Goal: Task Accomplishment & Management: Use online tool/utility

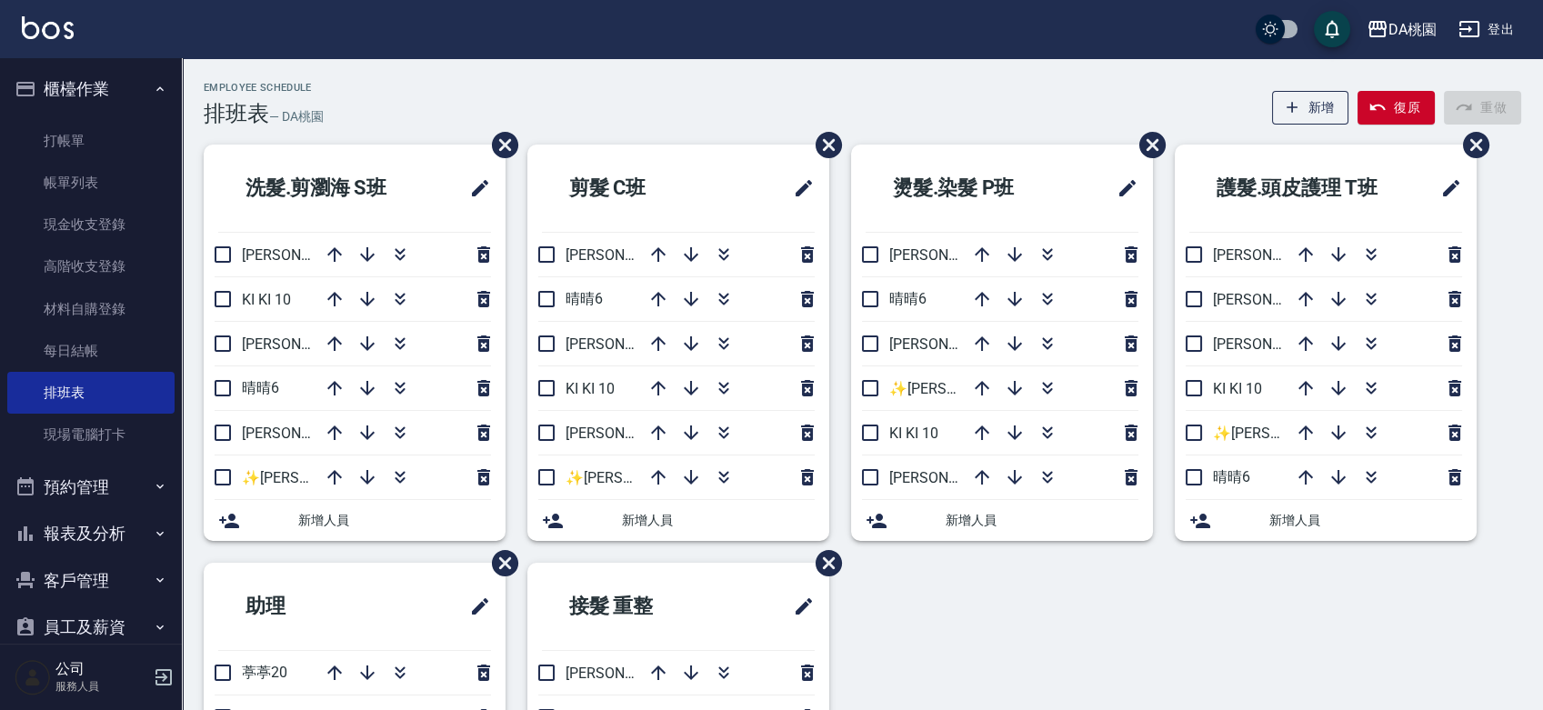
click at [728, 90] on div "Employee Schedule 排班表 — DA桃園 新增 復原 重做" at bounding box center [863, 104] width 1318 height 45
click at [923, 91] on div "Employee Schedule 排班表 — DA桃園 新增 復原 重做" at bounding box center [863, 104] width 1318 height 45
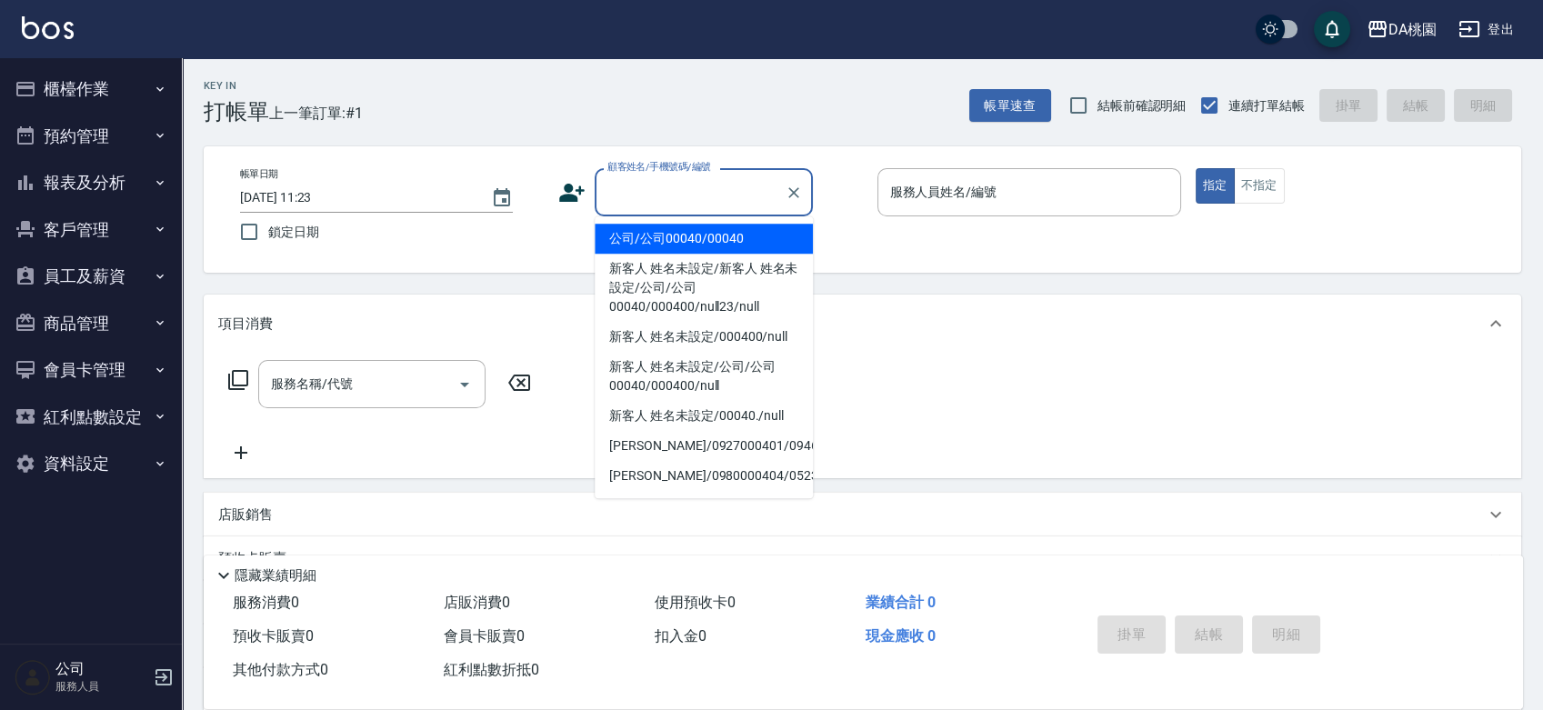
click at [650, 188] on input "顧客姓名/手機號碼/編號" at bounding box center [690, 192] width 175 height 32
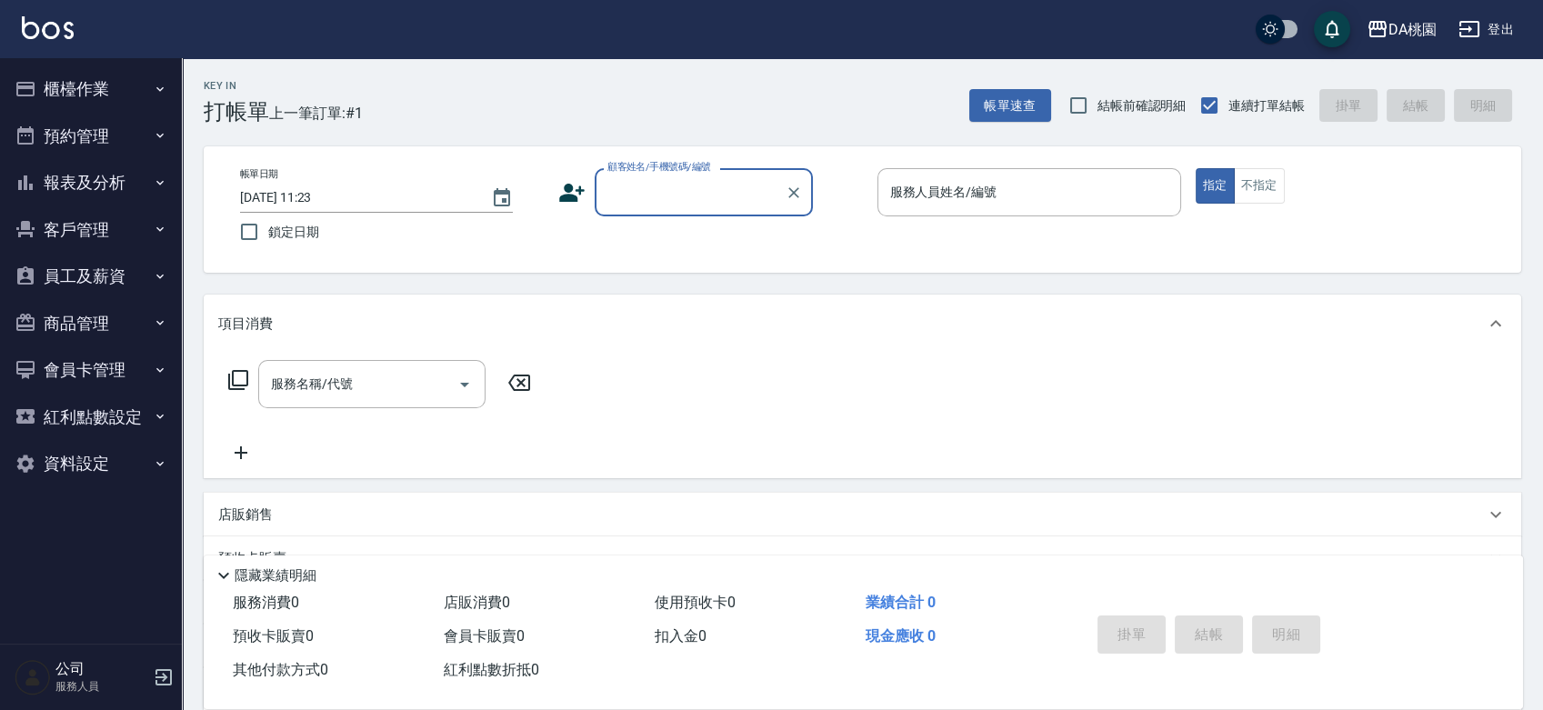
click at [650, 187] on input "顧客姓名/手機號碼/編號" at bounding box center [690, 192] width 175 height 32
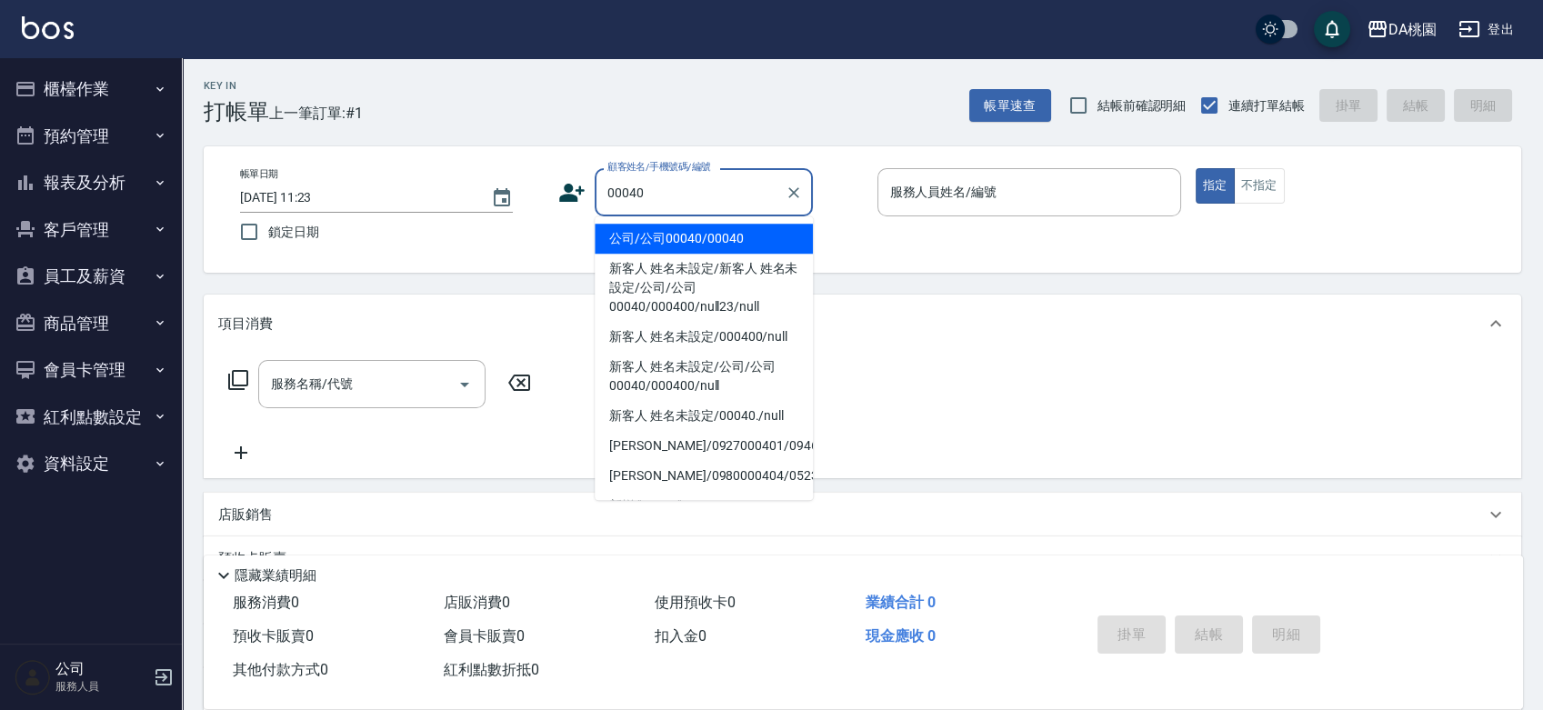
type input "公司/公司00040/00040"
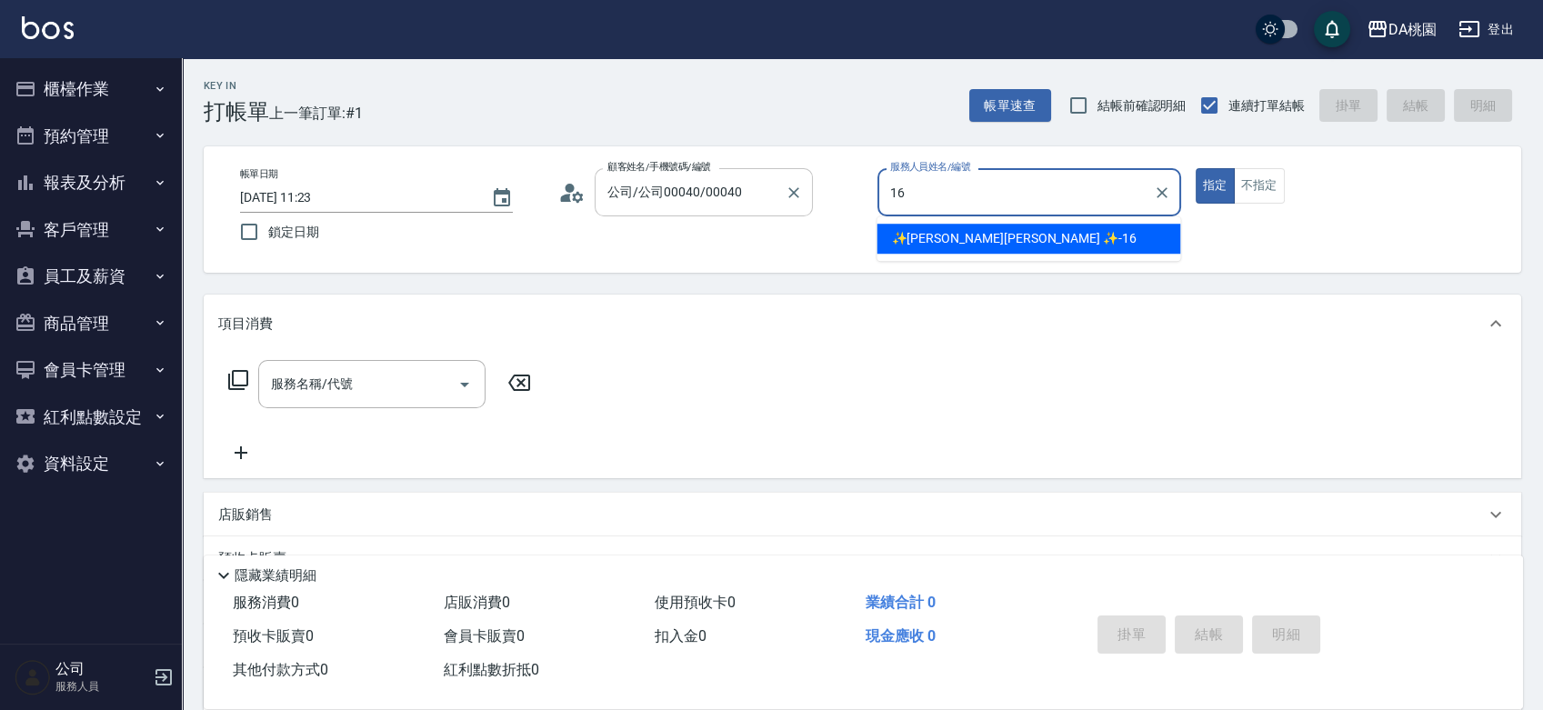
type input "✨GARY蓋瑞 ✨-16"
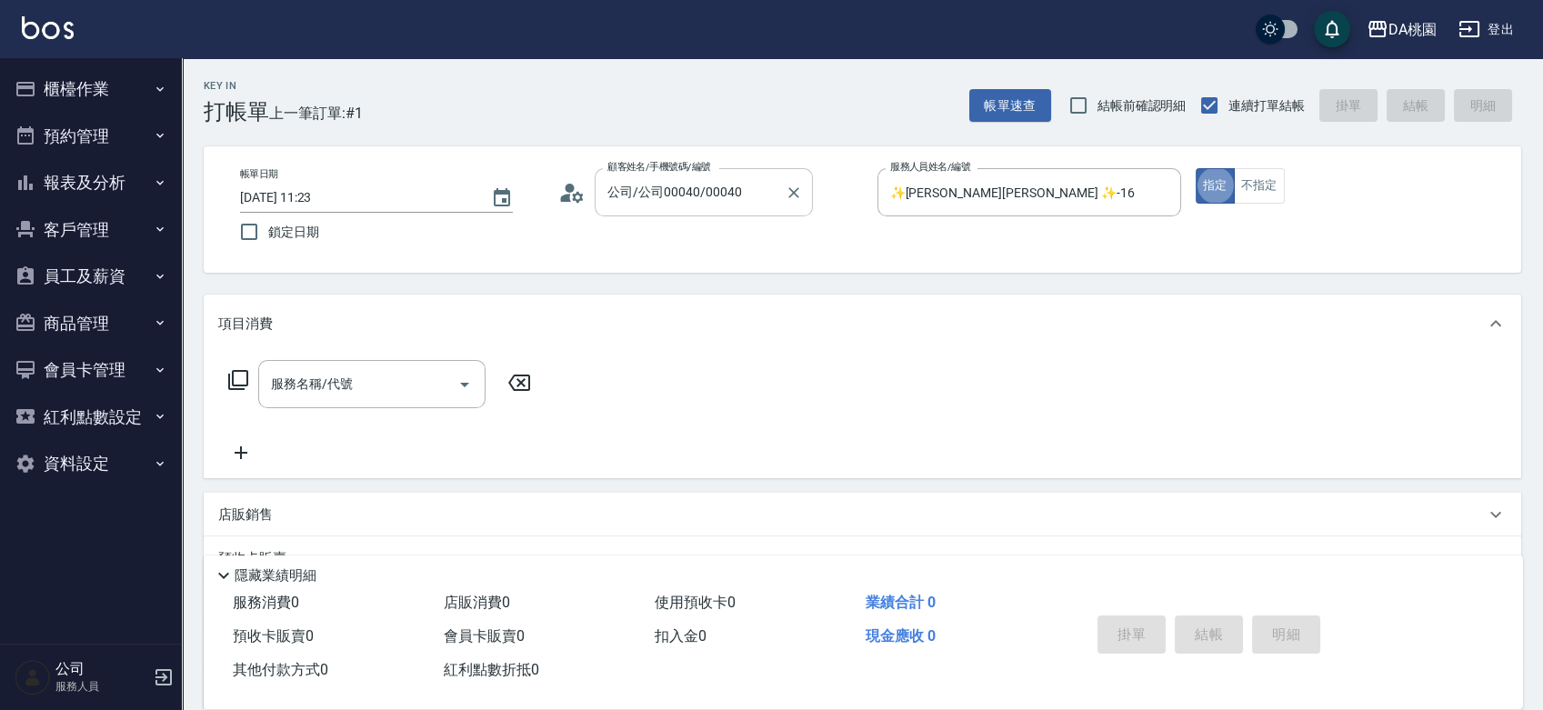
type button "true"
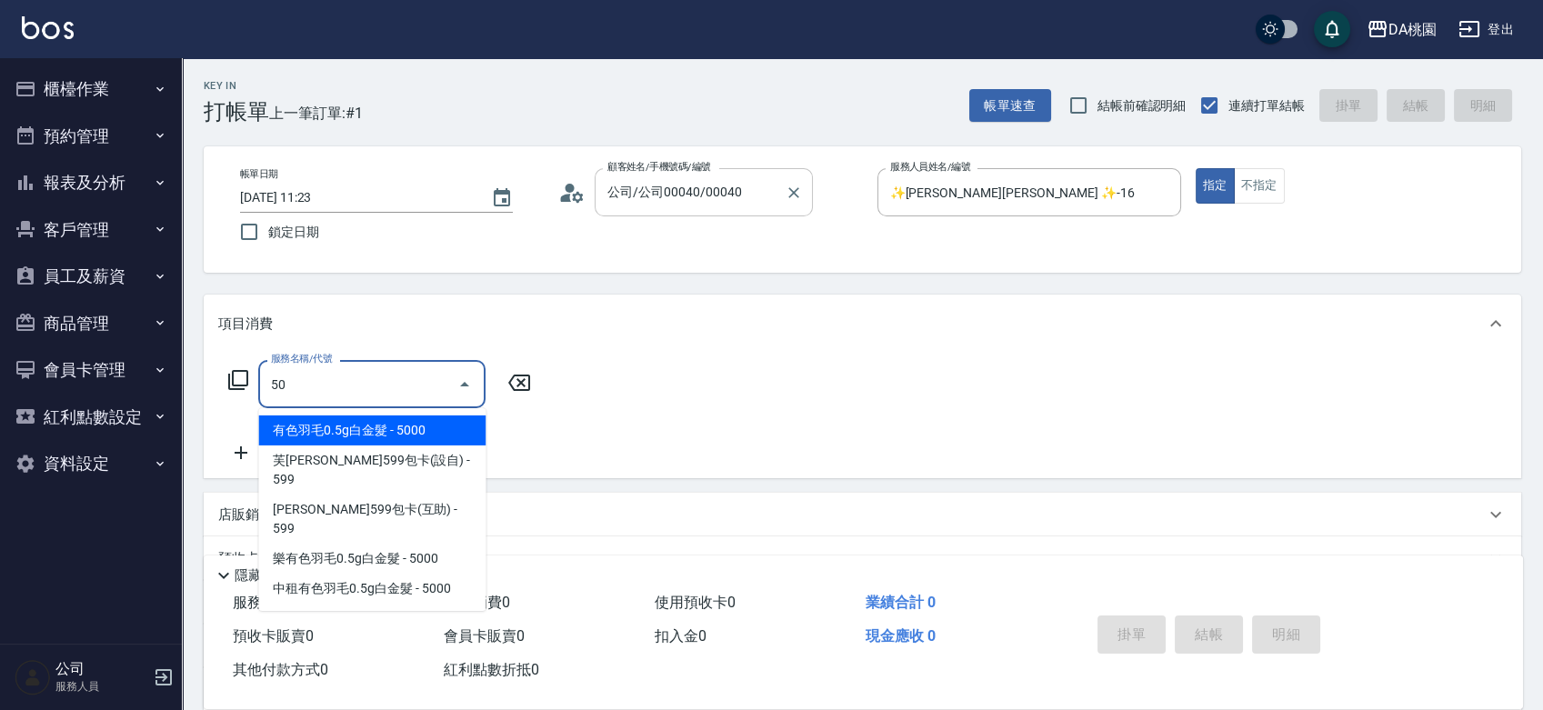
type input "501"
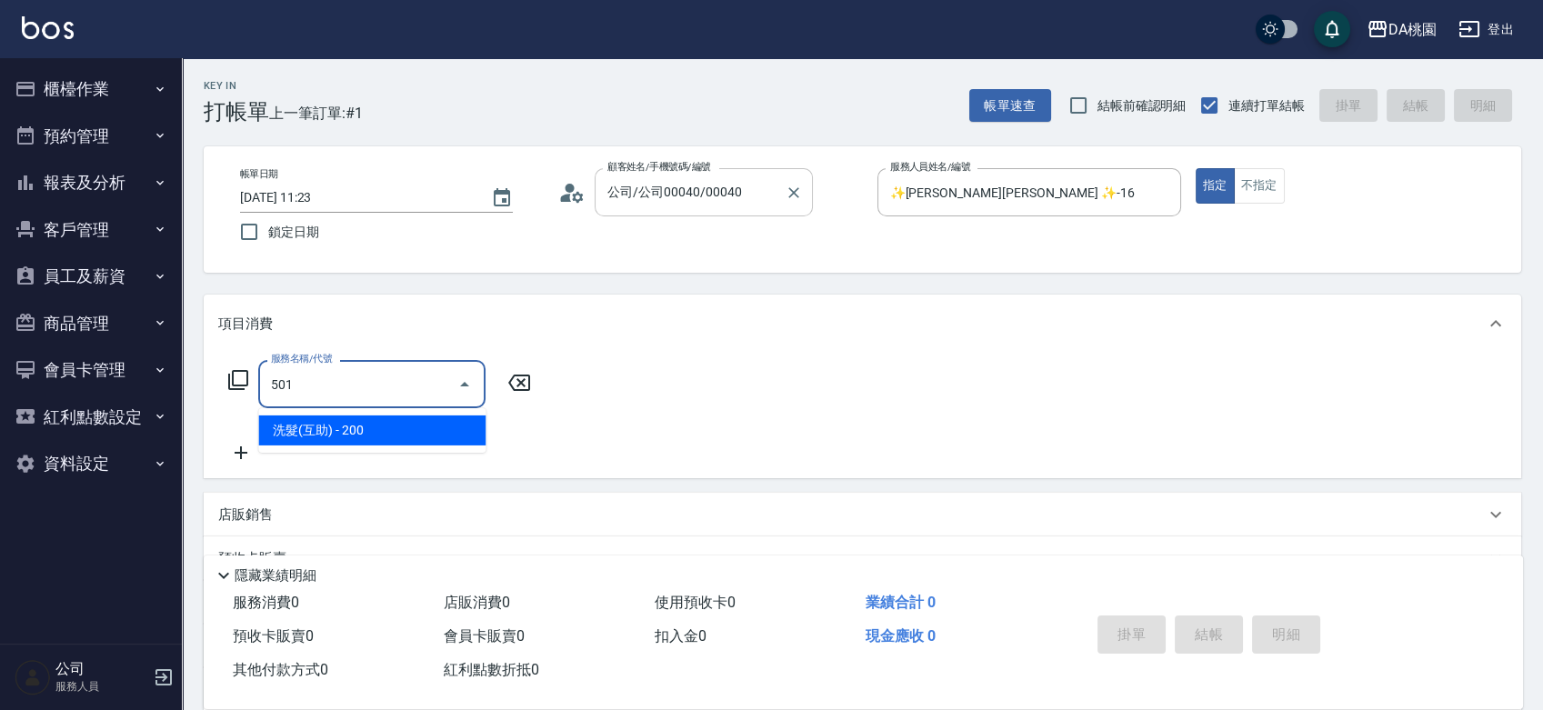
type input "20"
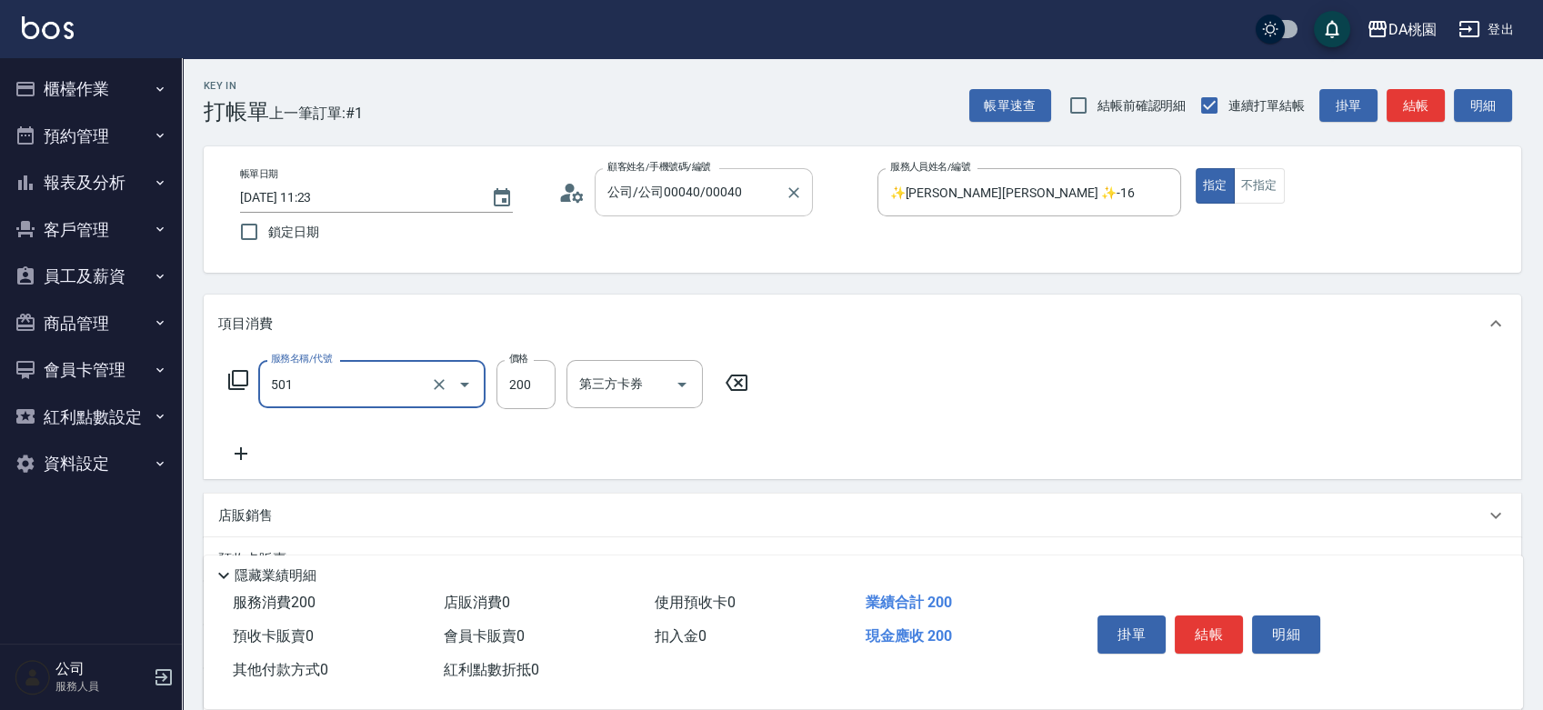
type input "洗髮(互助)(501)"
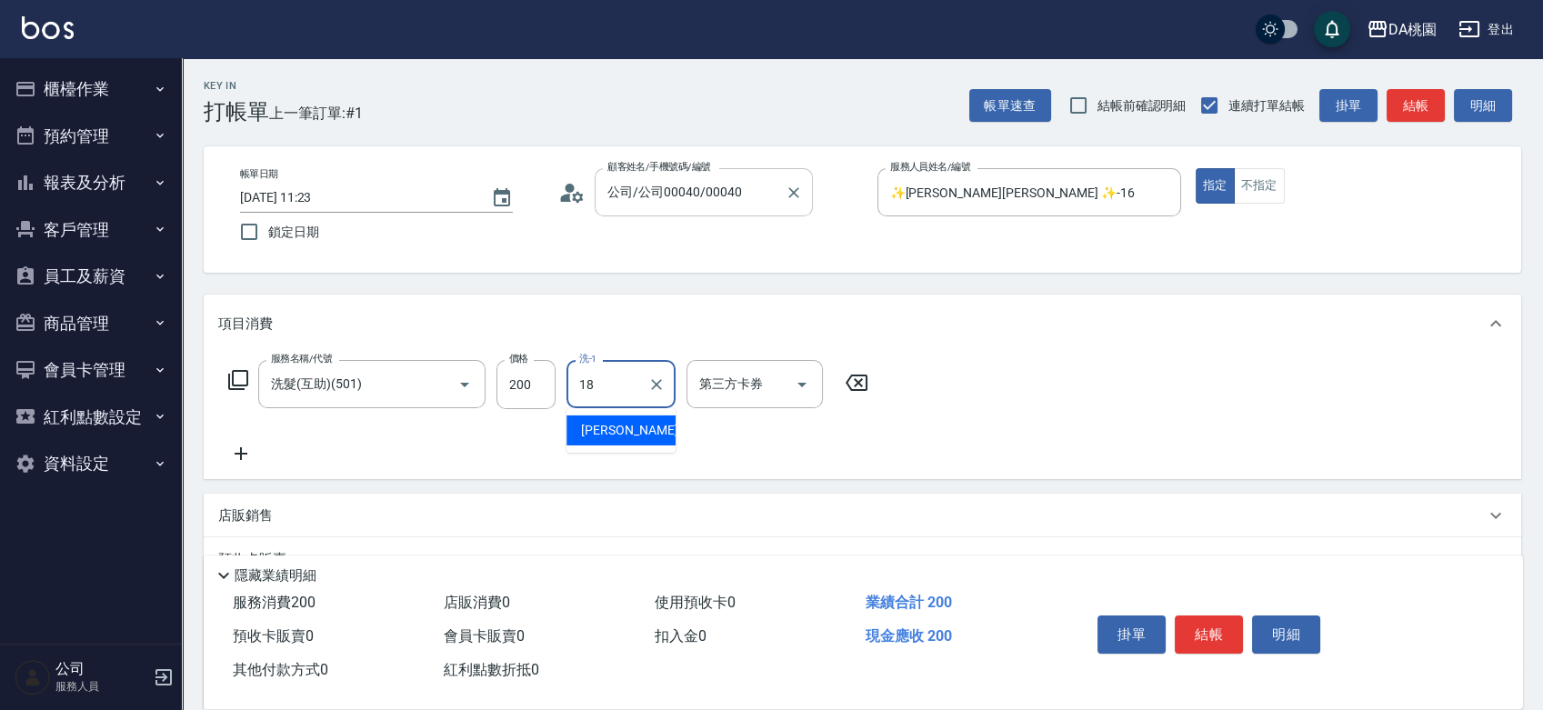
type input "小妤-18"
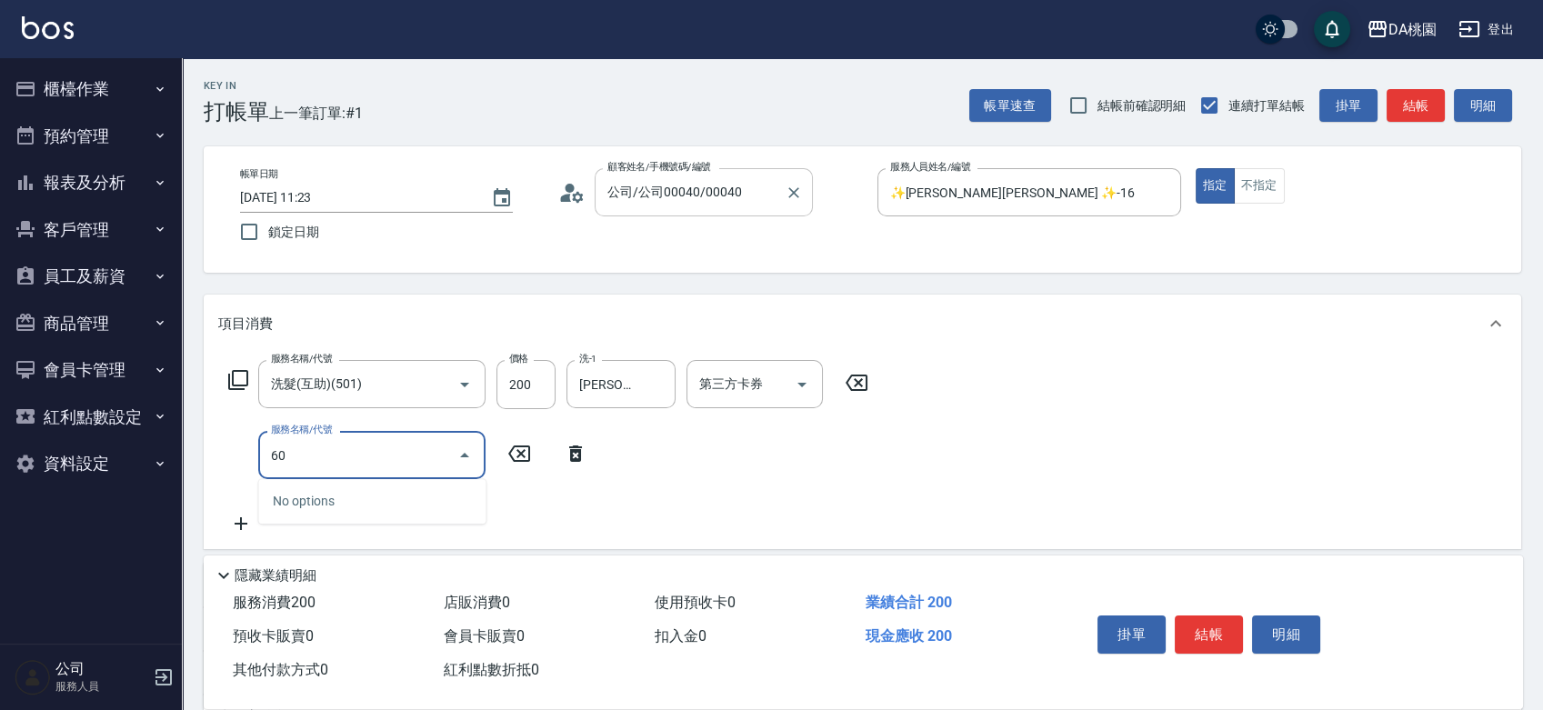
type input "609"
type input "140"
type input "鱗脂質護髮(互助)(609)"
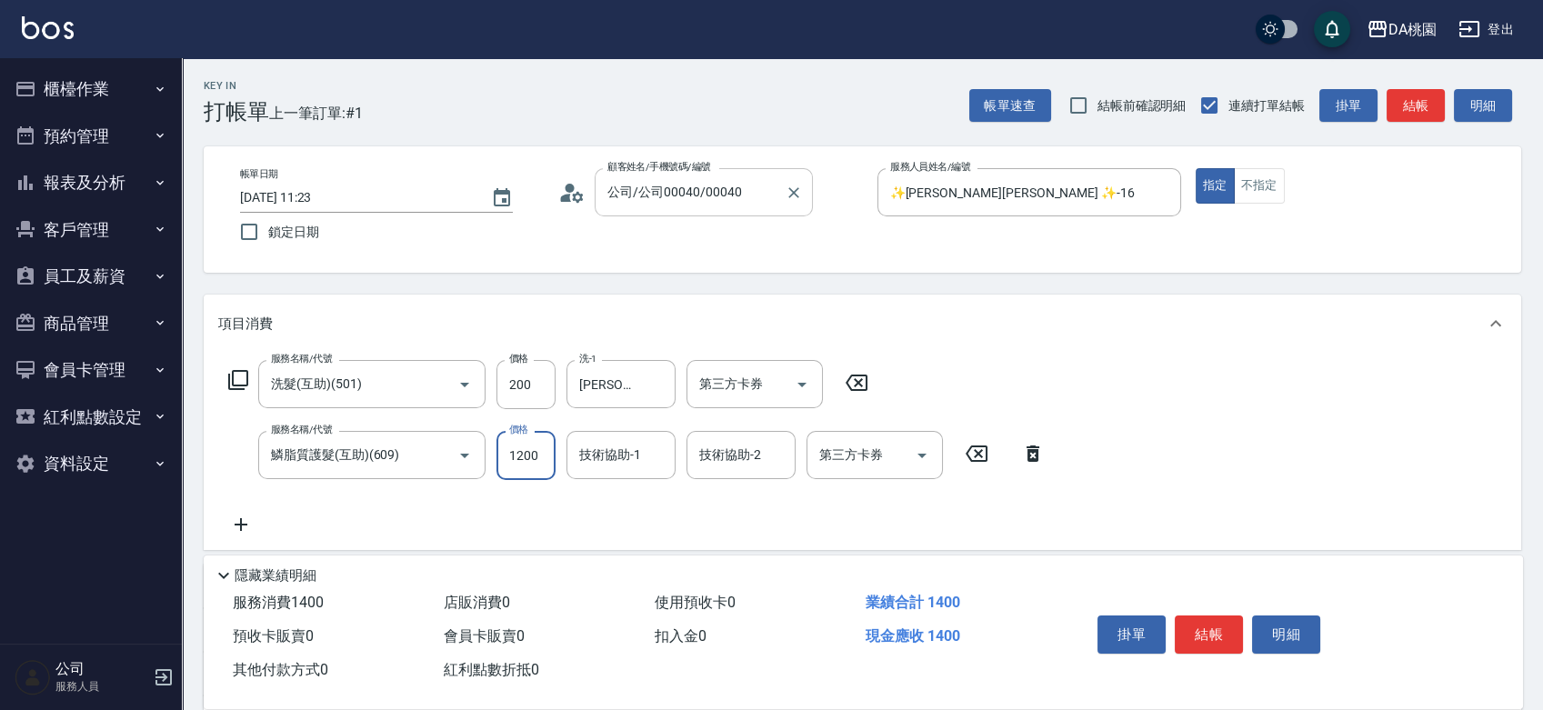
type input "2"
type input "20"
type input "280"
type input "40"
type input "2800"
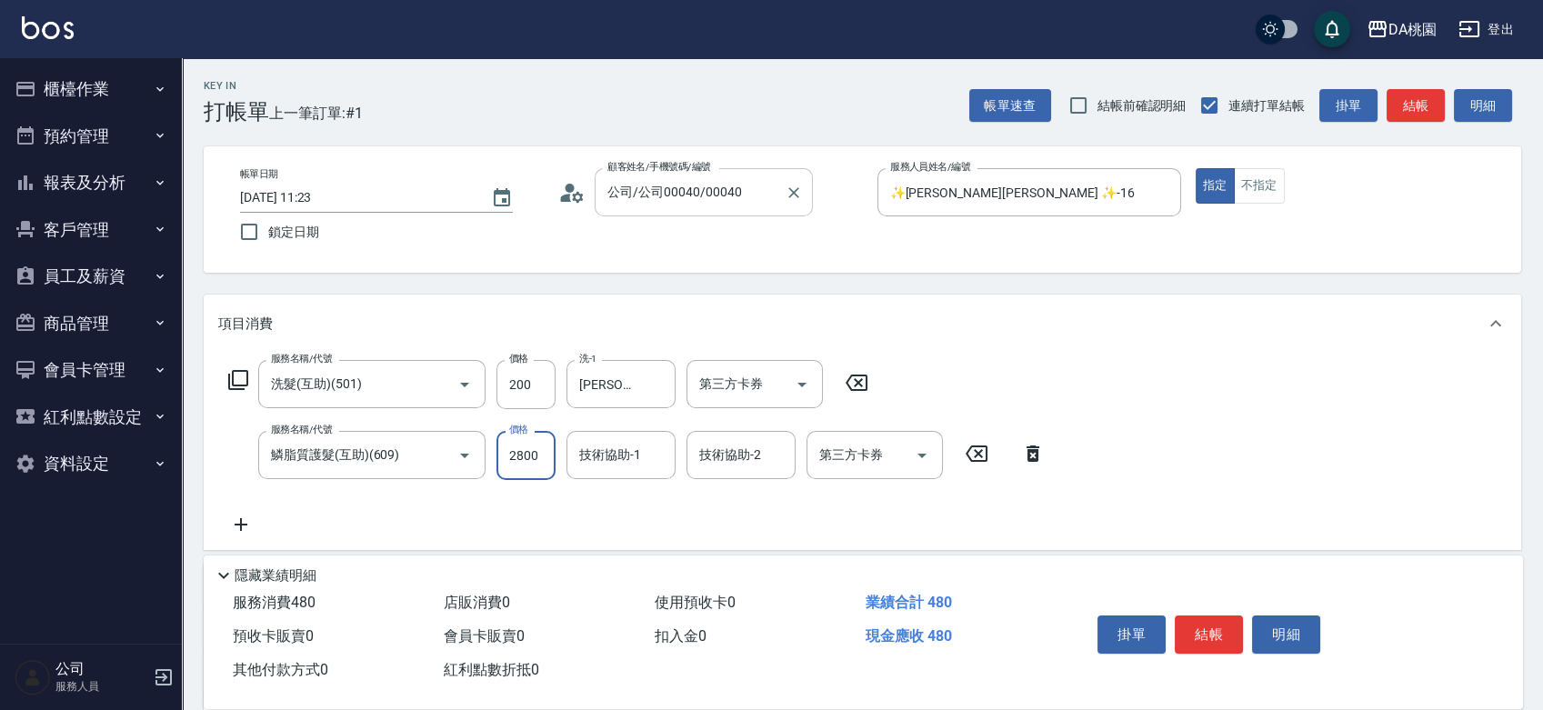
type input "300"
type input "2800"
type input "小妤-18"
click at [1220, 637] on button "結帳" at bounding box center [1209, 635] width 68 height 38
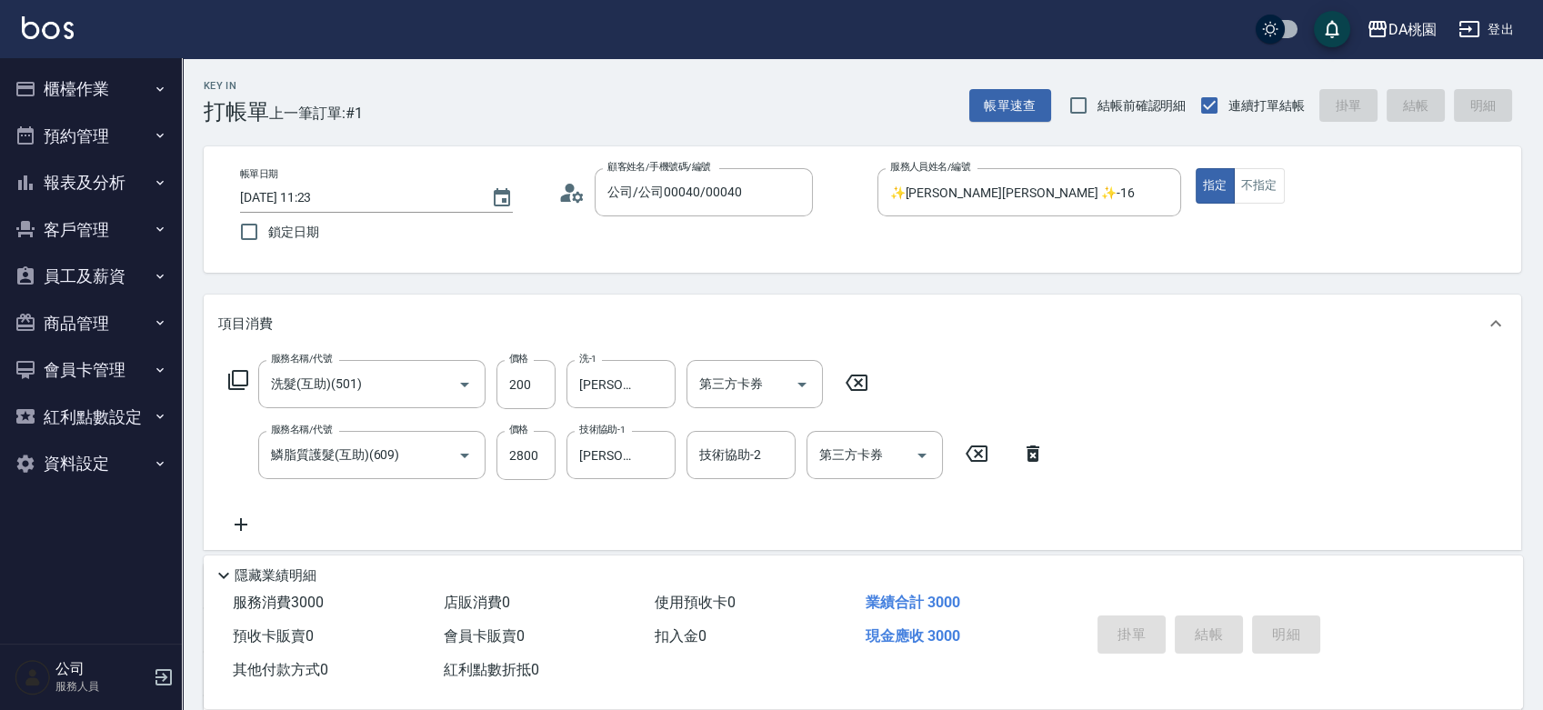
type input "2025/09/08 15:58"
type input "0"
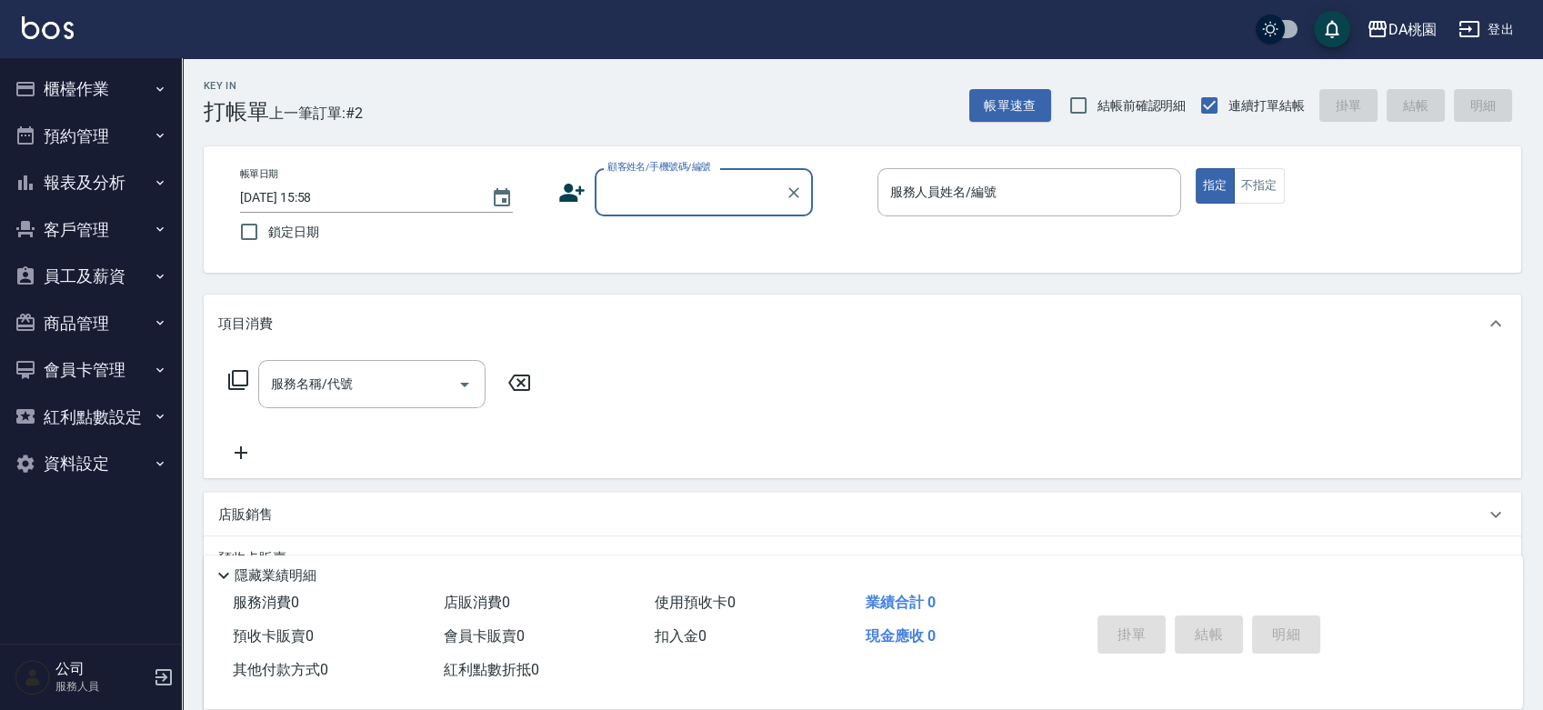
click at [51, 89] on button "櫃檯作業" at bounding box center [90, 88] width 167 height 47
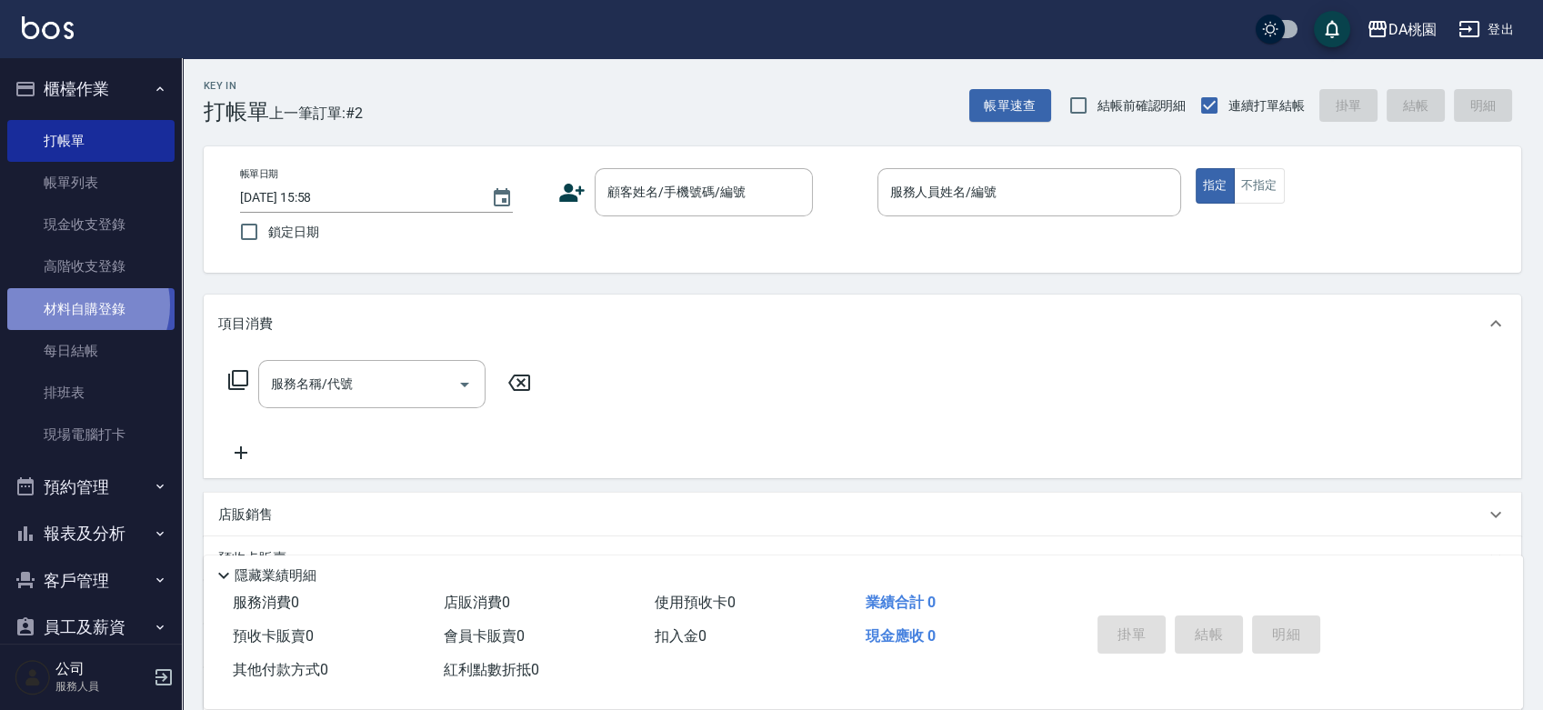
click at [80, 305] on link "材料自購登錄" at bounding box center [90, 309] width 167 height 42
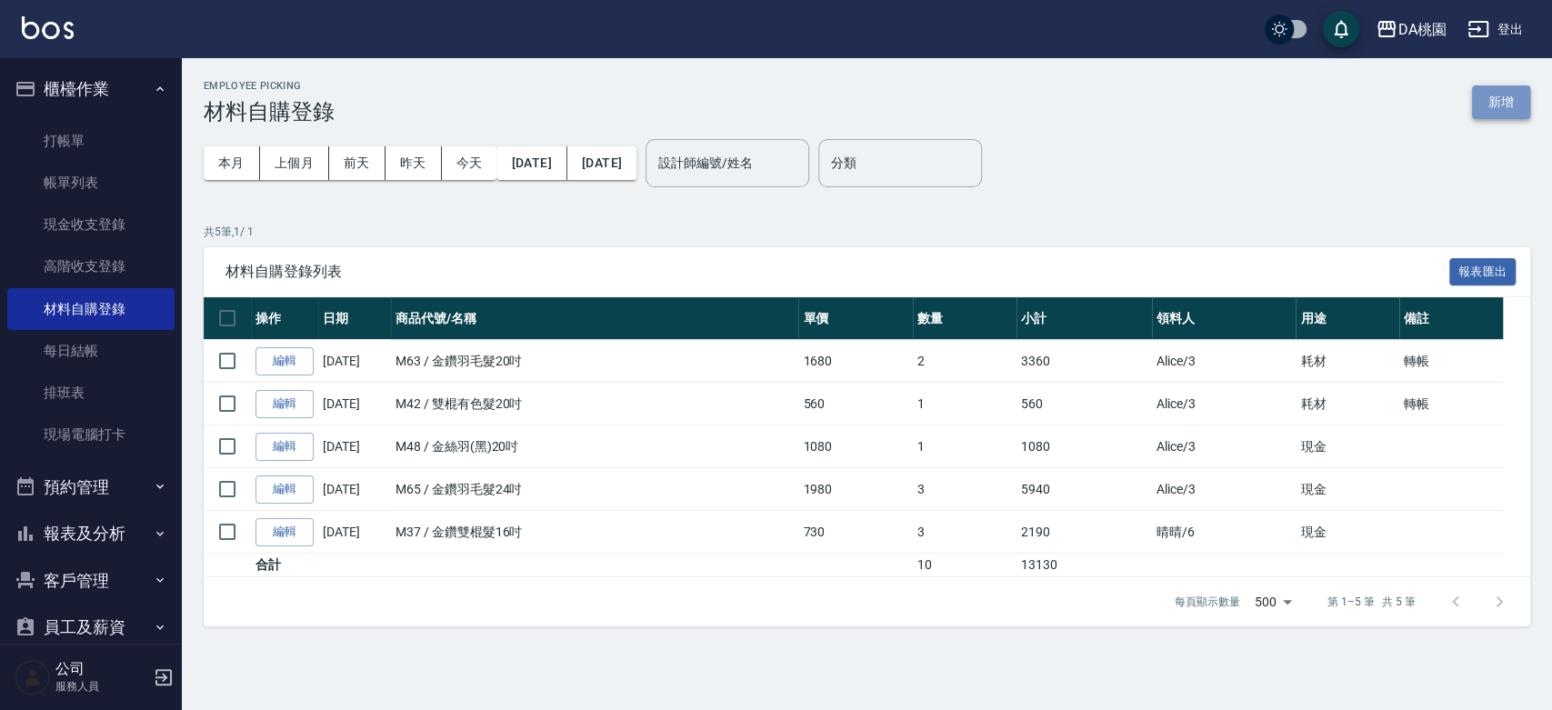
click at [1499, 92] on button "新增" at bounding box center [1501, 102] width 58 height 34
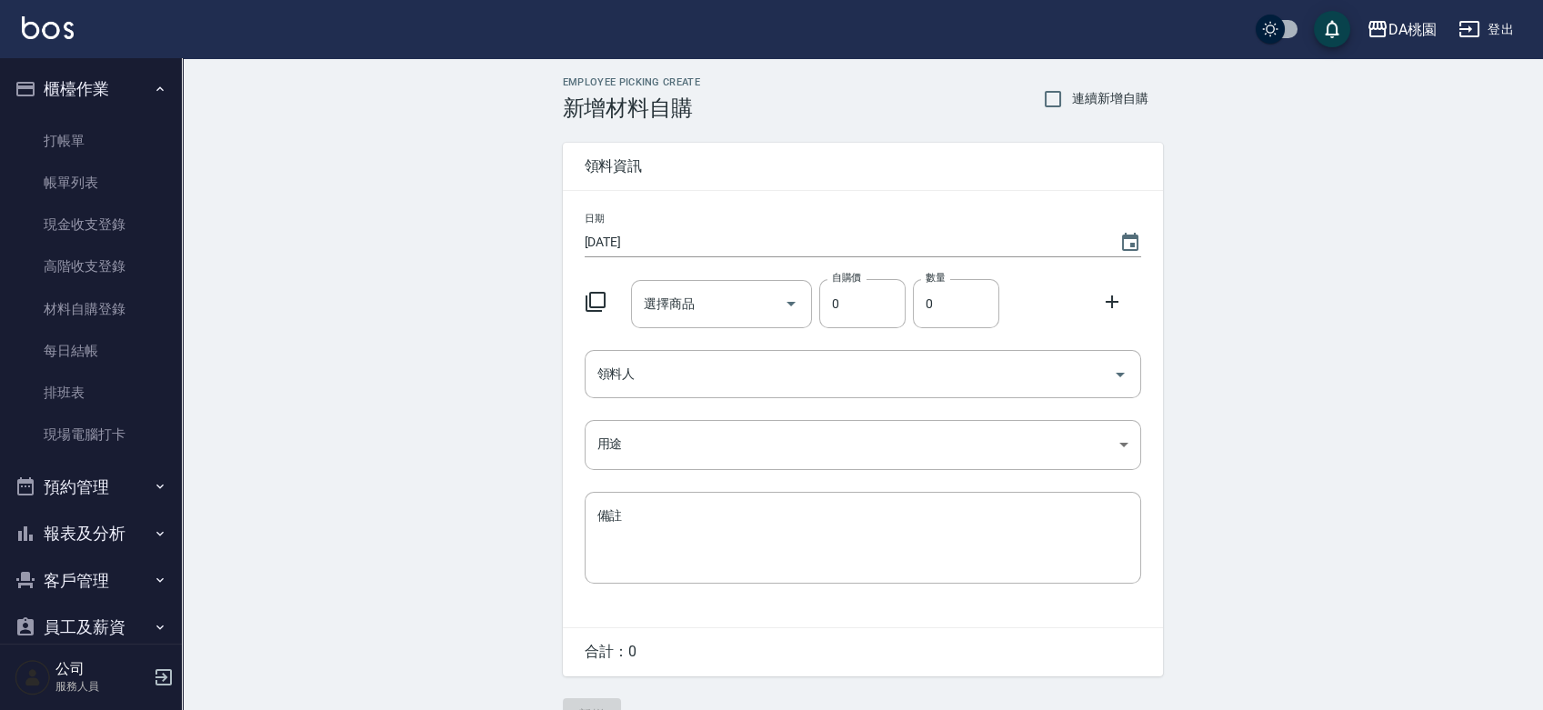
click at [597, 297] on icon at bounding box center [596, 302] width 22 height 22
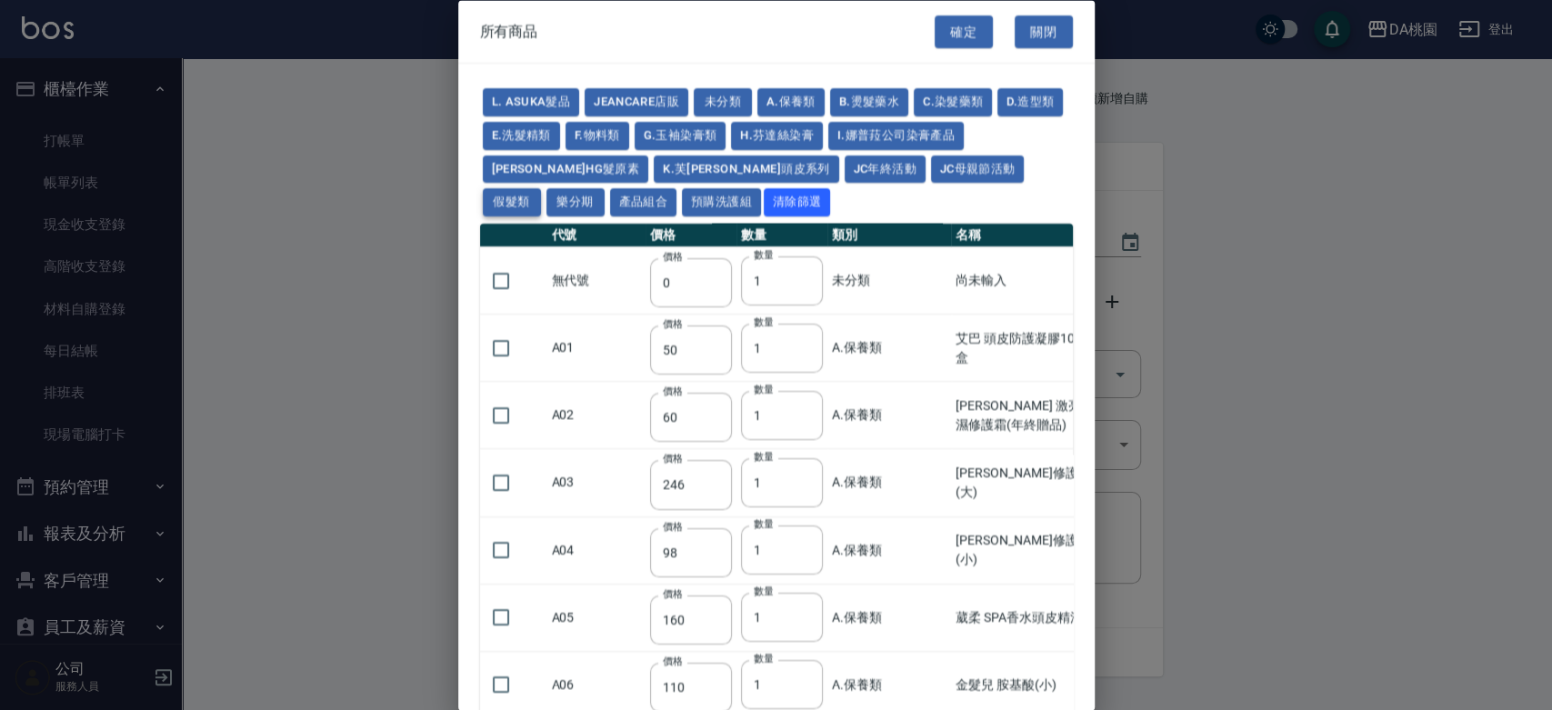
click at [541, 188] on button "假髮類" at bounding box center [512, 202] width 58 height 28
type input "62"
type input "64"
type input "350"
type input "800"
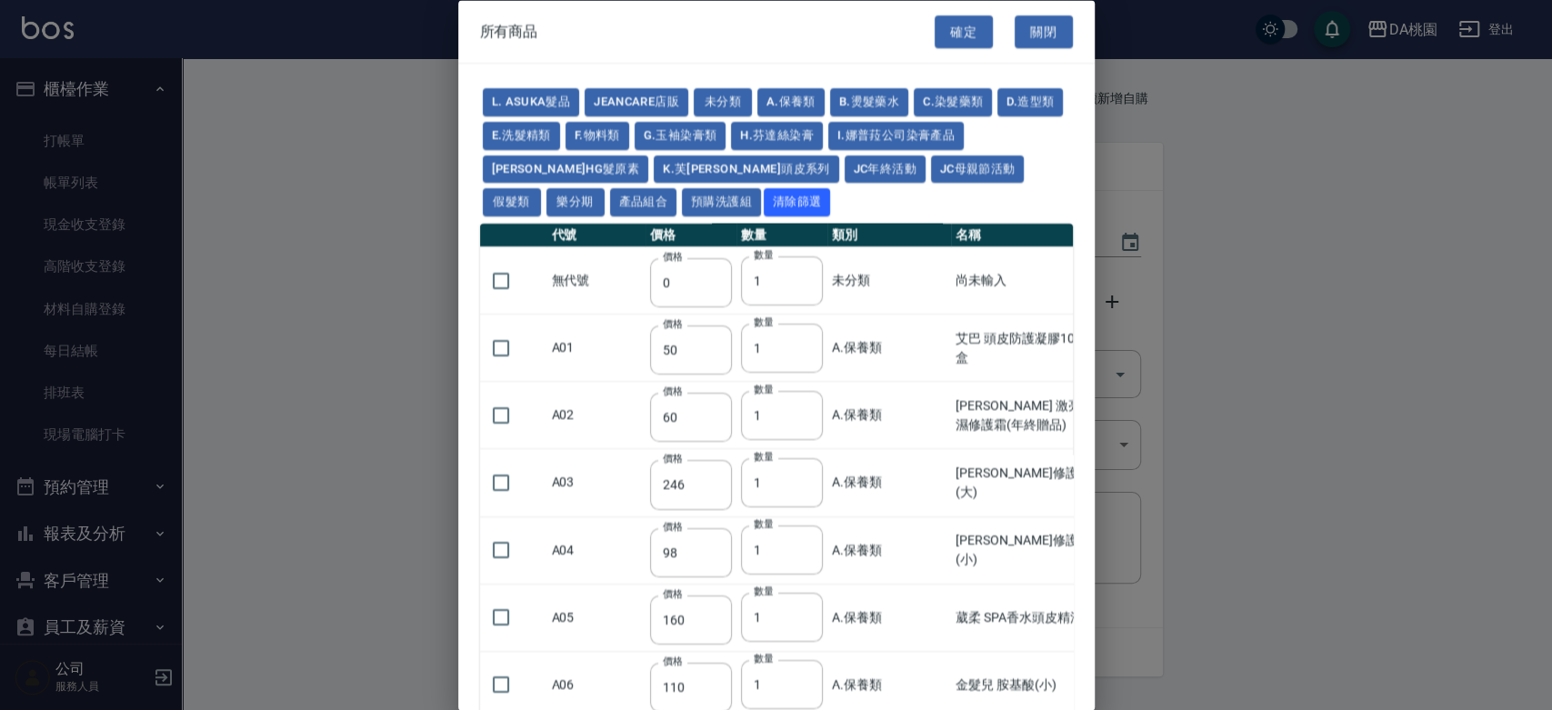
type input "80"
type input "350"
type input "25"
type input "400"
type input "100"
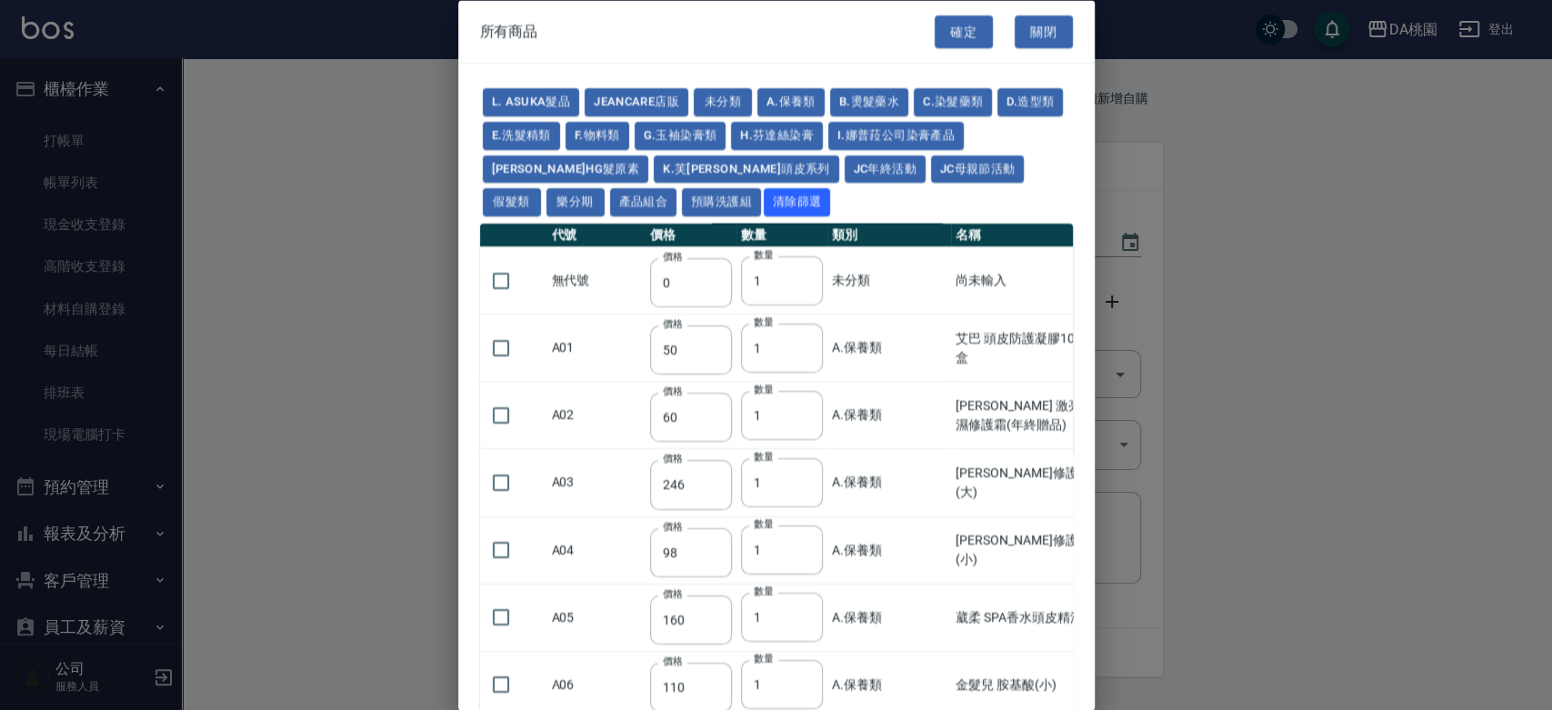
type input "100"
type input "880"
type input "930"
type input "980"
type input "1030"
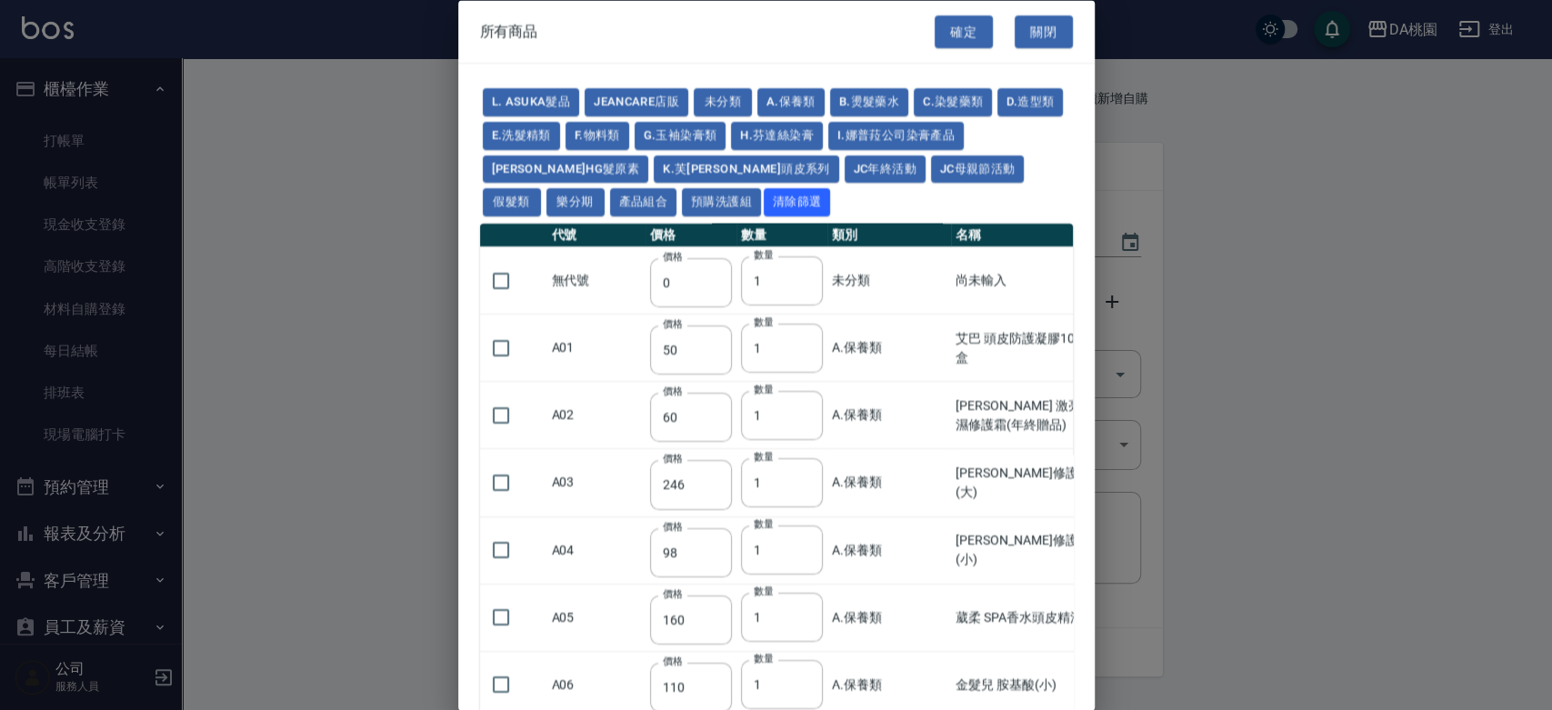
type input "1130"
type input "1230"
type input "1330"
type input "1780"
type input "1980"
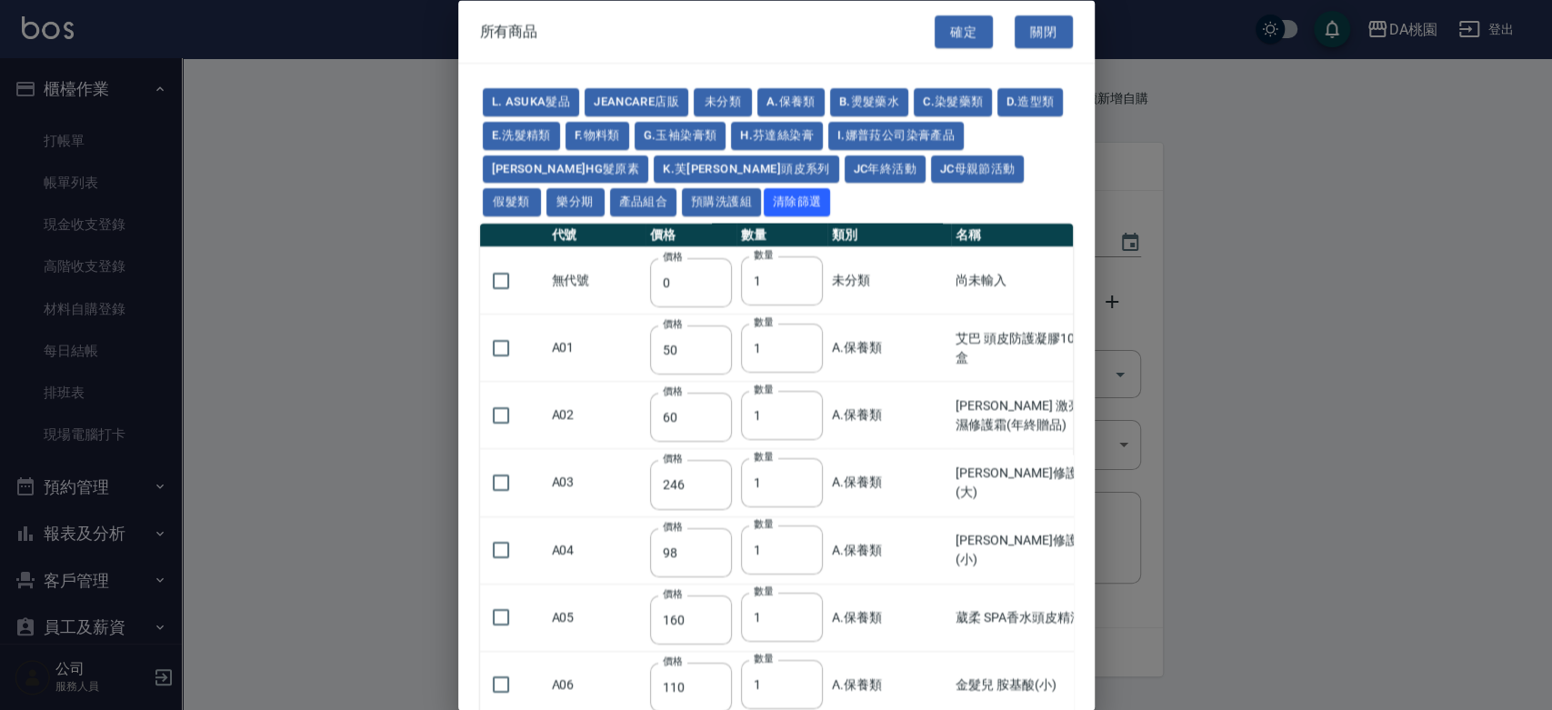
type input "2180"
type input "2380"
type input "2580"
type input "2780"
type input "2980"
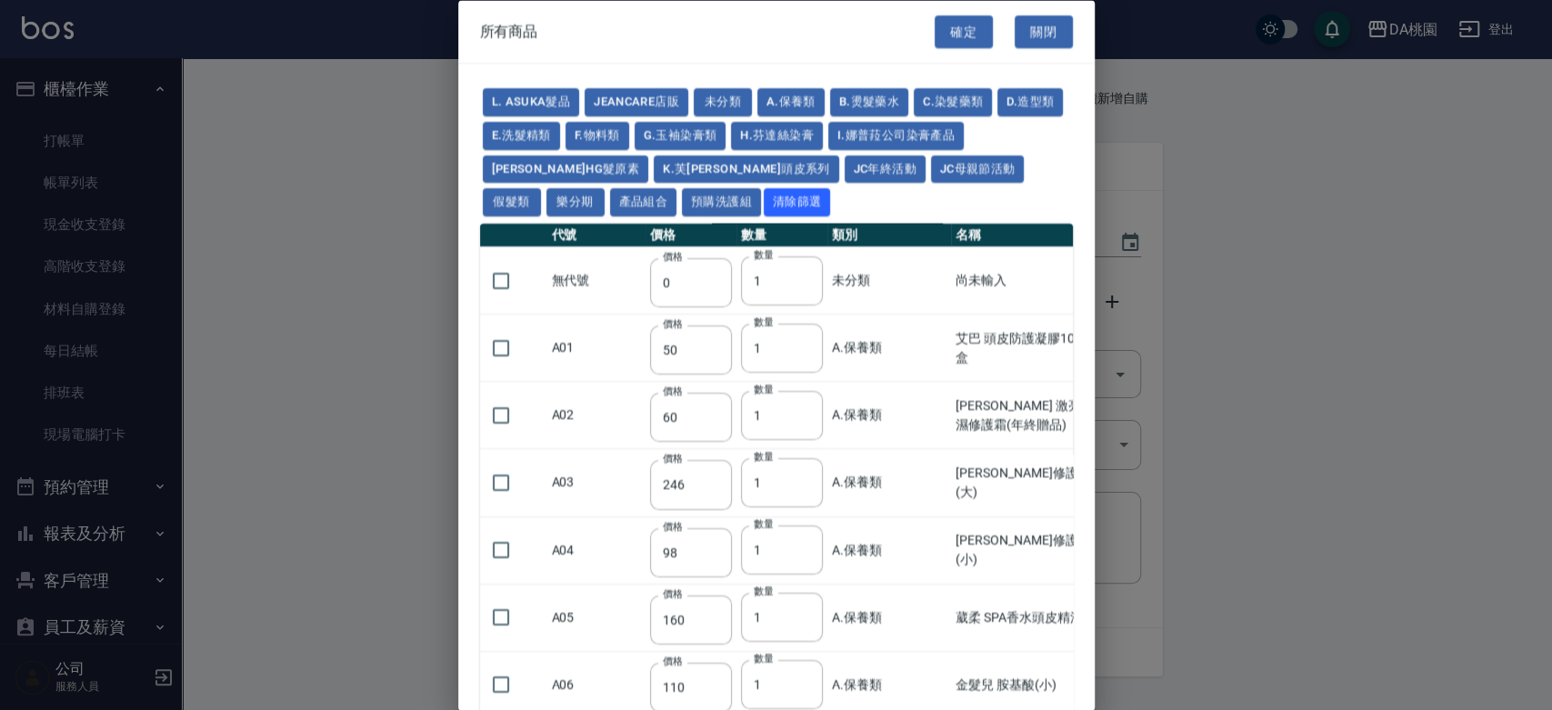
type input "1030"
type input "1080"
type input "1130"
type input "1230"
type input "1280"
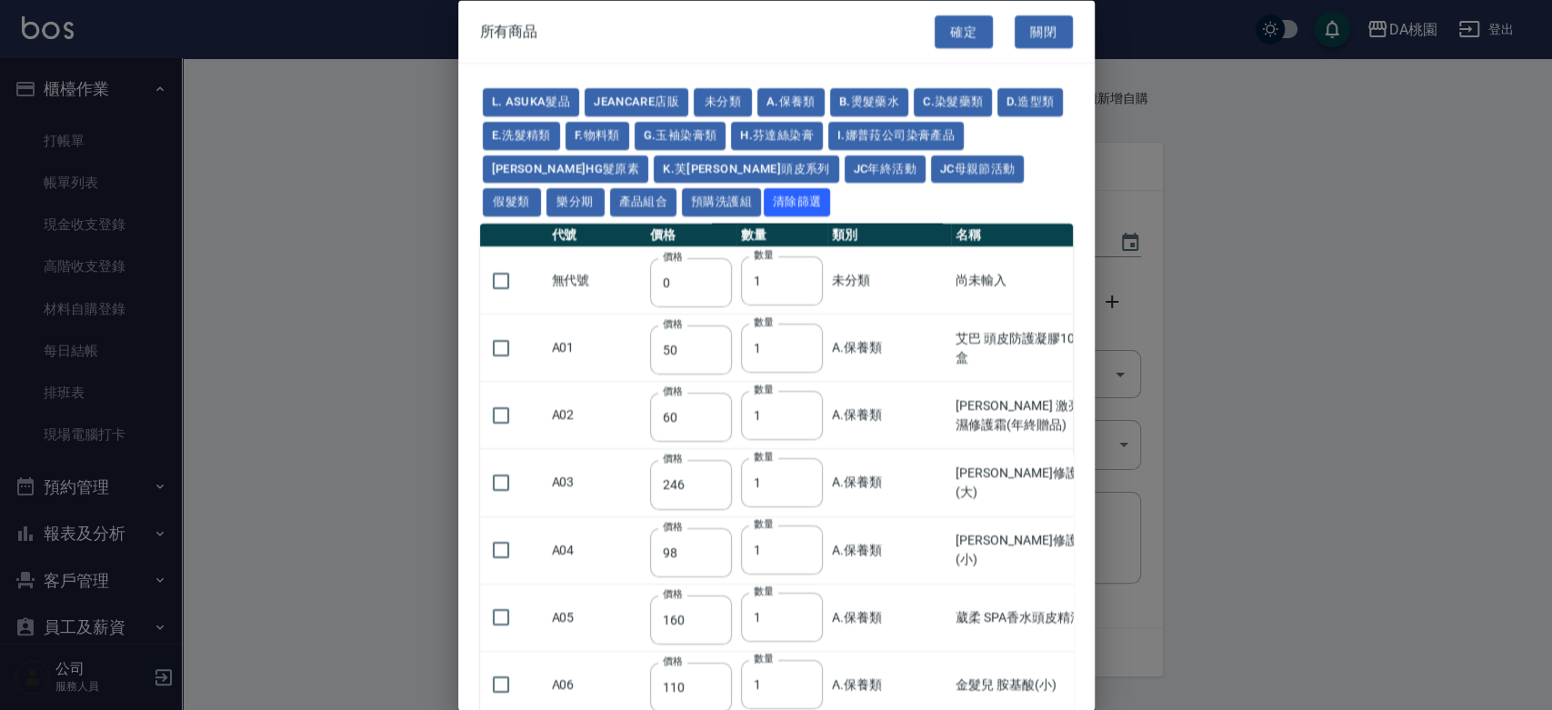
type input "1380"
type input "2180"
type input "2380"
type input "2580"
type input "2780"
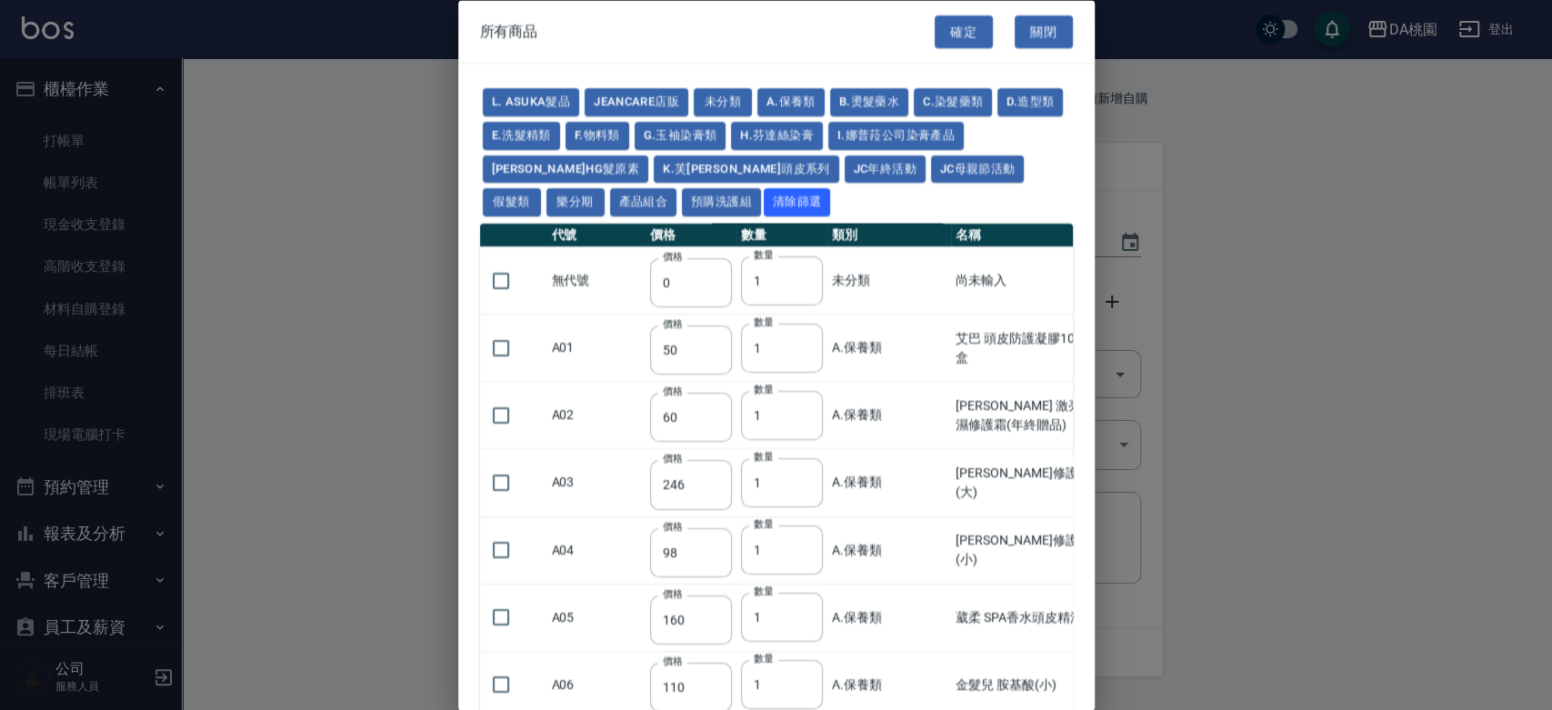
type input "2980"
type input "730"
type input "780"
type input "830"
type input "930"
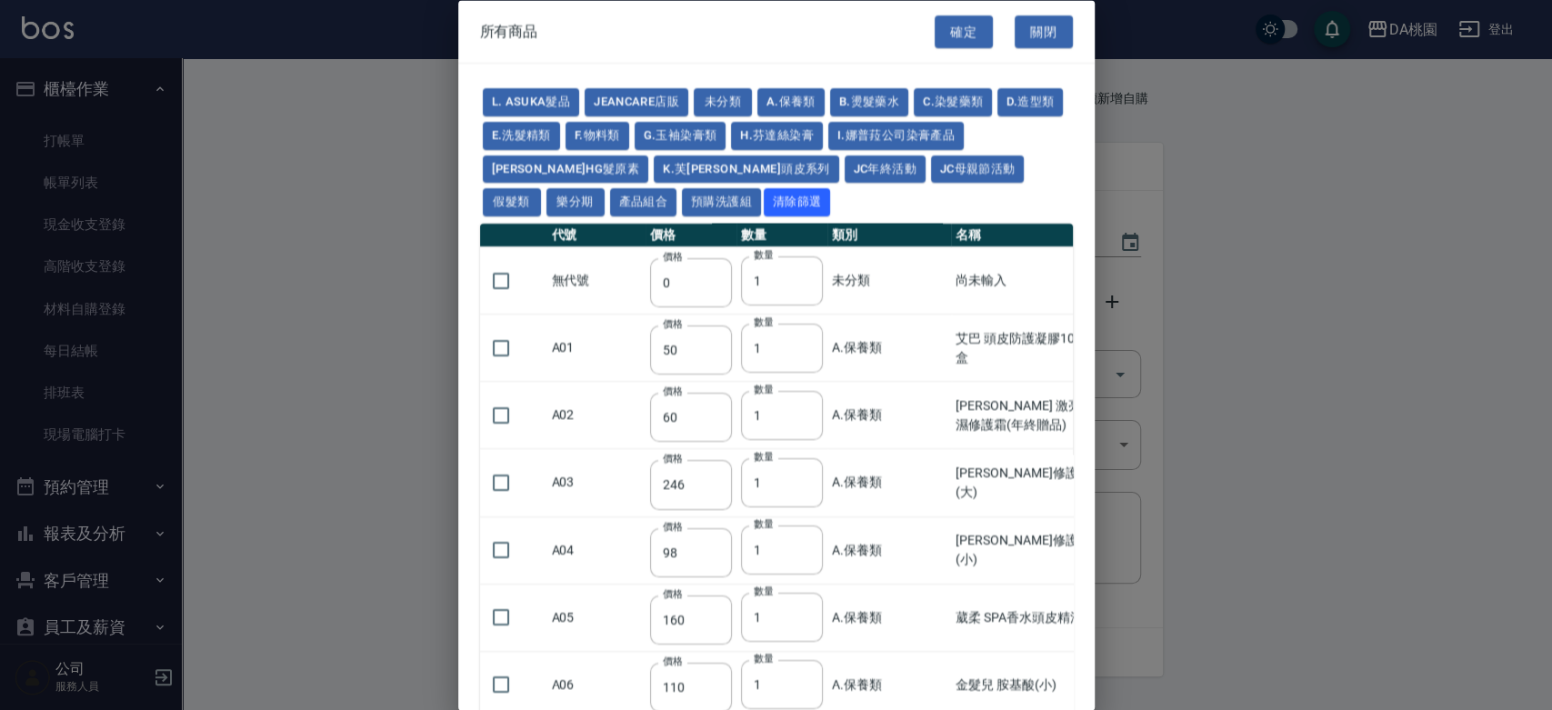
type input "980"
type input "560"
type input "775"
type input "580"
type input "2230"
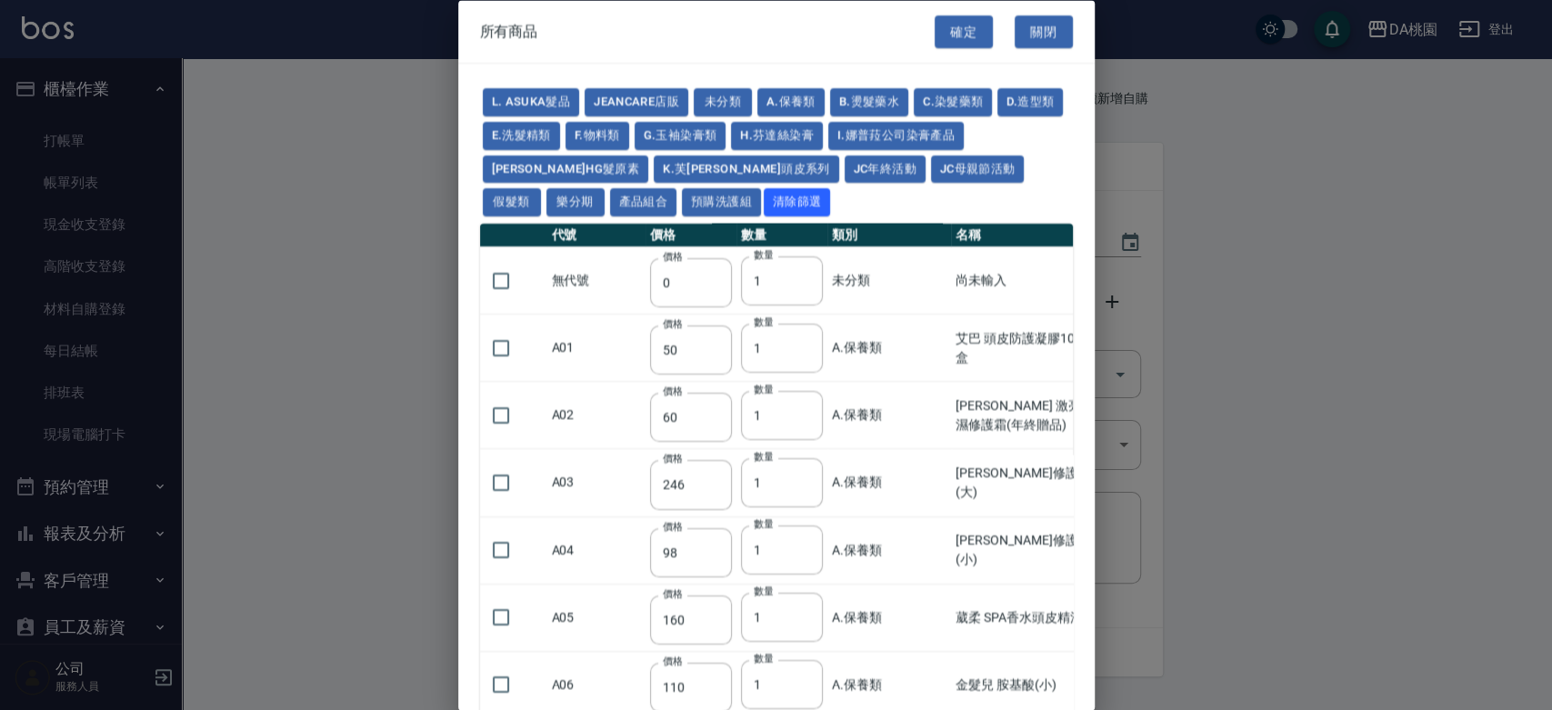
type input "1180"
type input "1030"
type input "1080"
type input "1130"
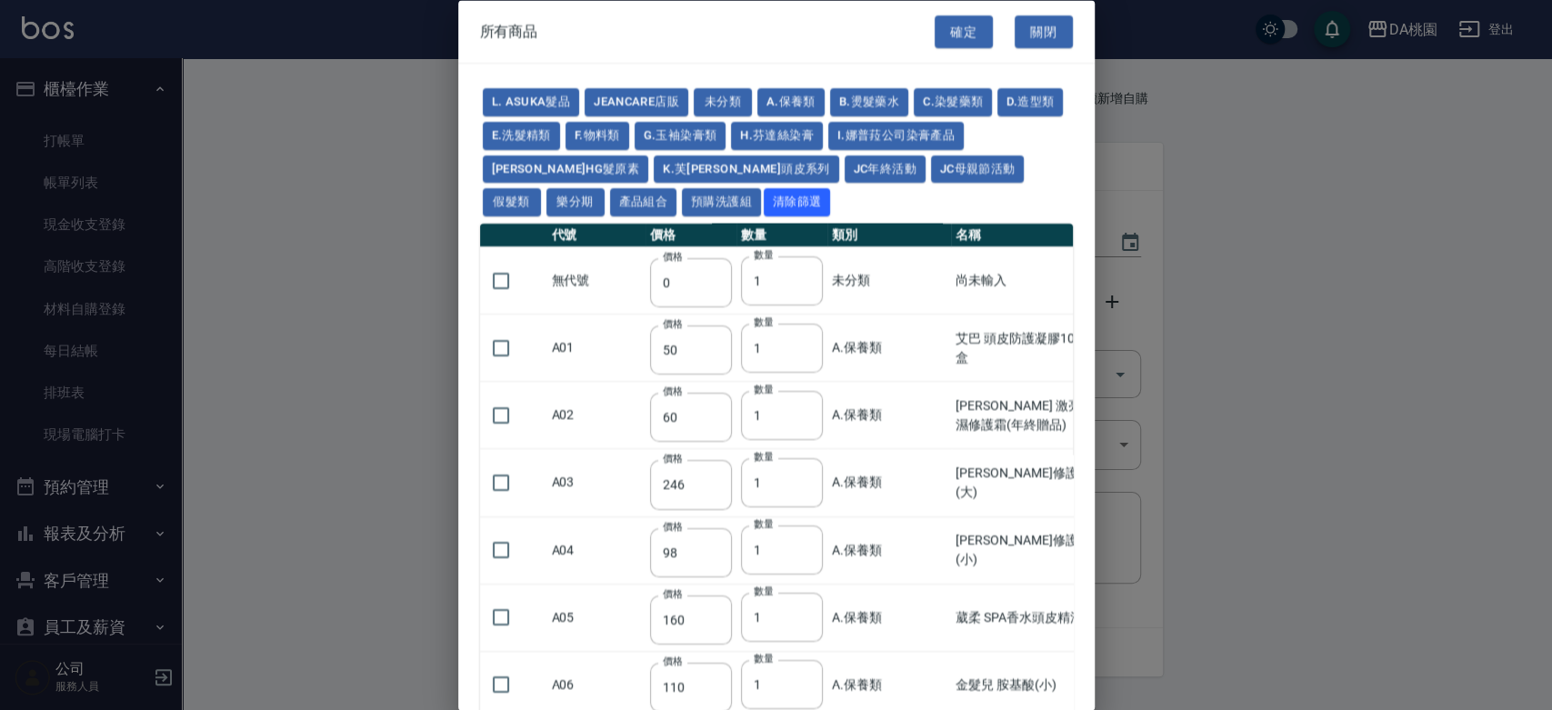
type input "1180"
type input "1230"
type input "2130"
type input "2330"
type input "2530"
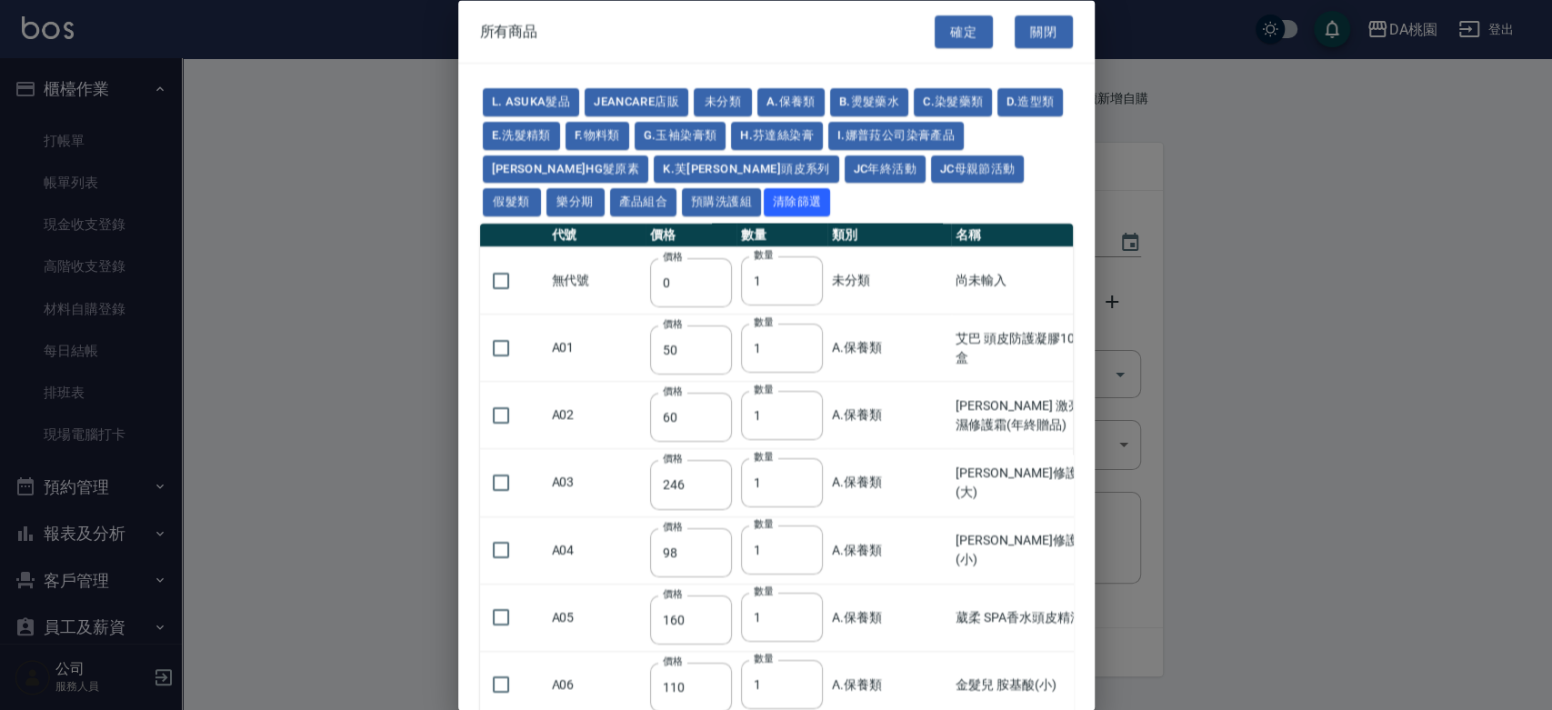
type input "930"
type input "170"
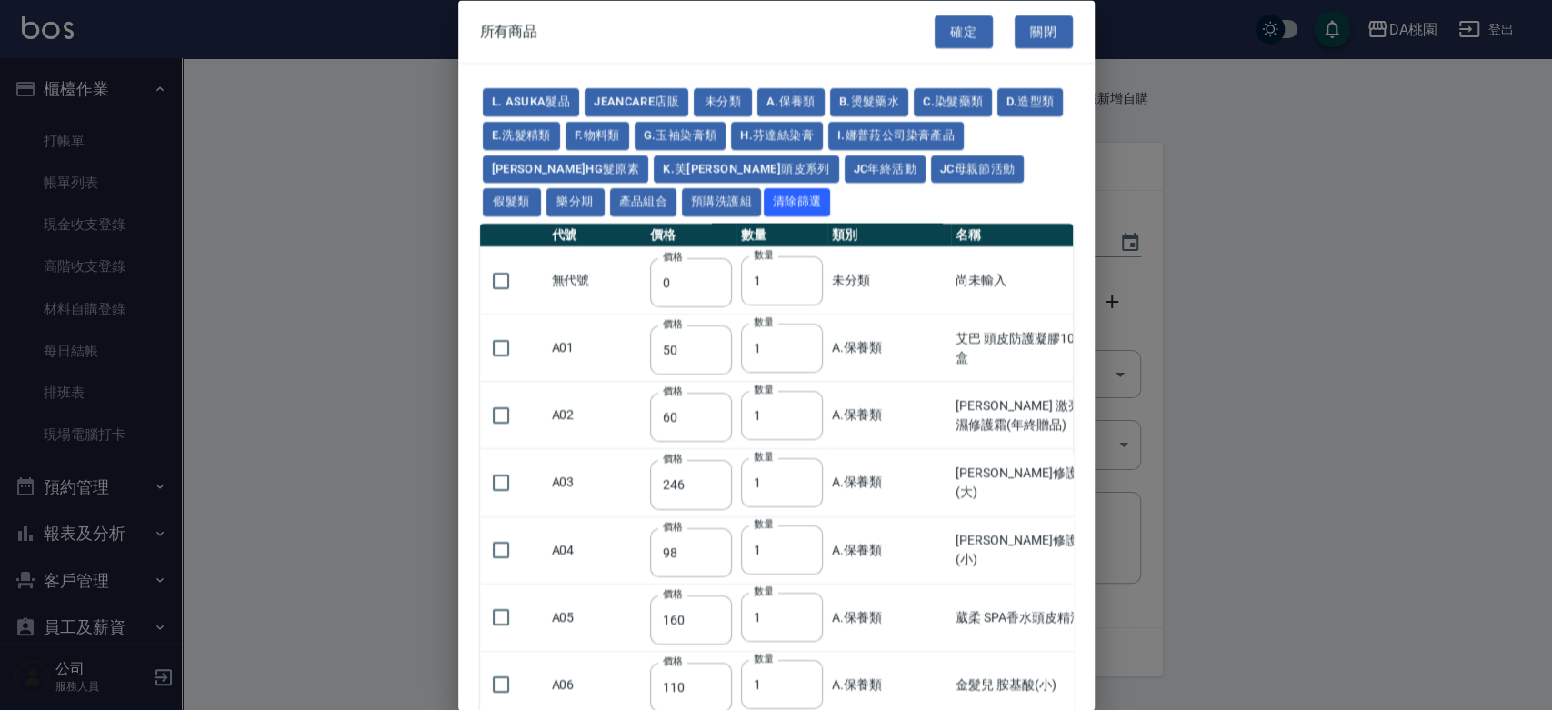
type input "1380"
type input "1530"
type input "1680"
type input "1830"
type input "1980"
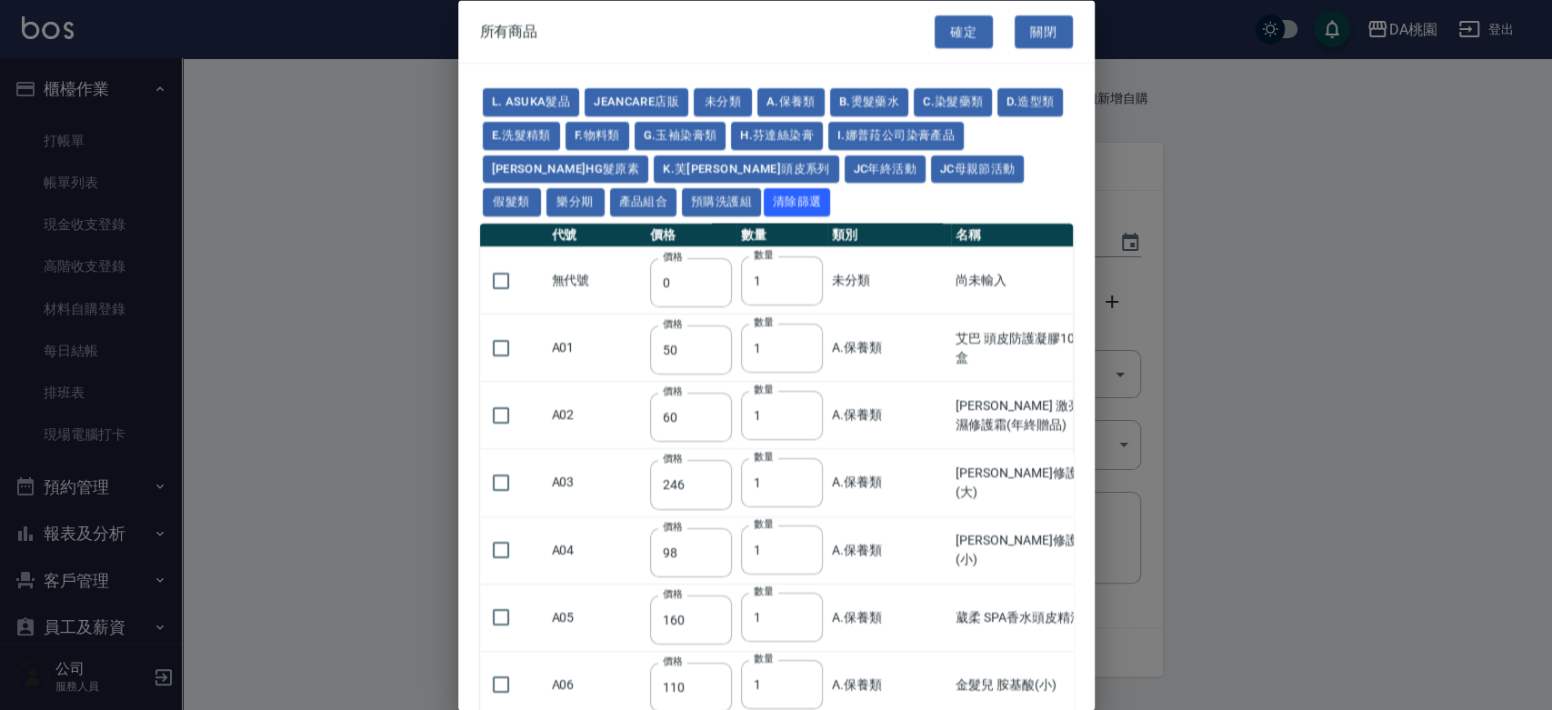
type input "2130"
type input "2780"
type input "1930"
type input "2730"
type input "2380"
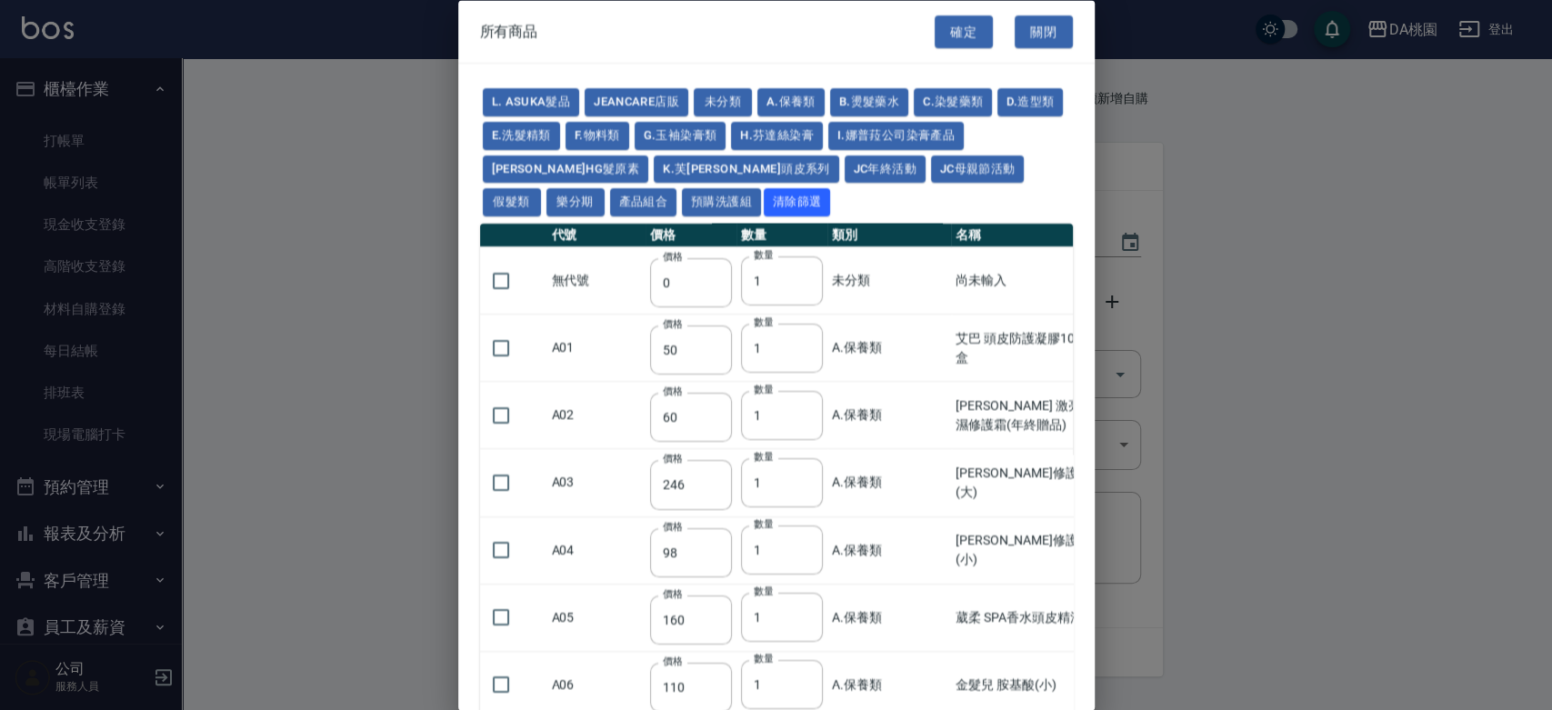
type input "2580"
type input "2780"
type input "2980"
type input "3180"
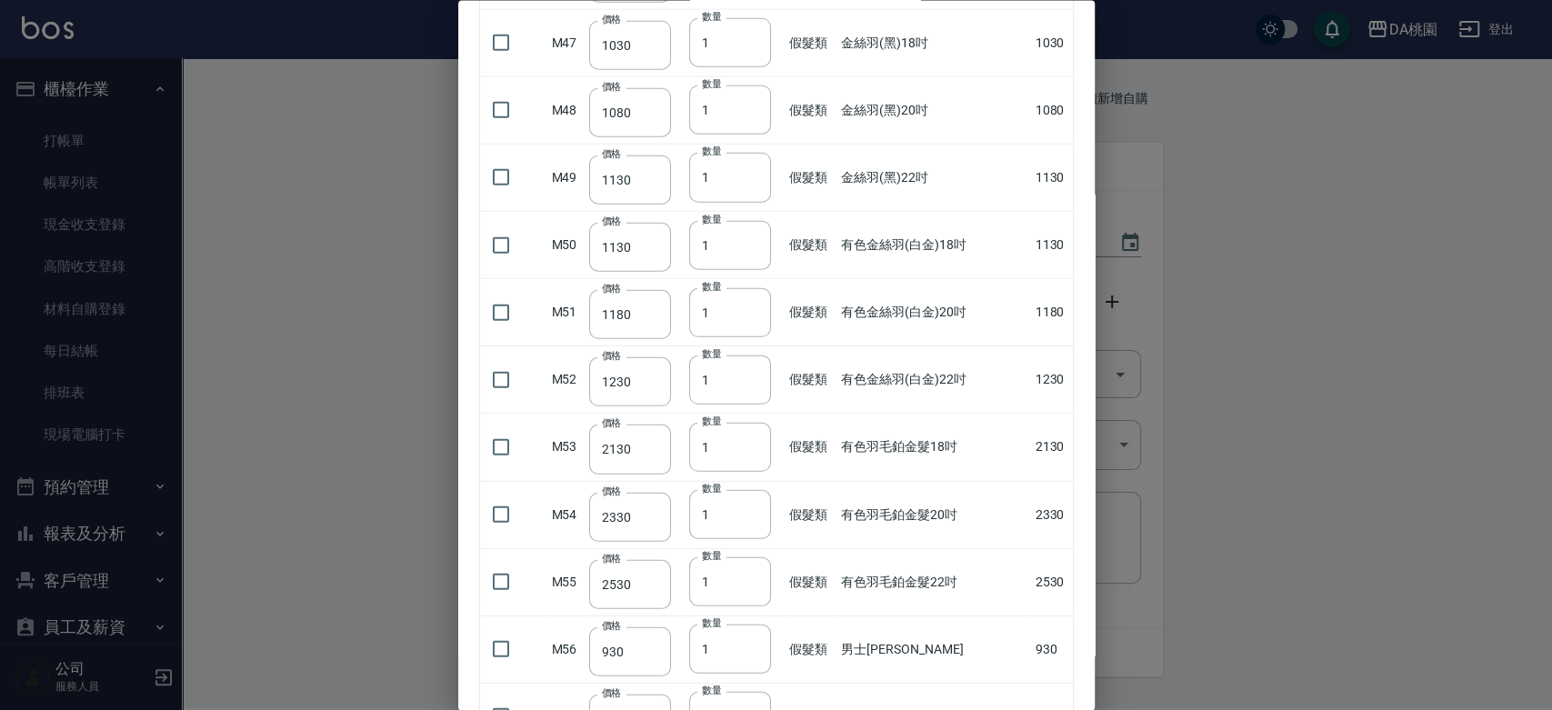
scroll to position [3334, 0]
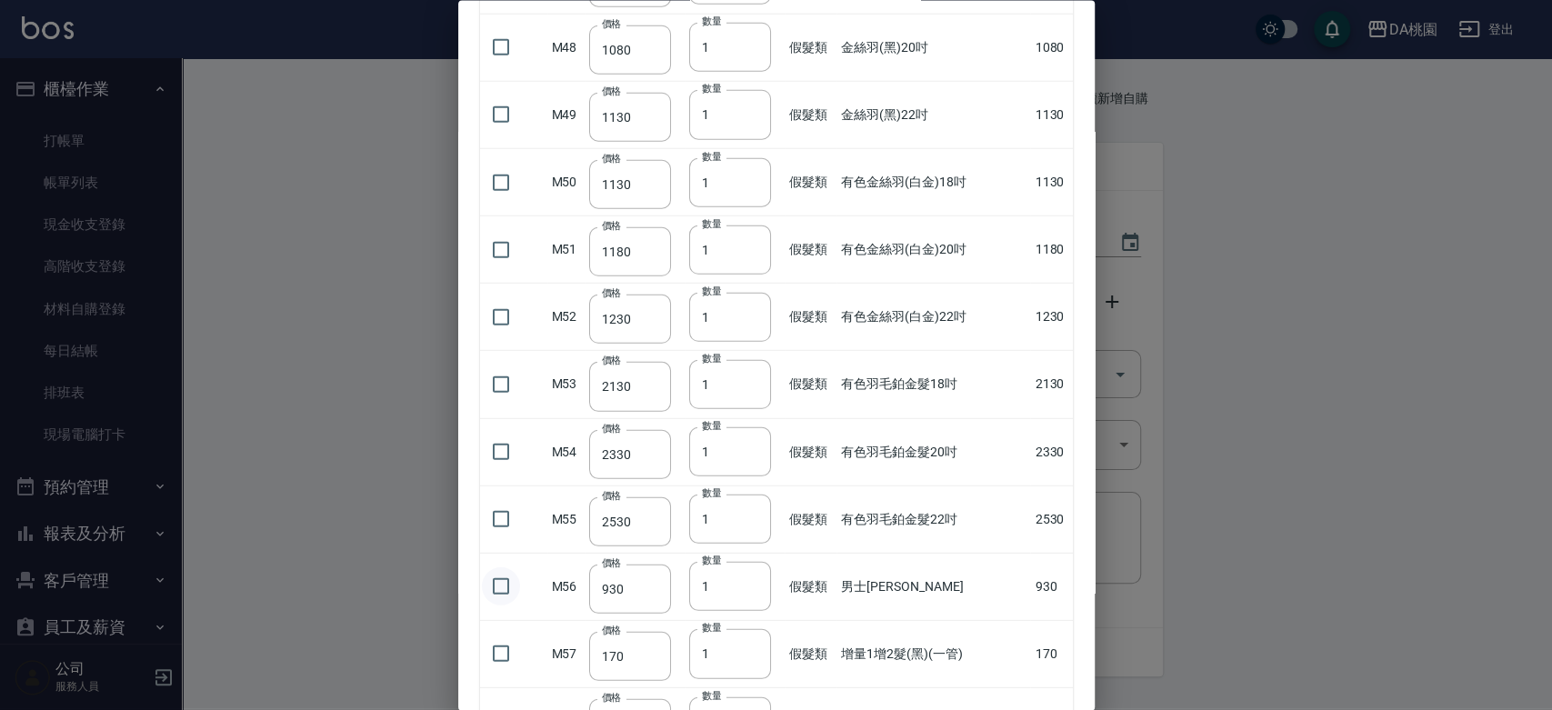
click at [493, 576] on input "checkbox" at bounding box center [501, 586] width 38 height 38
checkbox input "true"
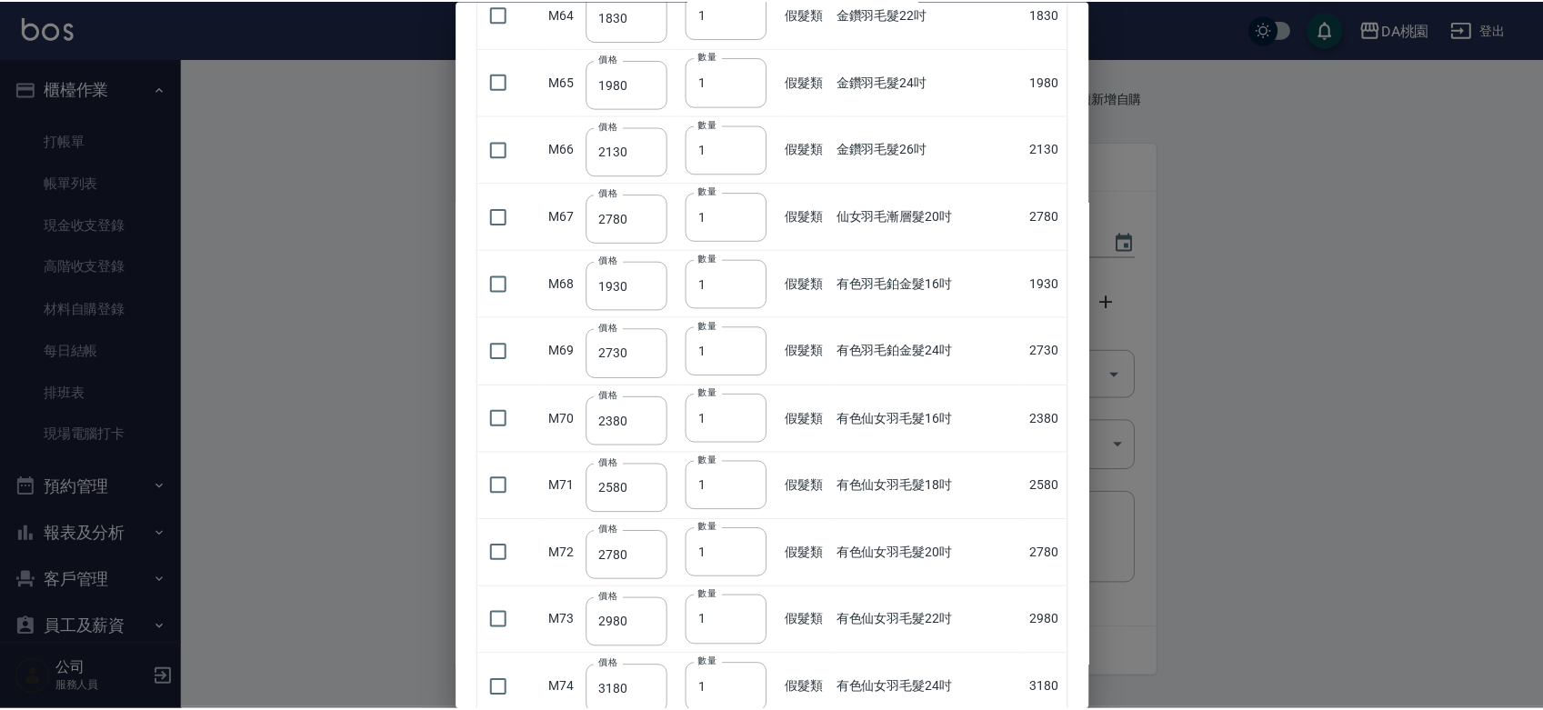
scroll to position [4562, 0]
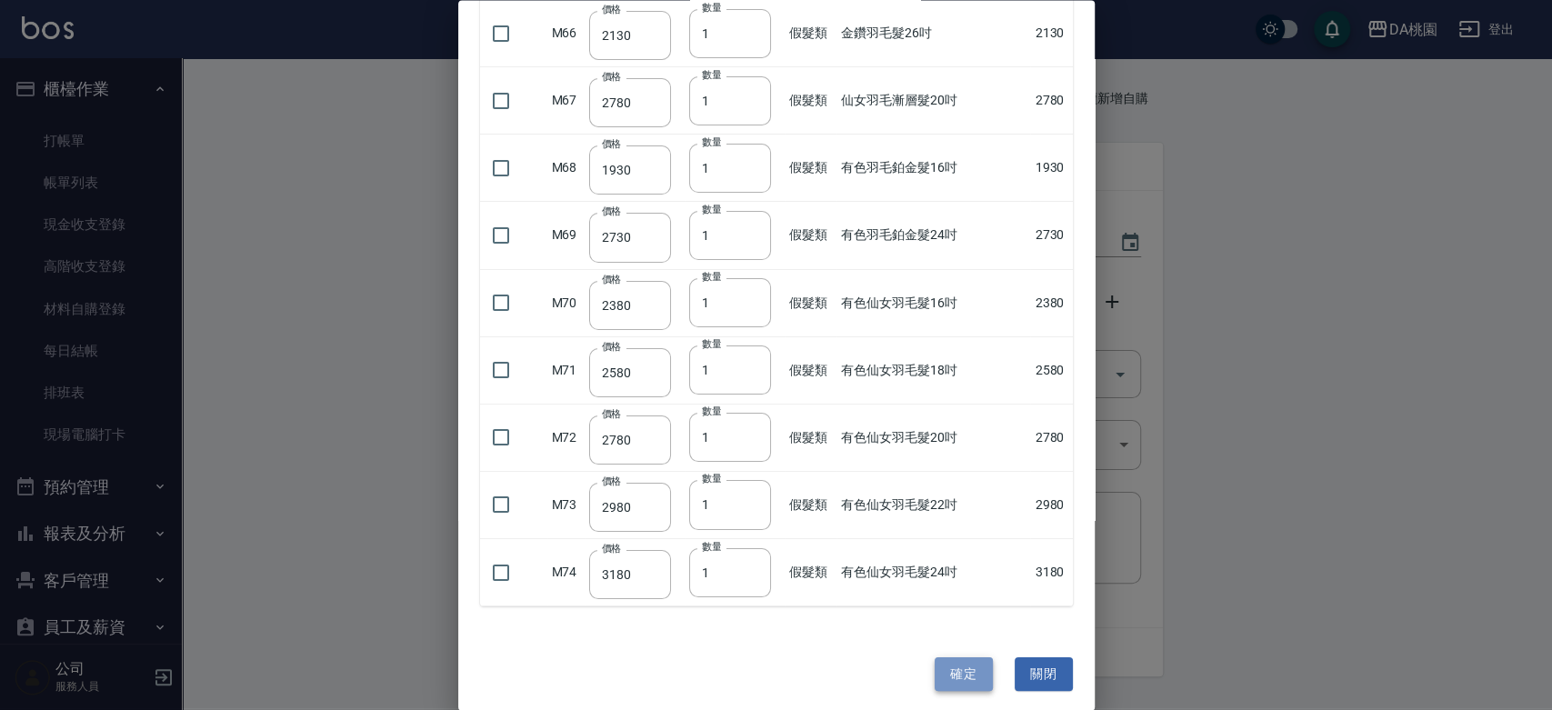
click at [942, 662] on button "確定" at bounding box center [964, 674] width 58 height 34
type input "男士金絲羽"
type input "930"
type input "1"
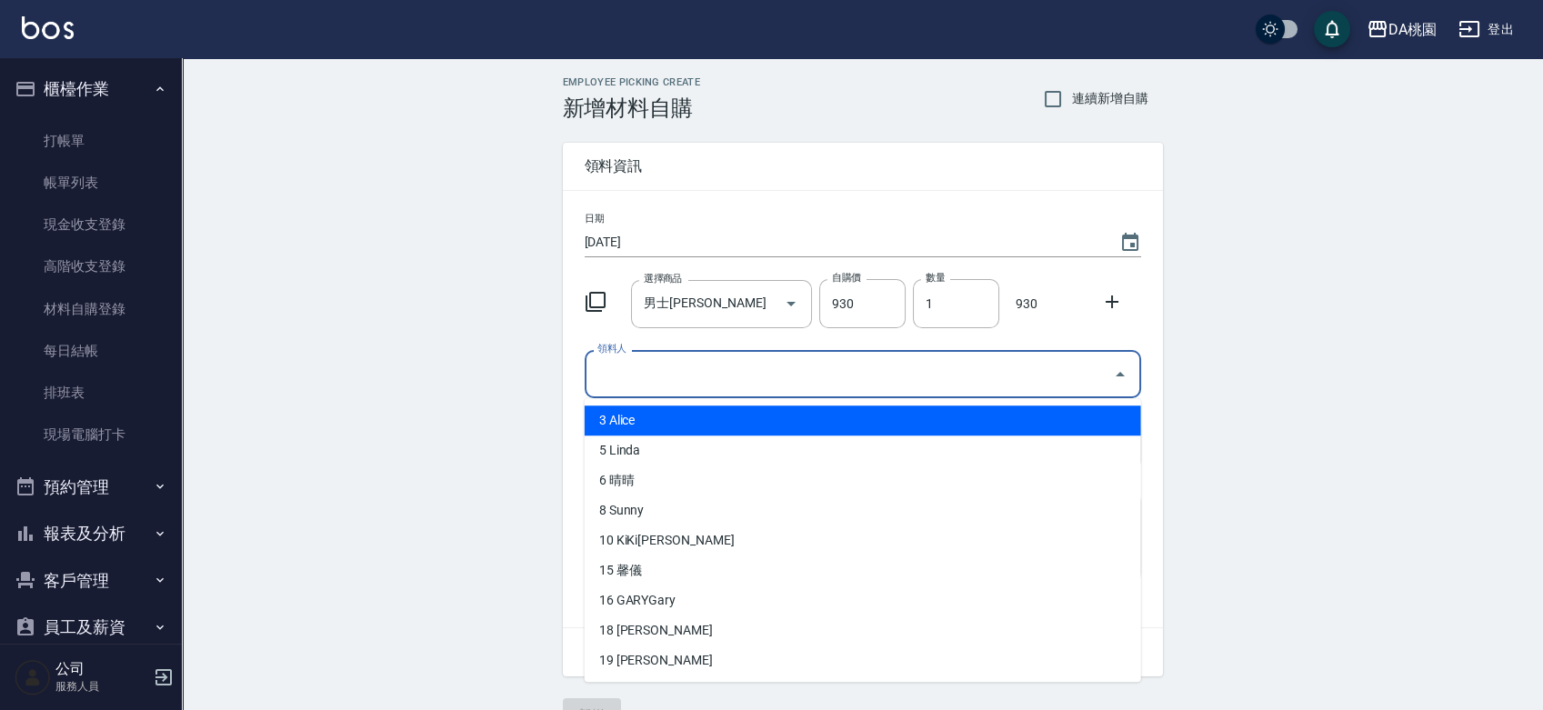
click at [888, 376] on input "領料人" at bounding box center [849, 374] width 513 height 32
click at [647, 428] on li "3 Alice" at bounding box center [863, 421] width 557 height 30
type input "Alice"
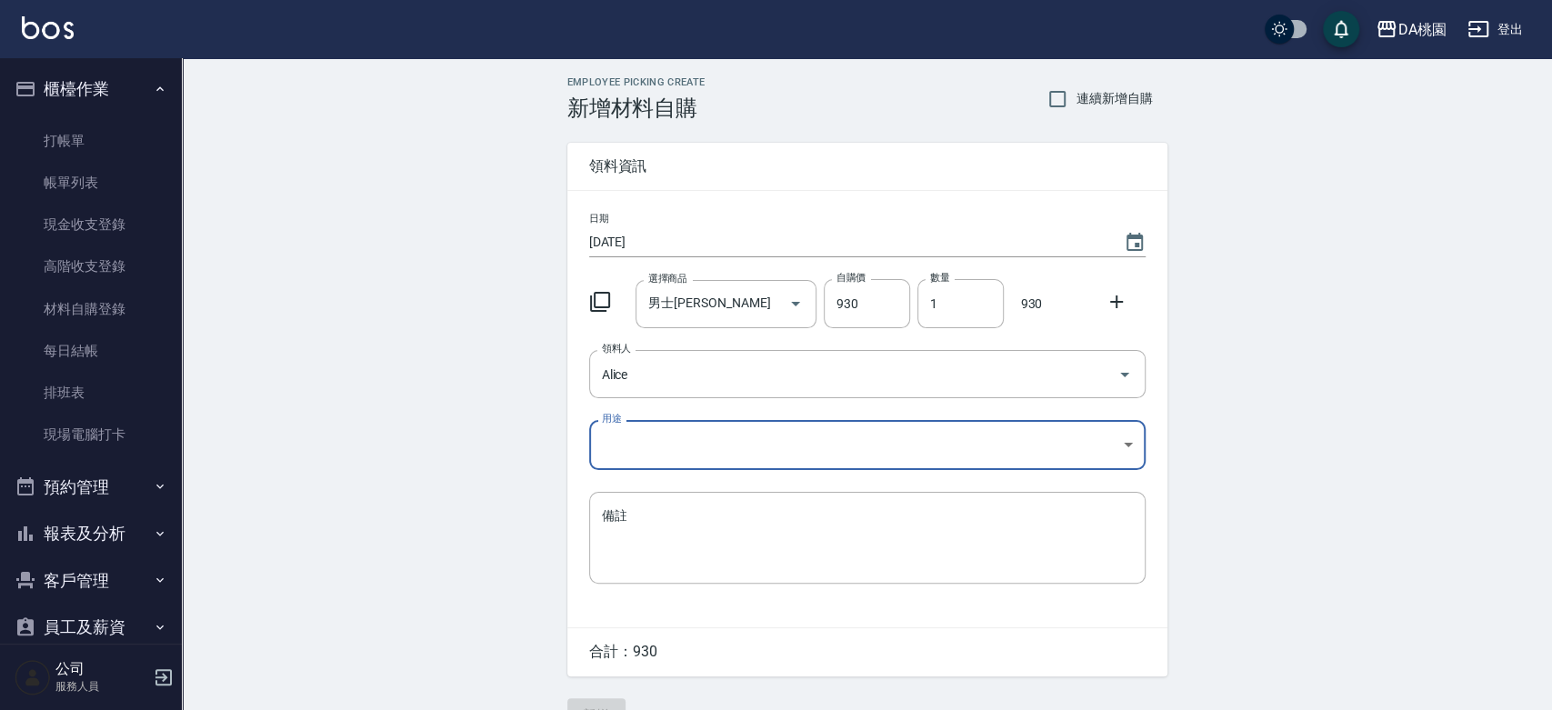
click at [647, 428] on body "DA桃園 登出 櫃檯作業 打帳單 帳單列表 現金收支登錄 高階收支登錄 材料自購登錄 每日結帳 排班表 現場電腦打卡 預約管理 預約管理 單日預約紀錄 單週預…" at bounding box center [776, 374] width 1552 height 749
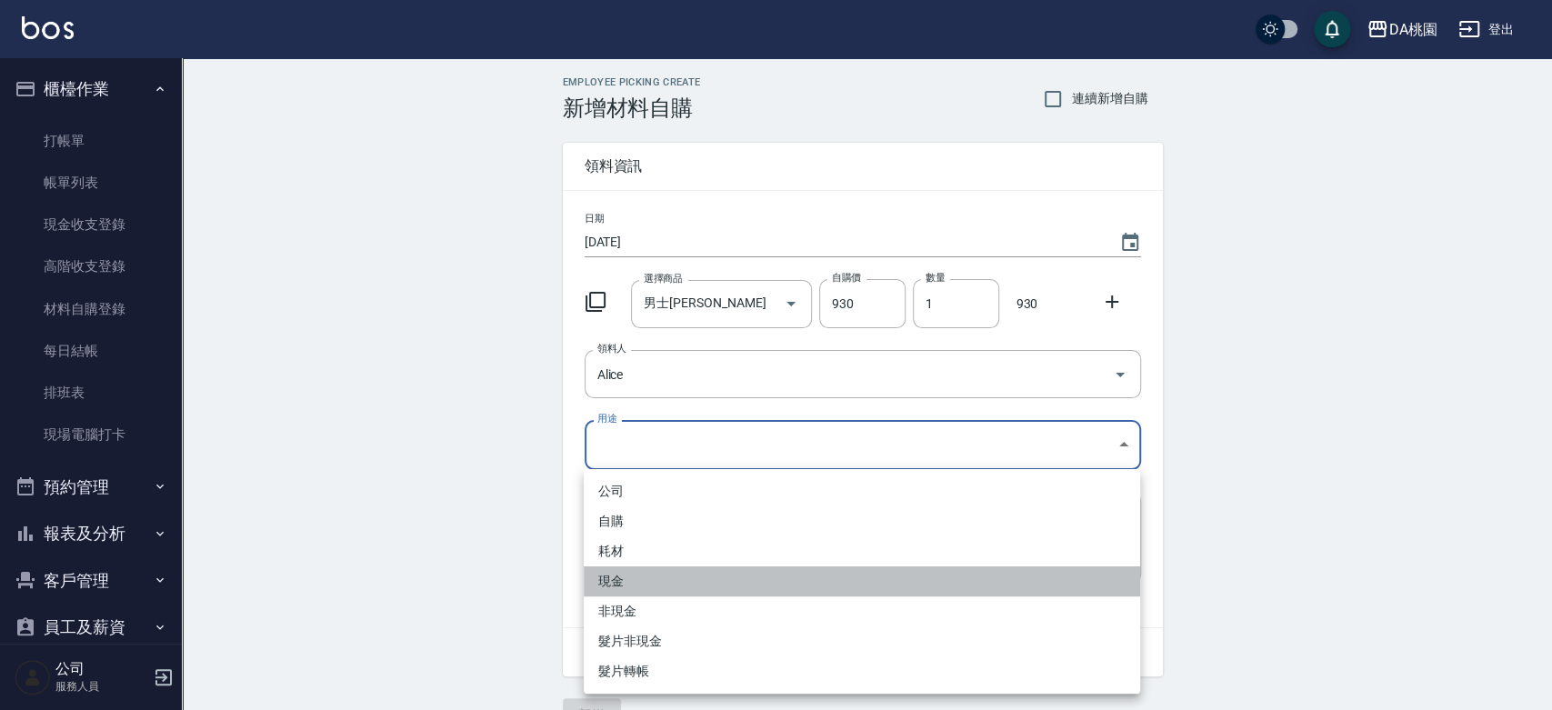
click at [613, 576] on li "現金" at bounding box center [862, 582] width 557 height 30
type input "現金"
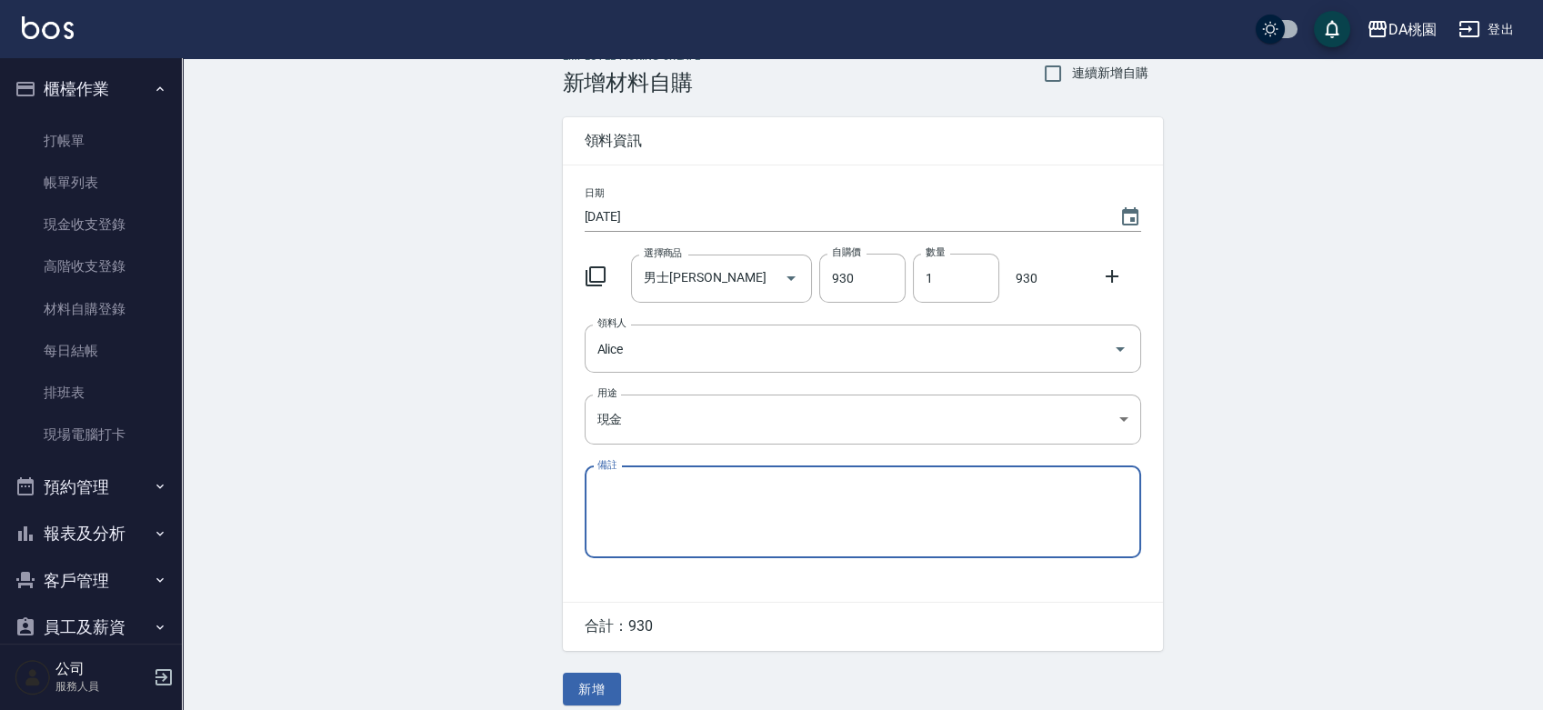
scroll to position [40, 0]
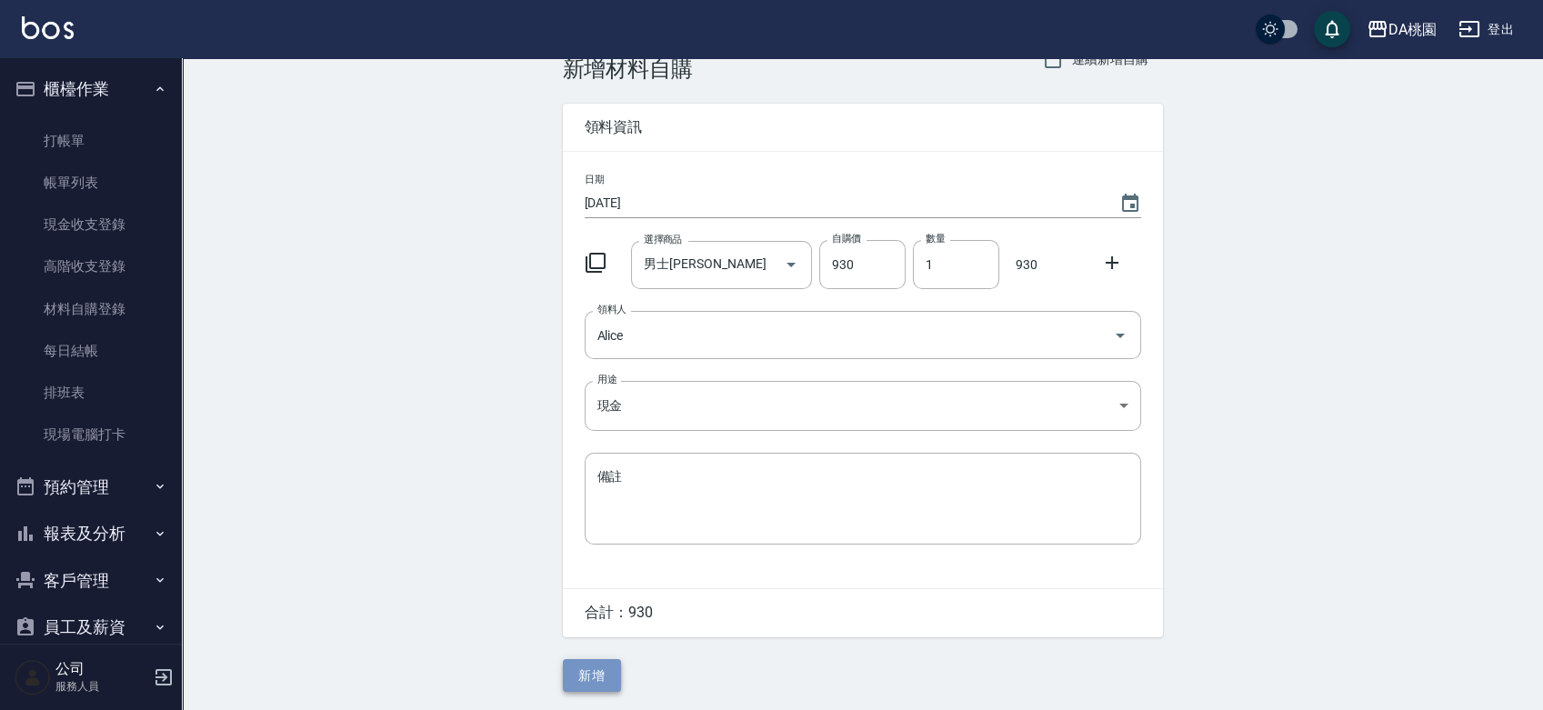
click at [589, 667] on button "新增" at bounding box center [592, 676] width 58 height 34
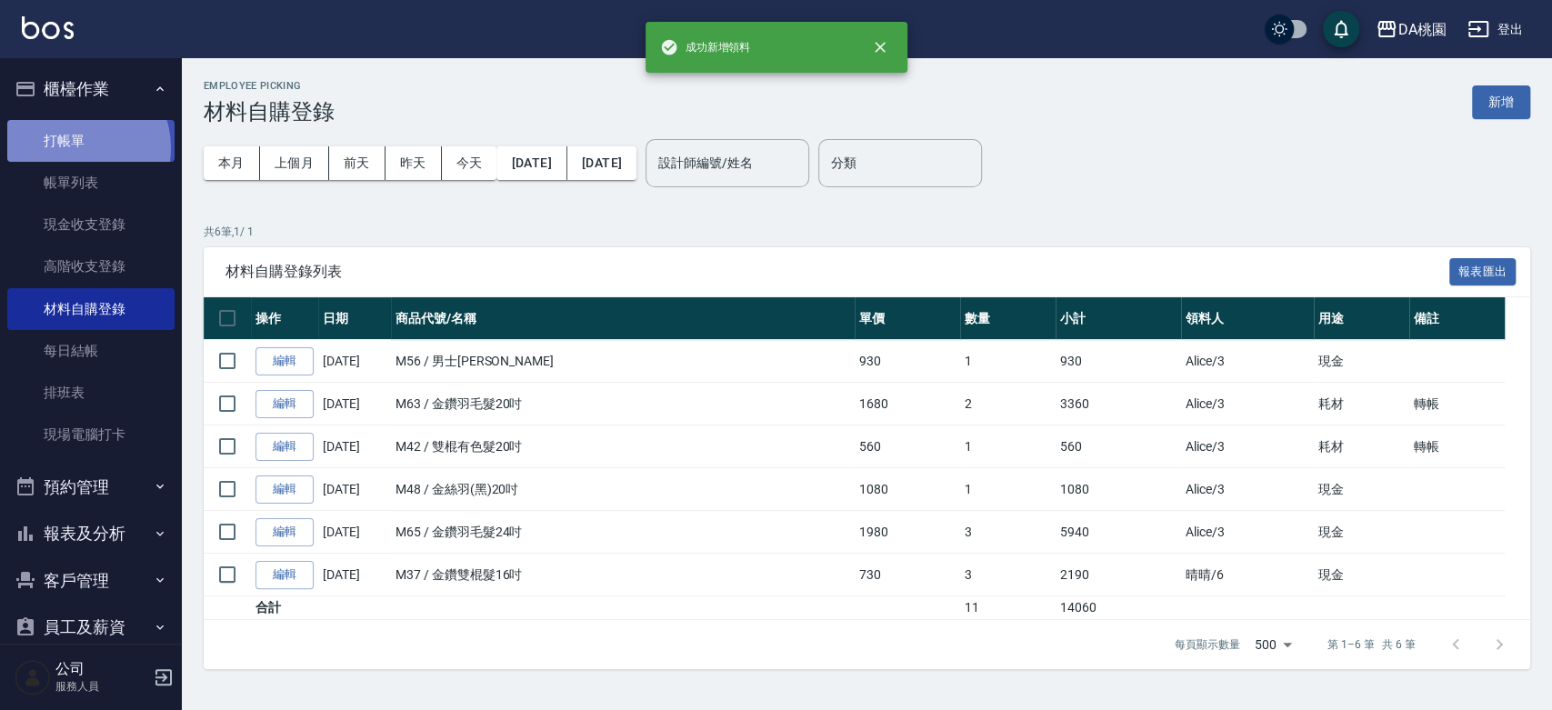
click at [75, 147] on link "打帳單" at bounding box center [90, 141] width 167 height 42
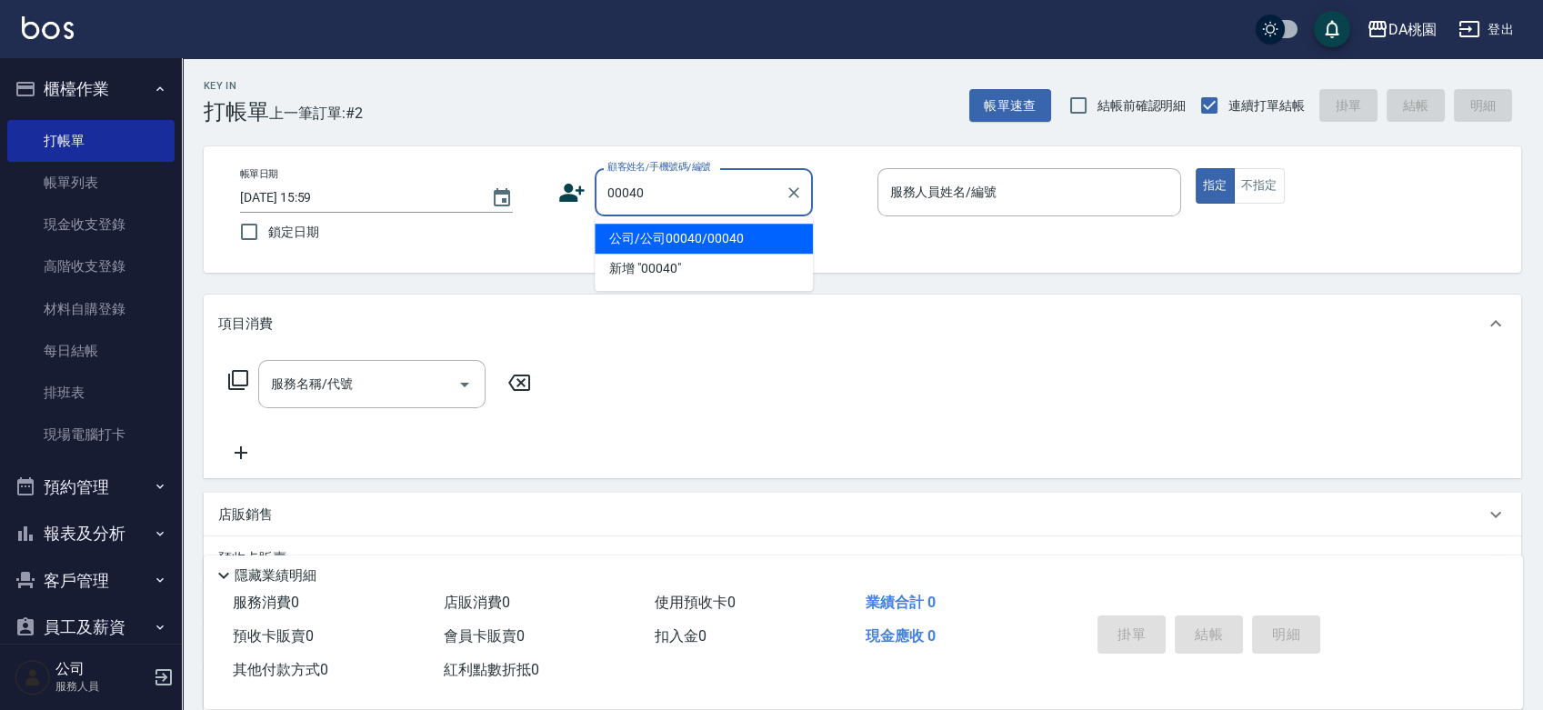
type input "公司/公司00040/00040"
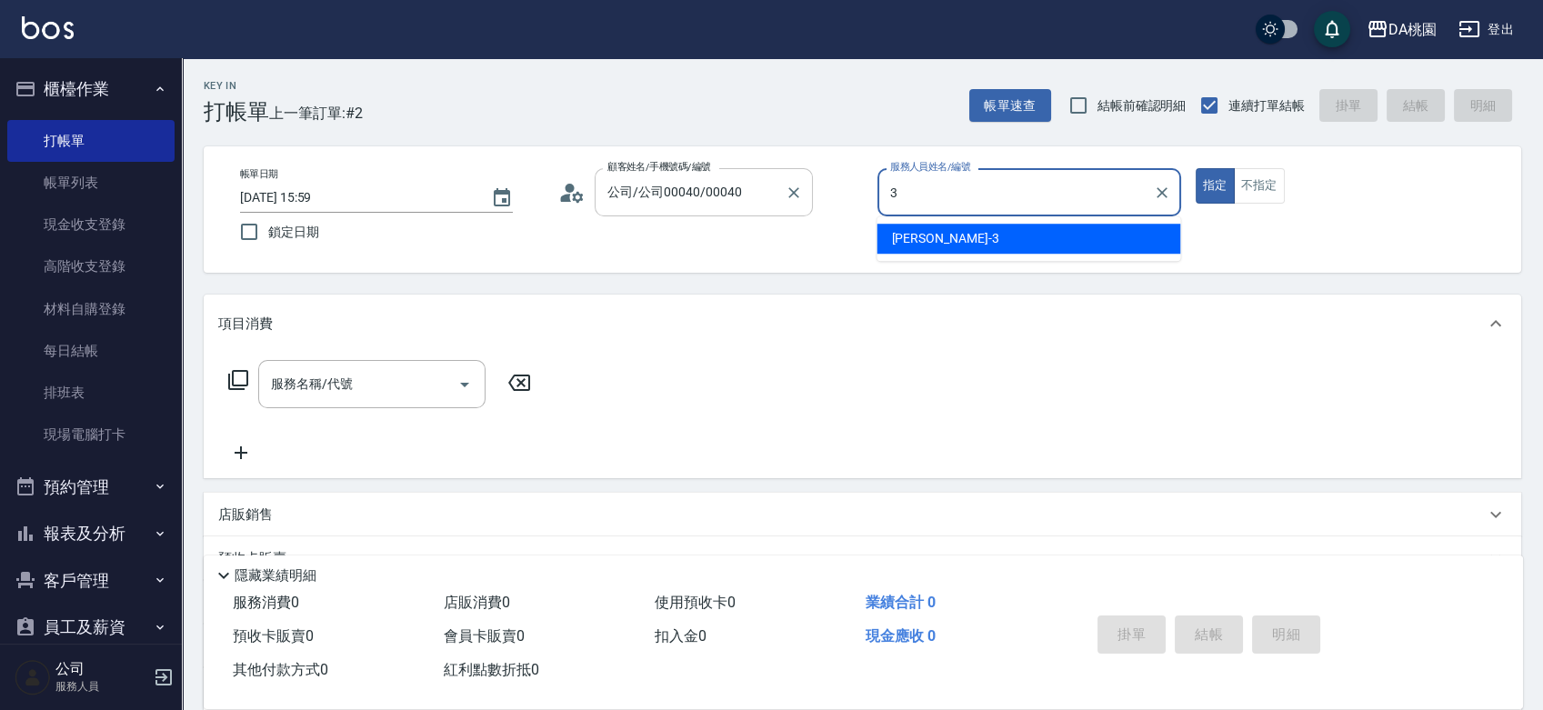
type input "愛莉絲-3"
type button "true"
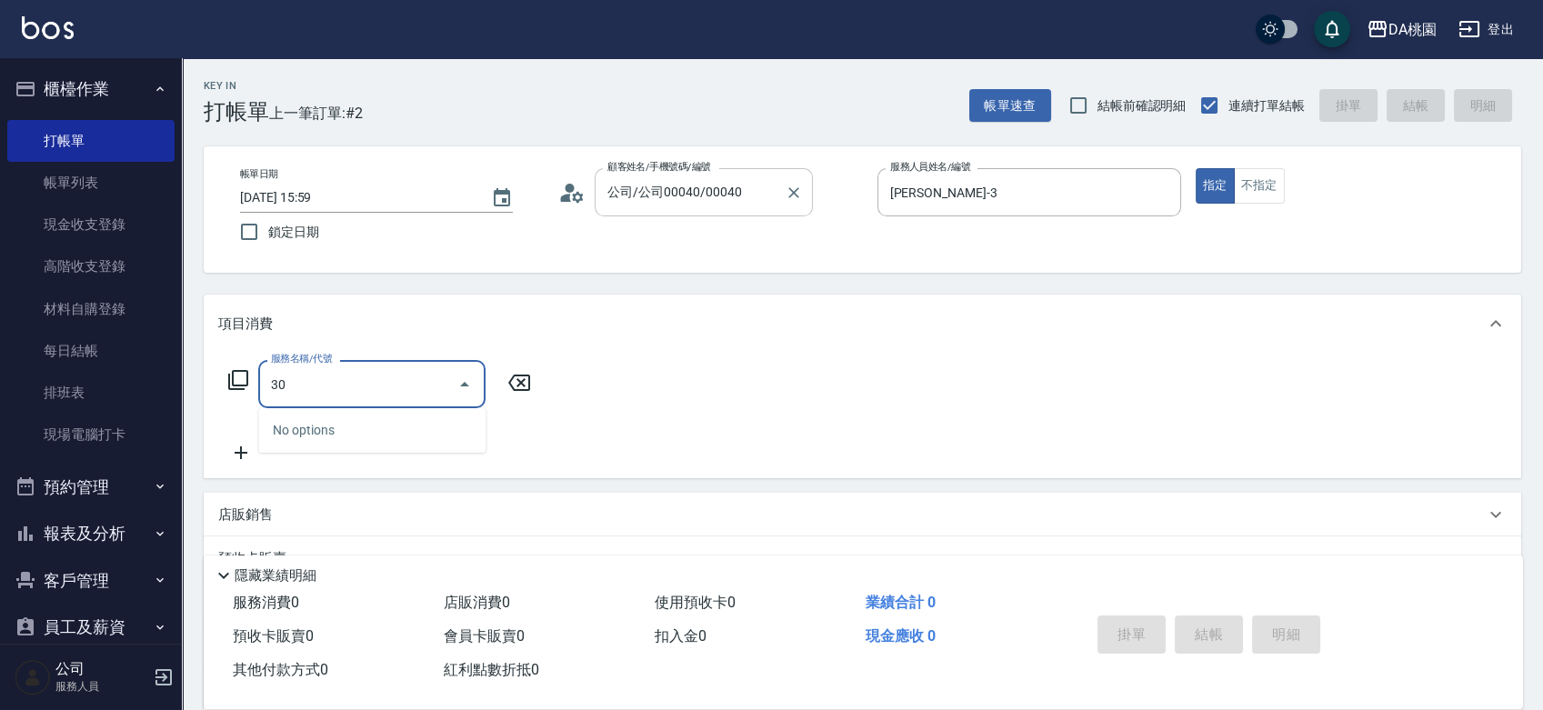
type input "303"
type input "30"
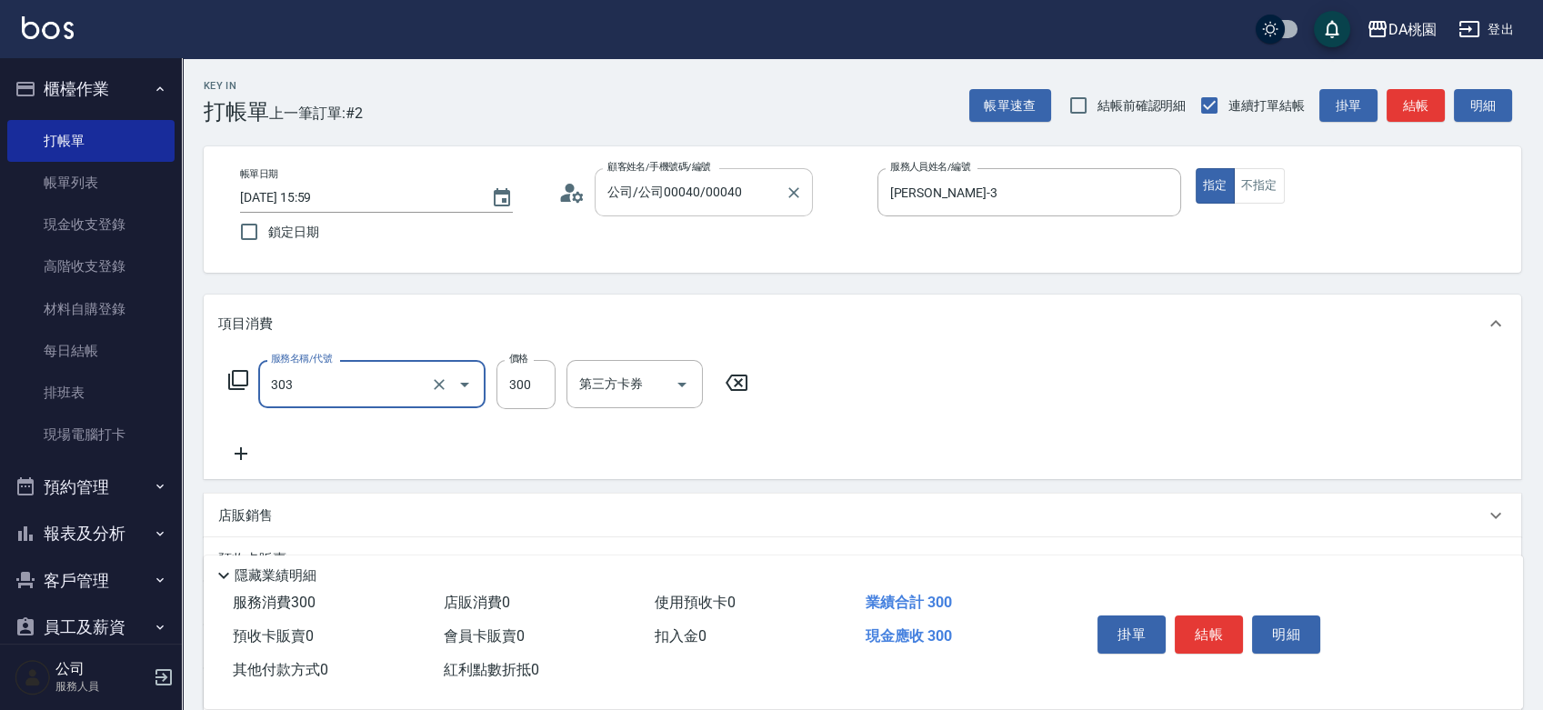
type input "A級剪髮(303)"
type input "0"
type input "35"
type input "30"
type input "350"
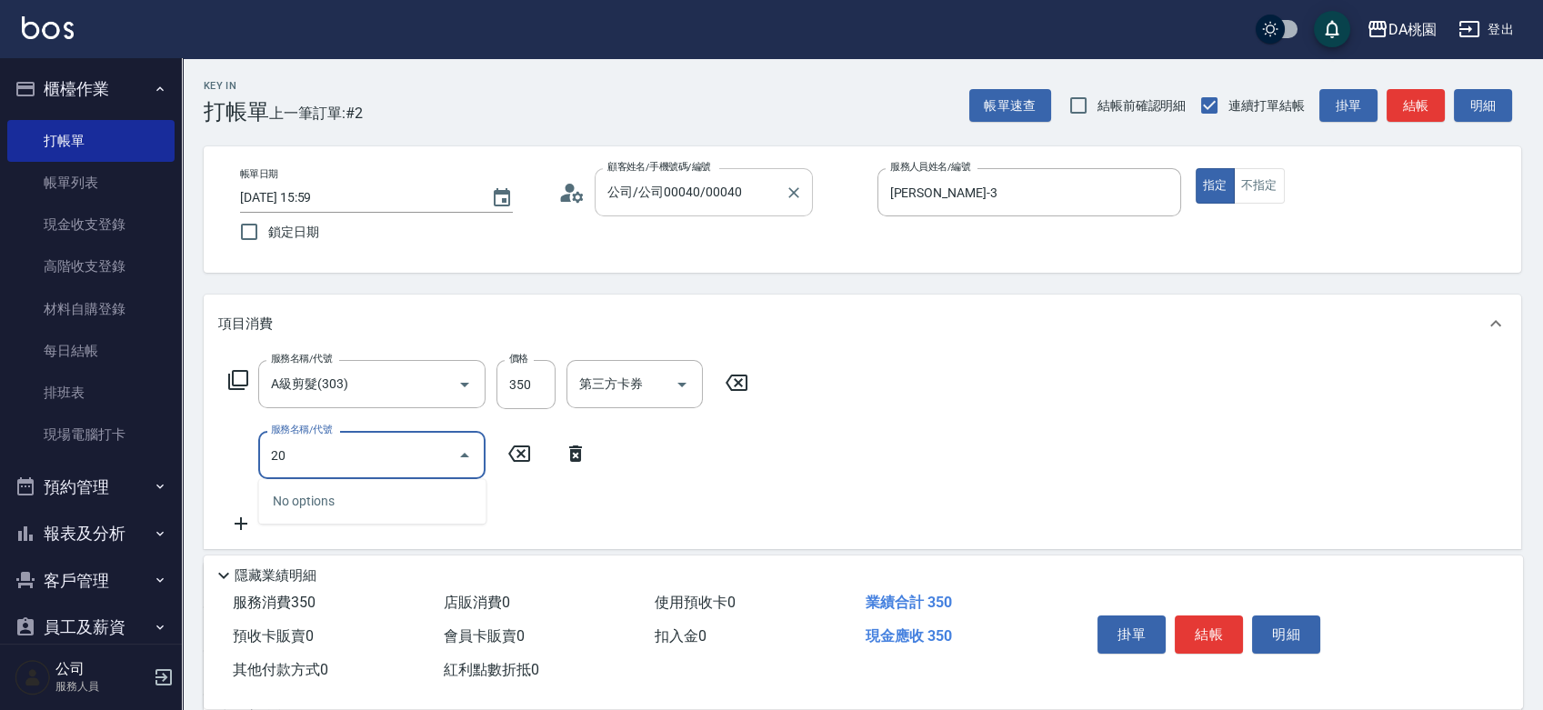
type input "200"
type input "180"
type input "離子燙(200)"
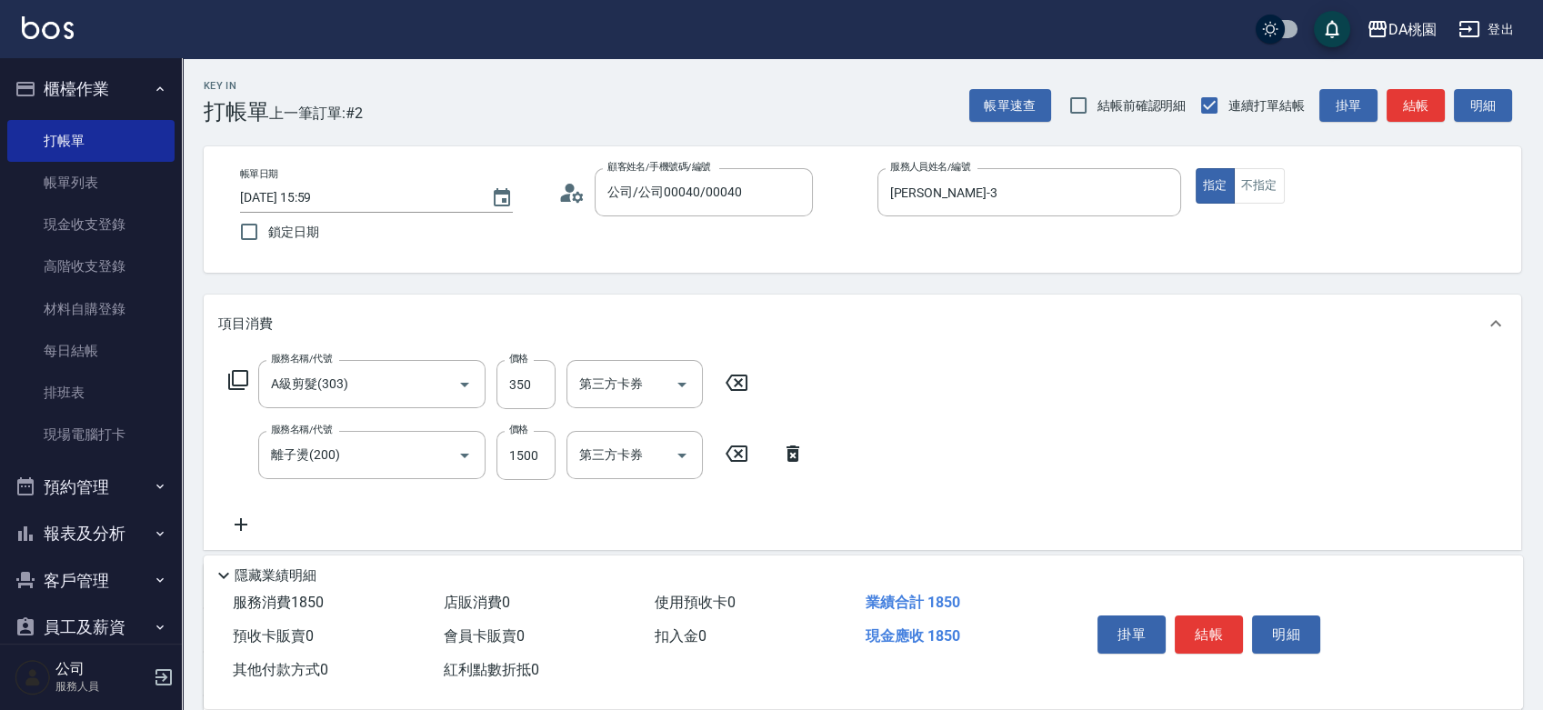
click at [237, 380] on icon at bounding box center [238, 380] width 22 height 22
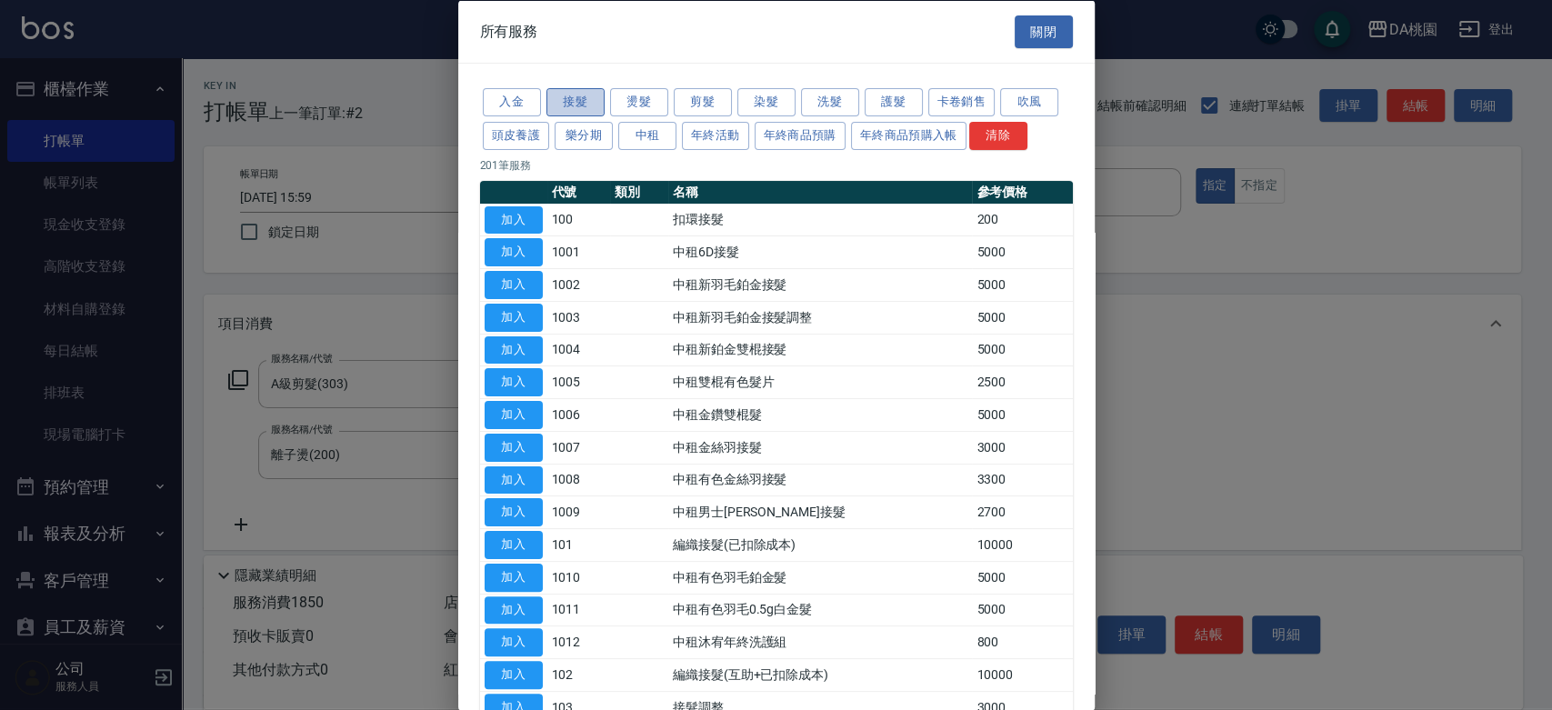
click at [577, 88] on button "接髮" at bounding box center [576, 102] width 58 height 28
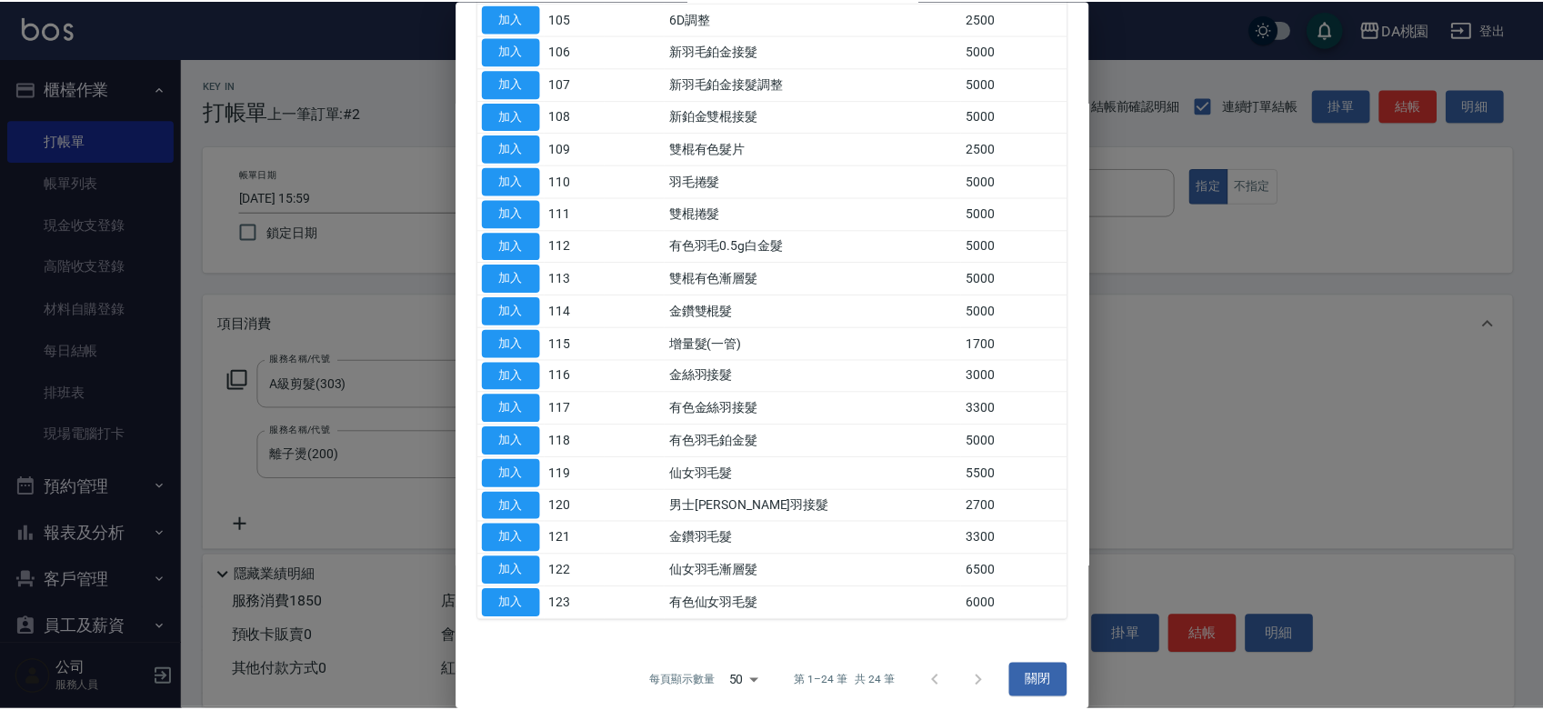
scroll to position [370, 0]
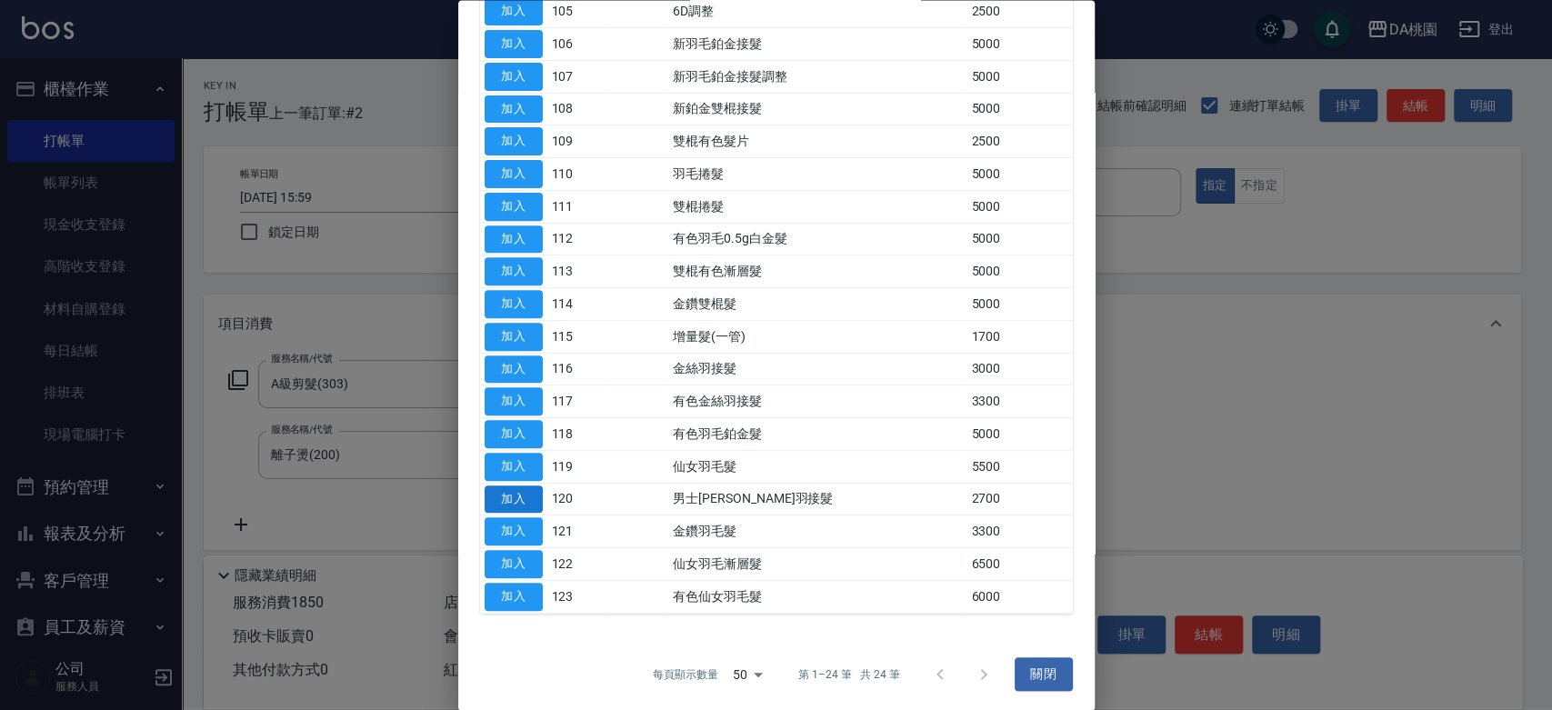
click at [507, 495] on button "加入" at bounding box center [514, 500] width 58 height 28
type input "450"
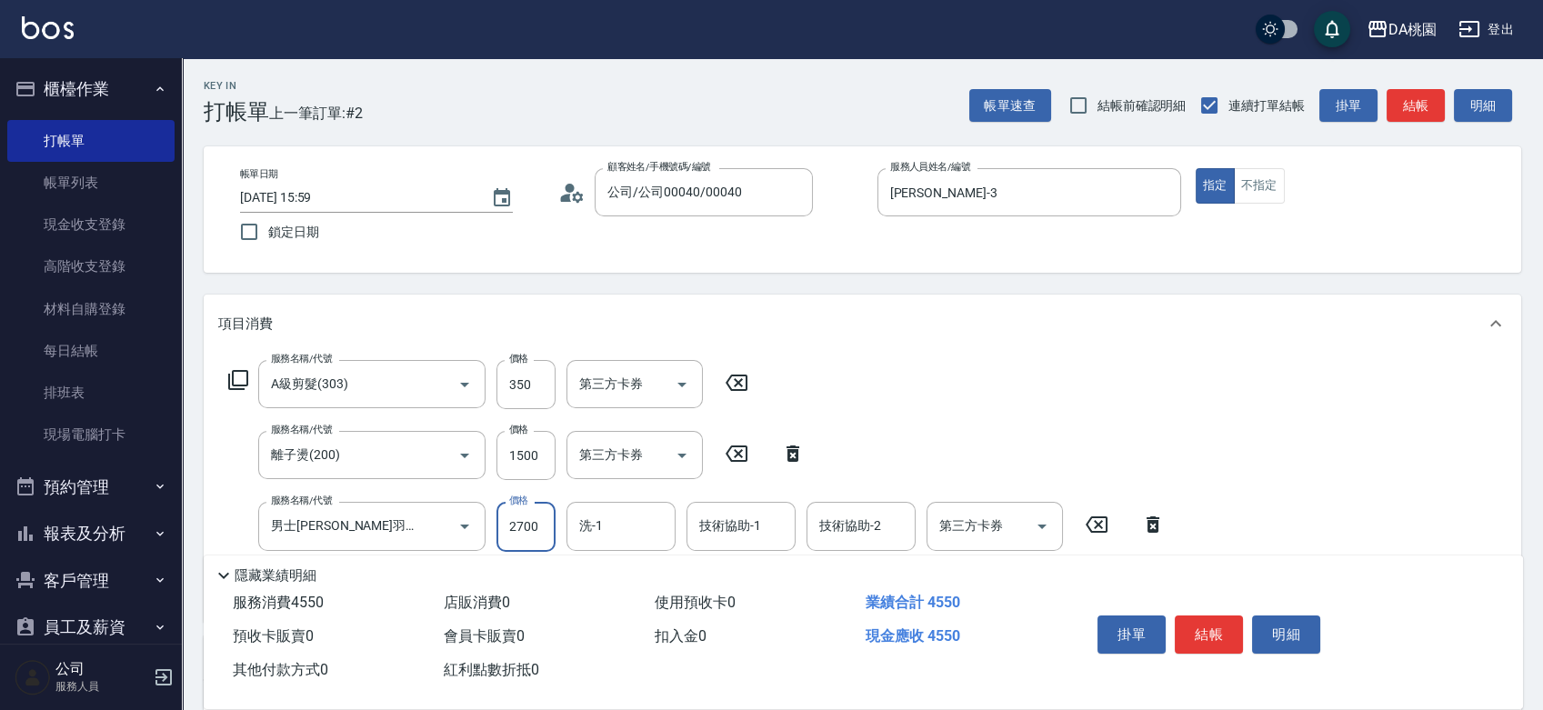
click at [519, 512] on input "2700" at bounding box center [526, 526] width 59 height 49
type input "0"
type input "180"
type input "177"
type input "200"
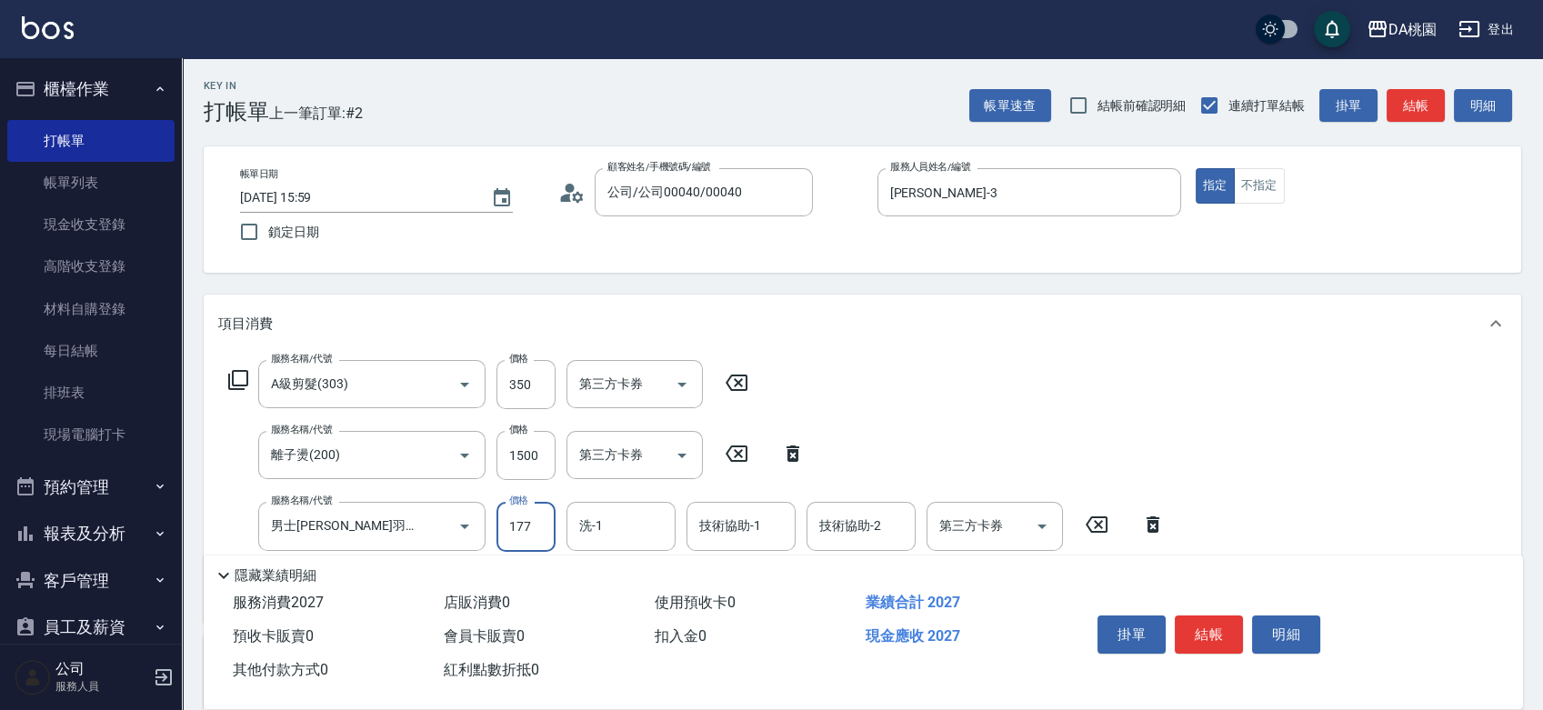
type input "1770"
type input "360"
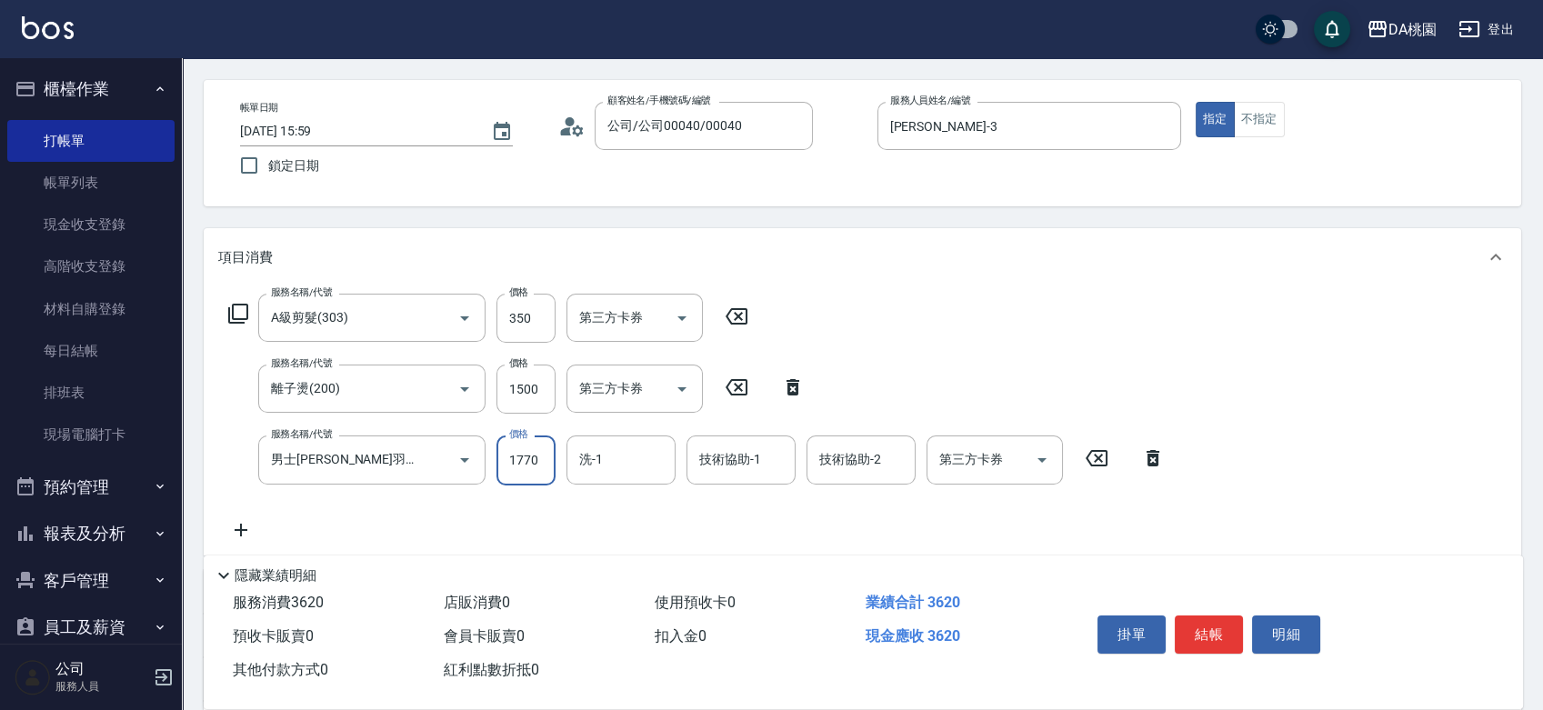
scroll to position [202, 0]
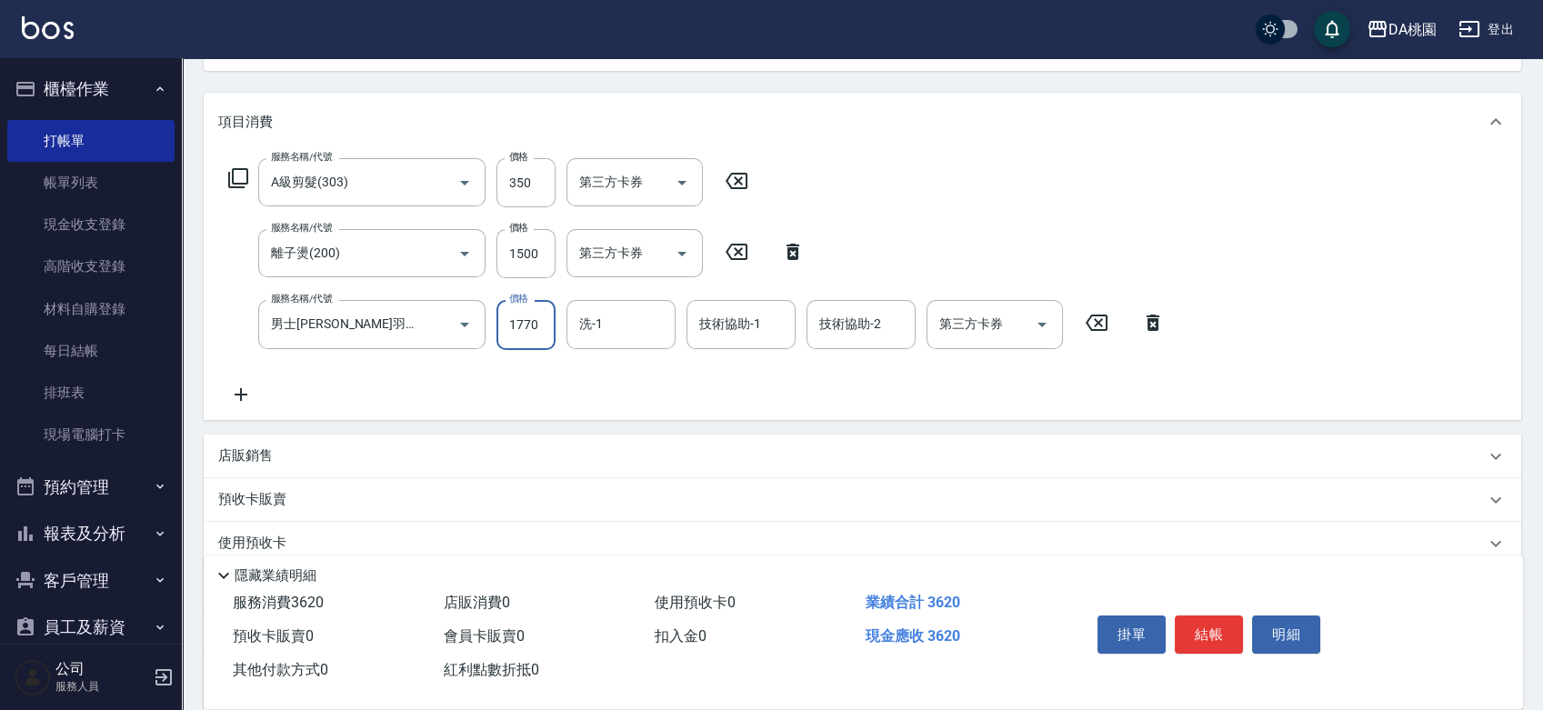
type input "1770"
click at [655, 436] on div "項目消費 服務名稱/代號 A級剪髮(303) 服務名稱/代號 價格 350 價格 第三方卡券 第三方卡券 服務名稱/代號 離子燙(200) 服務名稱/代號 價…" at bounding box center [863, 416] width 1318 height 647
click at [652, 447] on div "店販銷售" at bounding box center [851, 456] width 1267 height 19
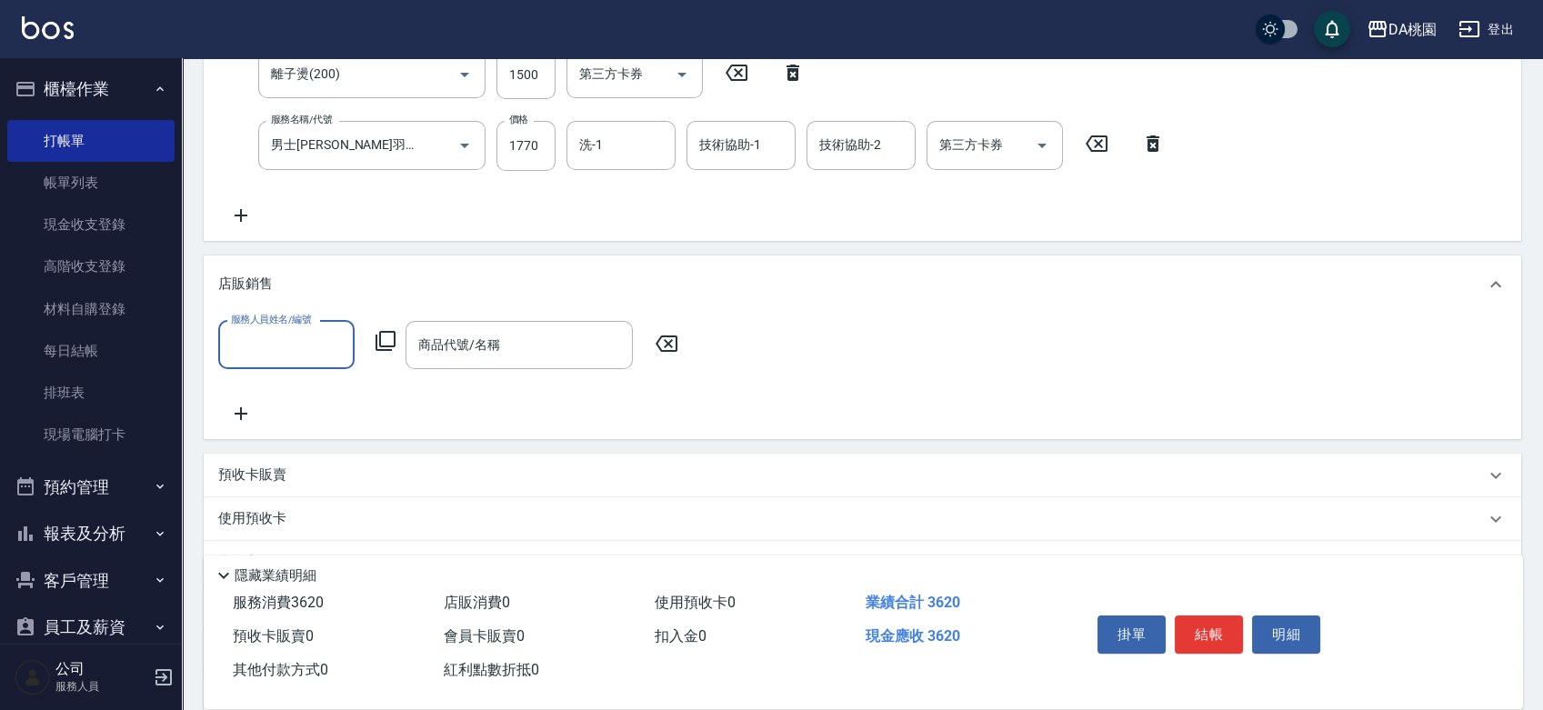
scroll to position [404, 0]
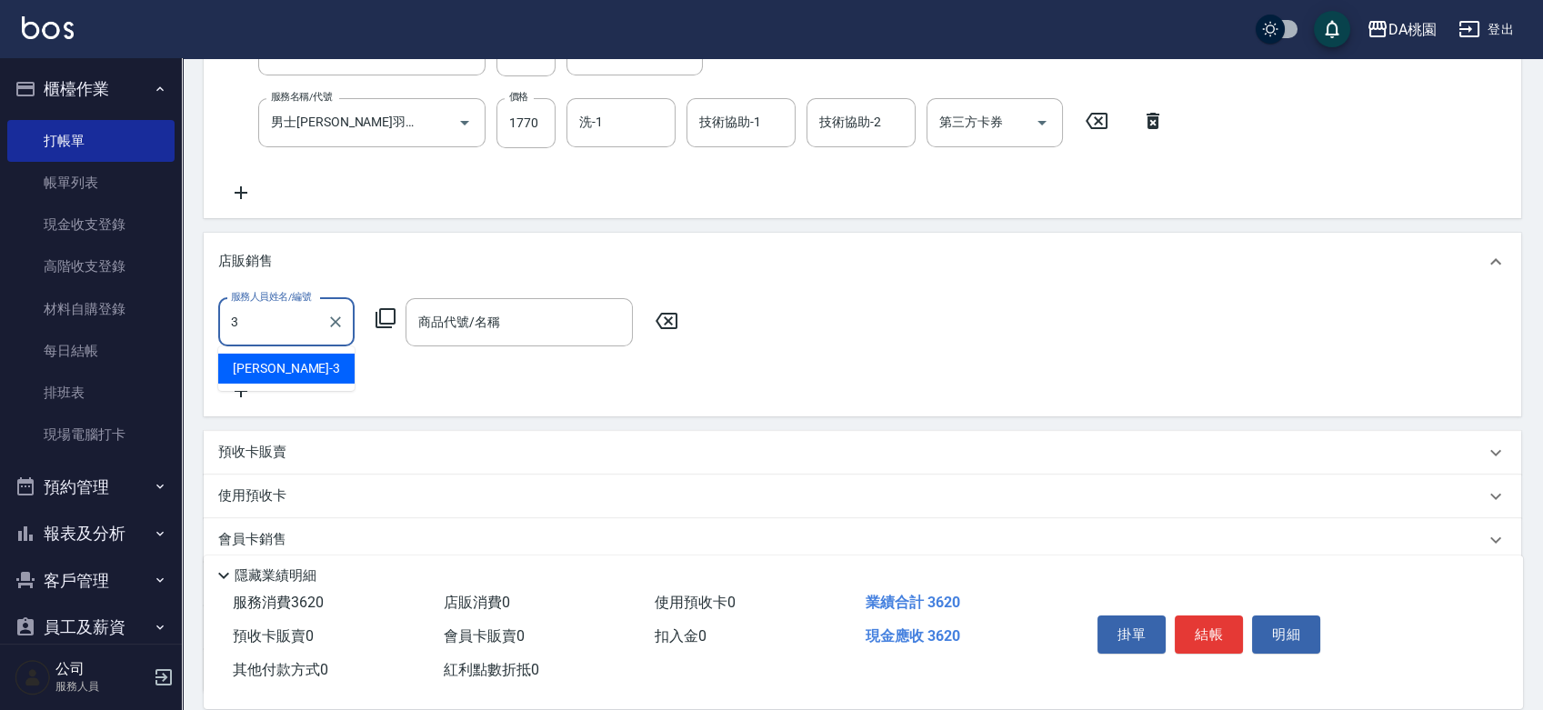
type input "愛莉絲-3"
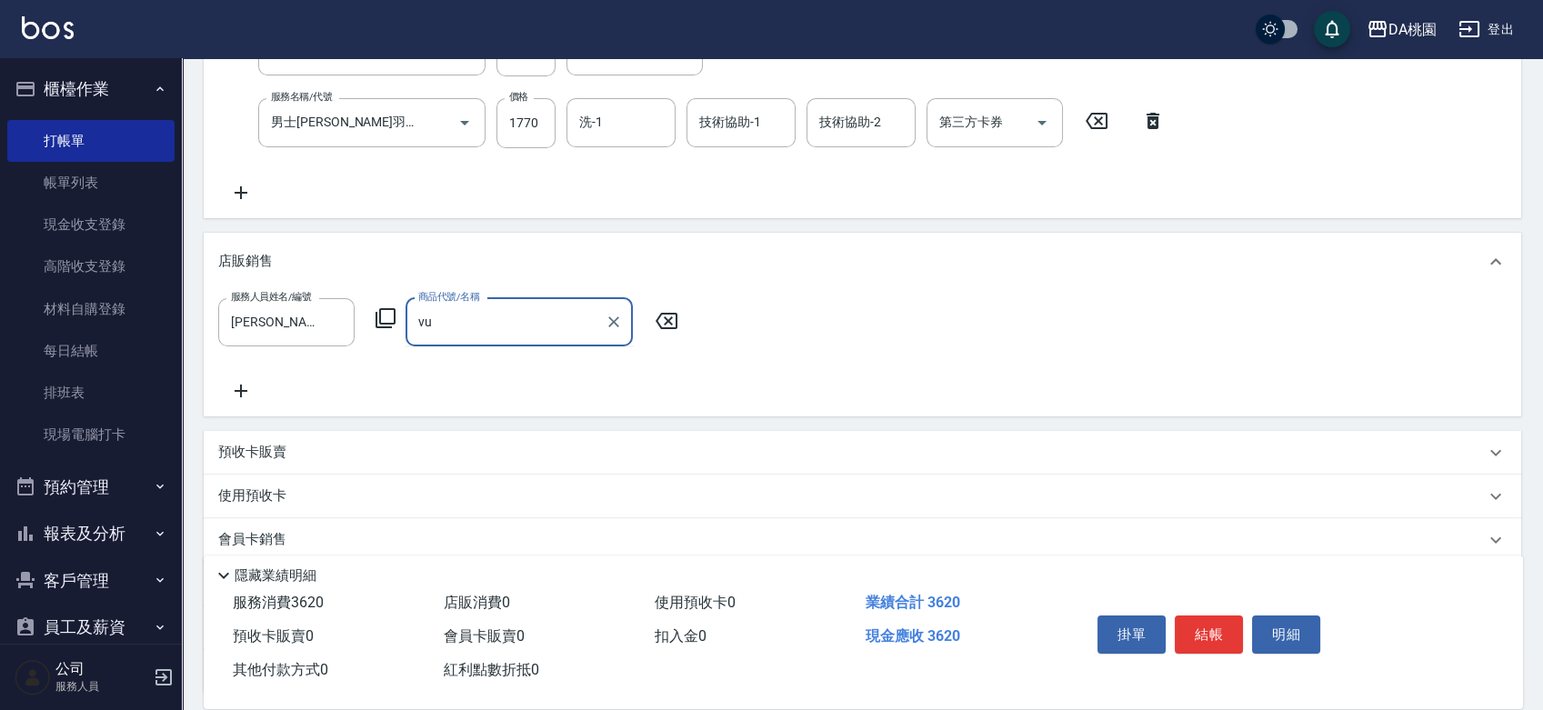
type input "v"
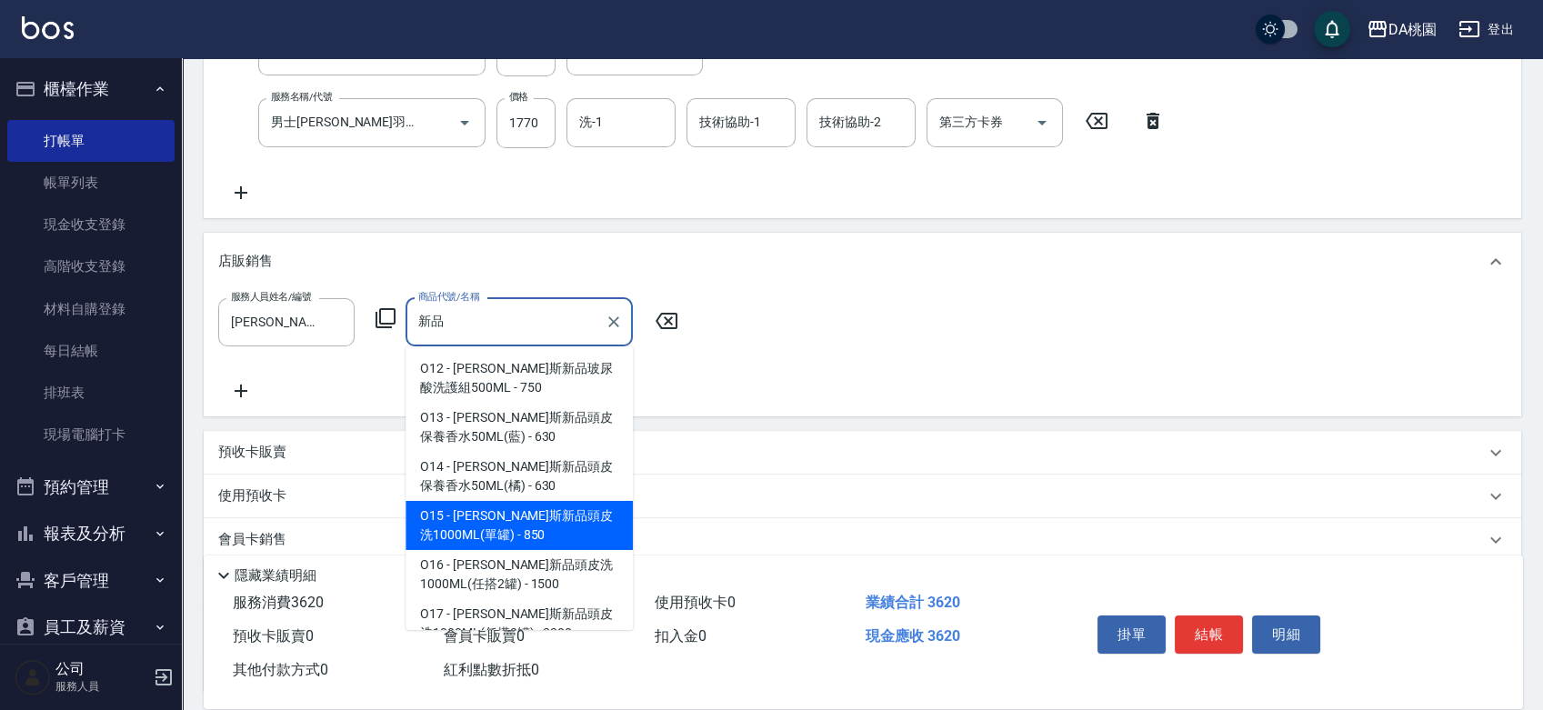
type input "喬娜斯新品頭皮洗1000ML(單罐)"
type input "440"
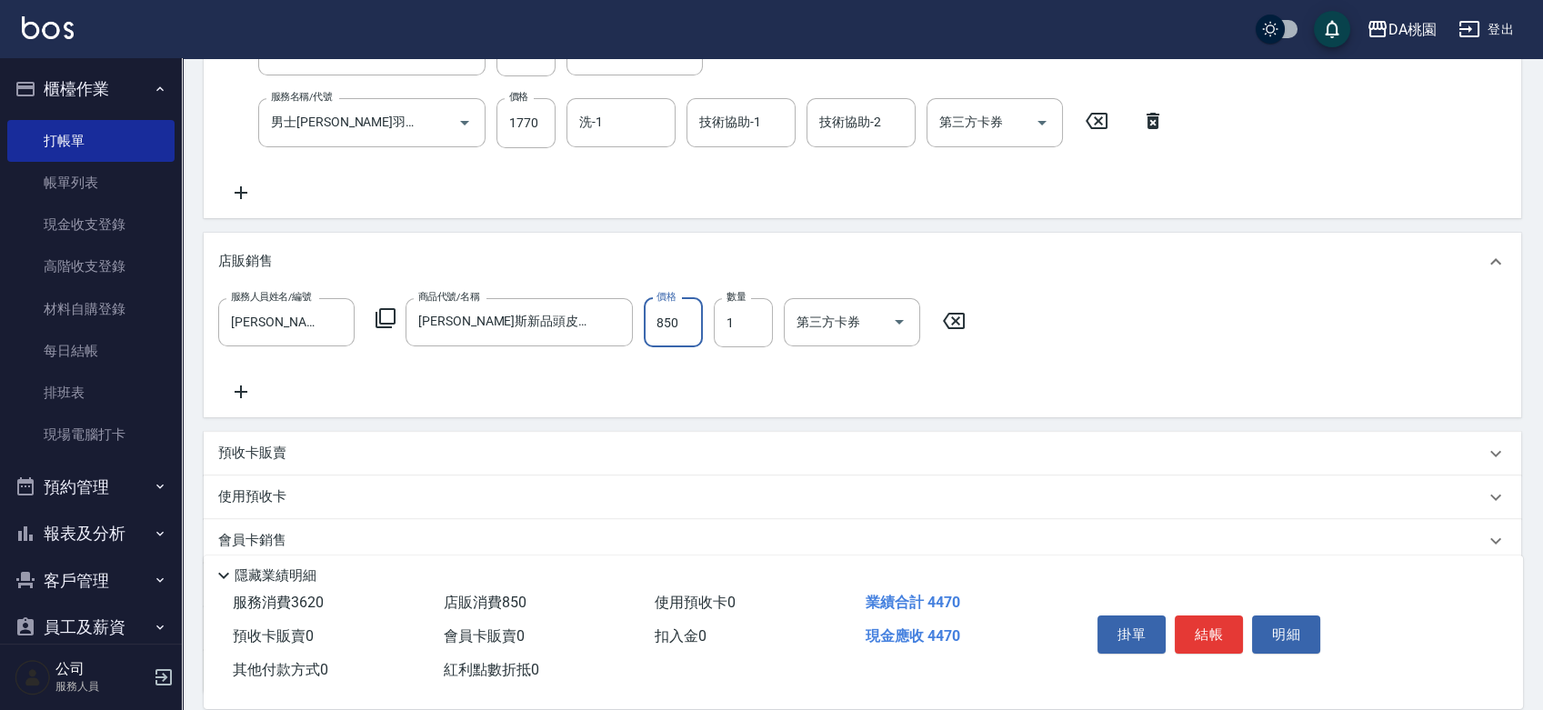
click at [652, 446] on div "預收卡販賣" at bounding box center [851, 453] width 1267 height 19
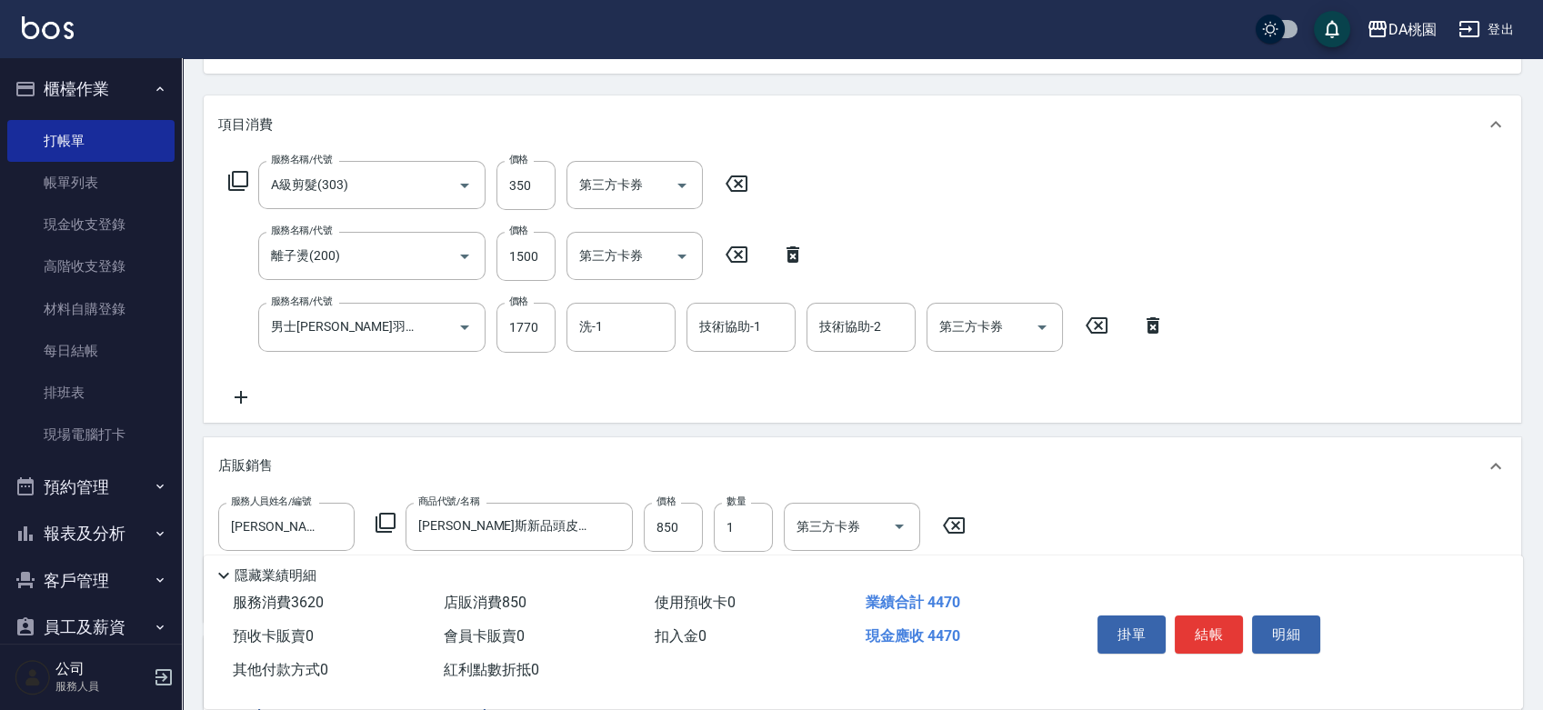
scroll to position [0, 0]
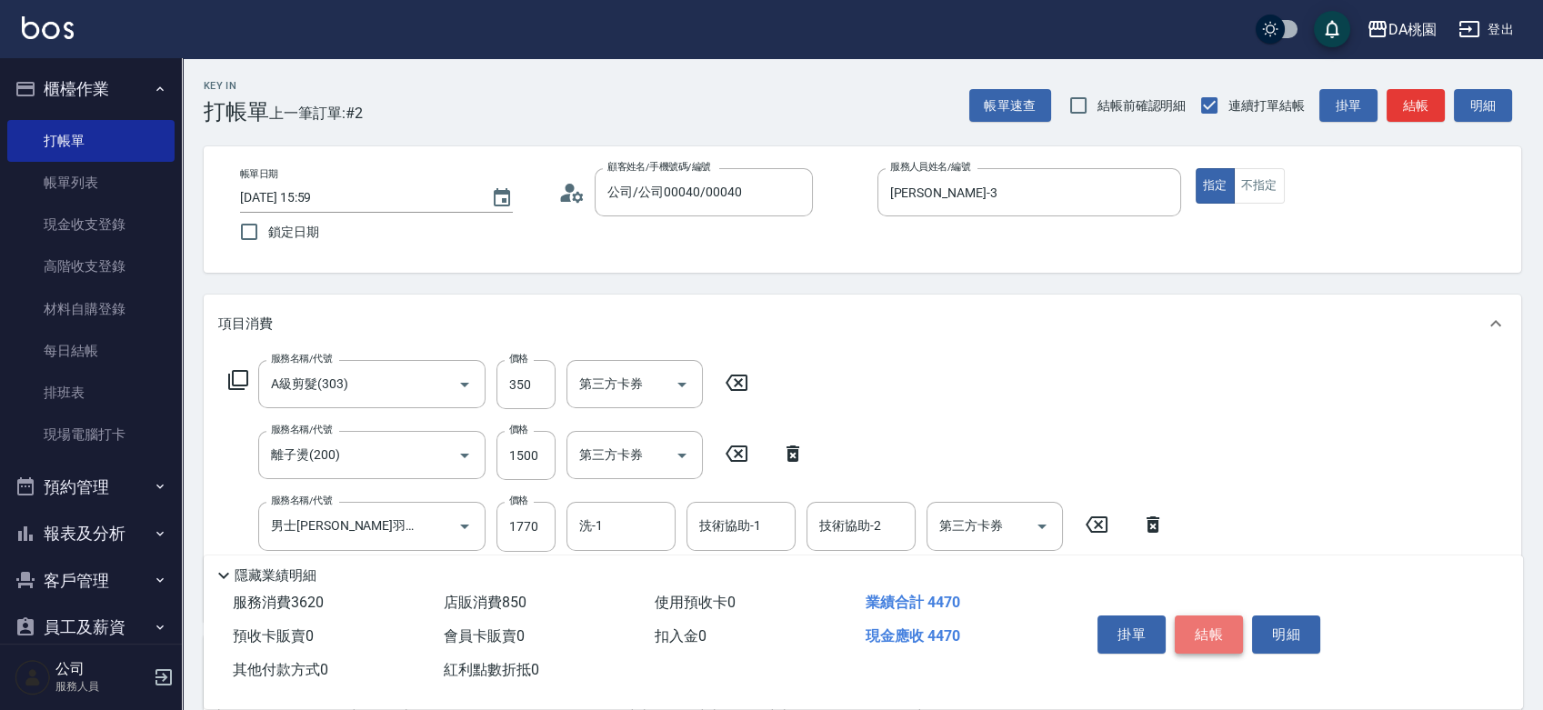
click at [1201, 629] on button "結帳" at bounding box center [1209, 635] width 68 height 38
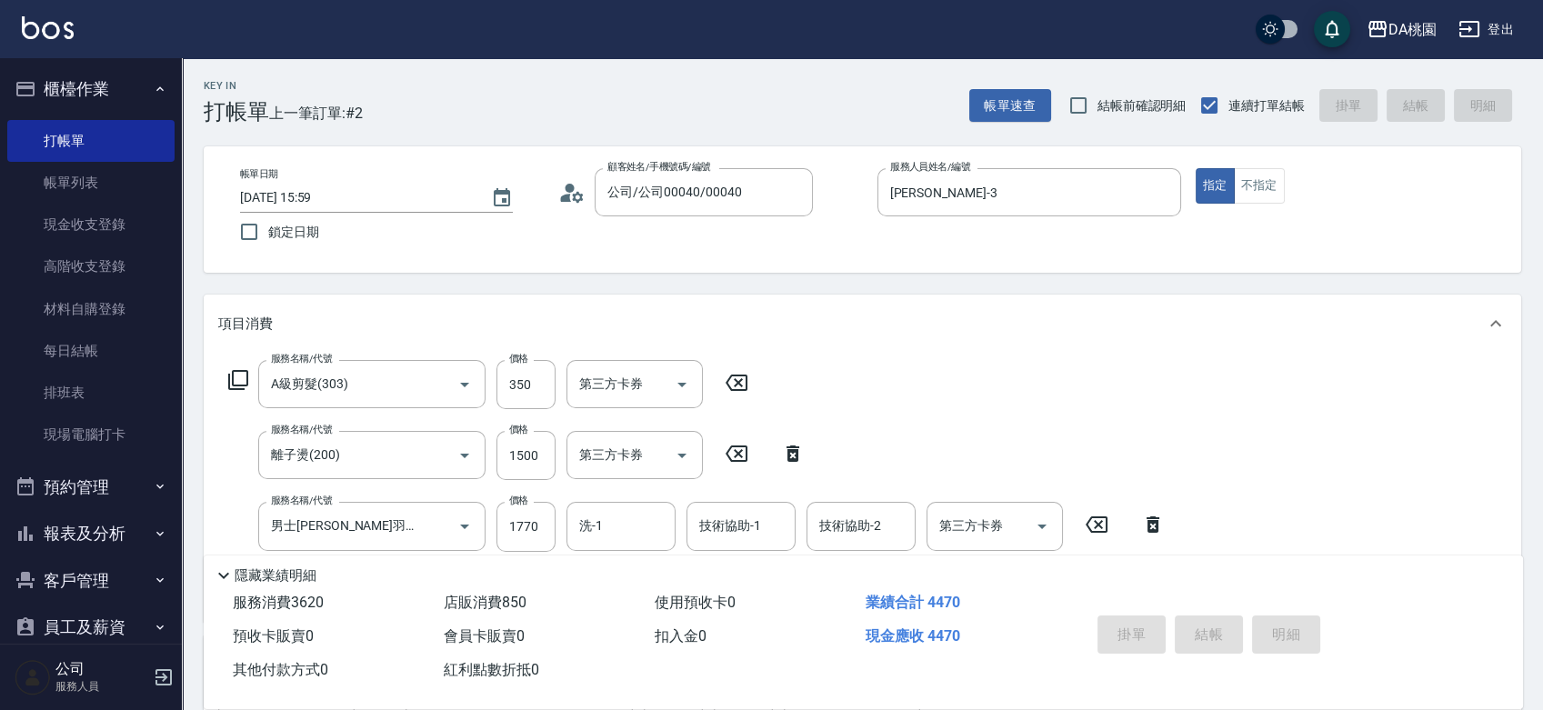
type input "2025/09/08 16:00"
type input "0"
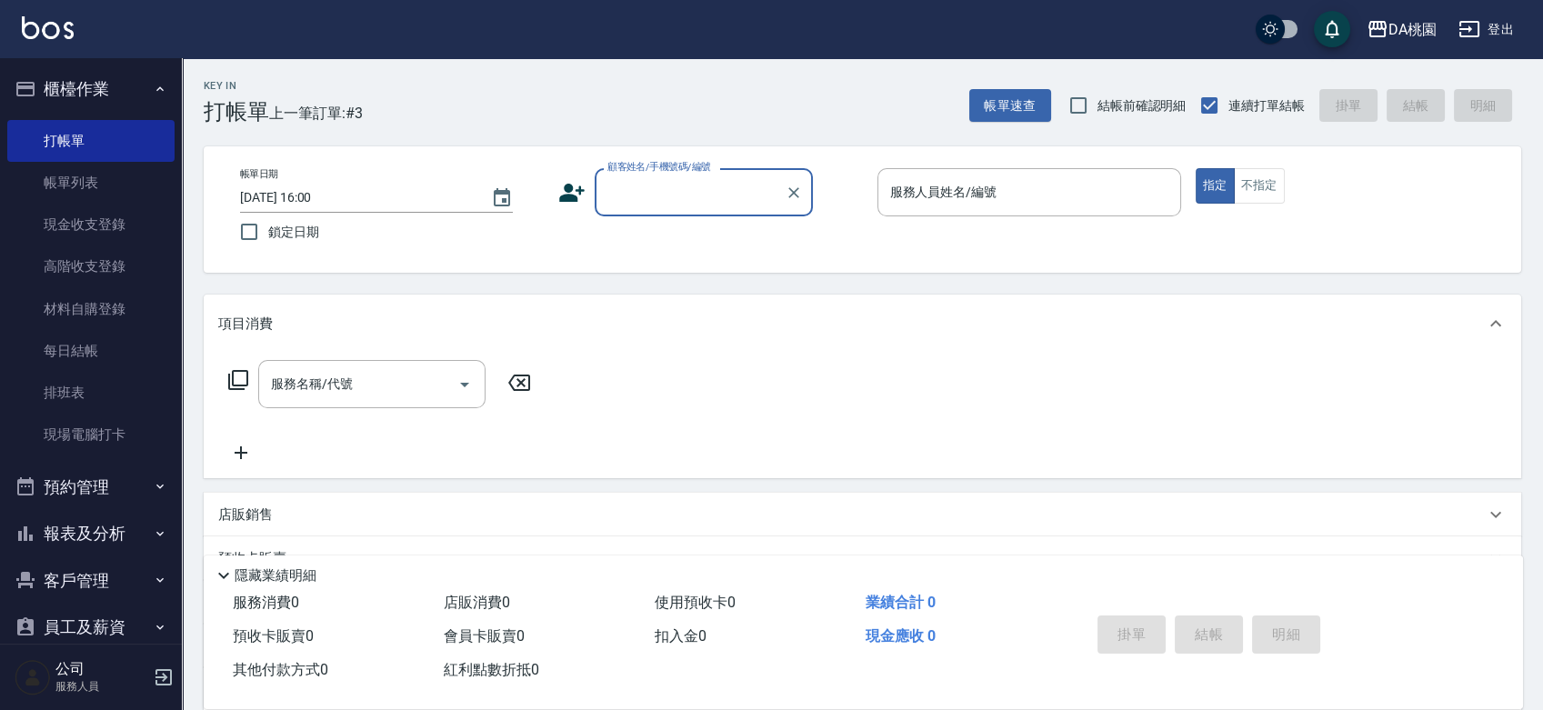
scroll to position [101, 0]
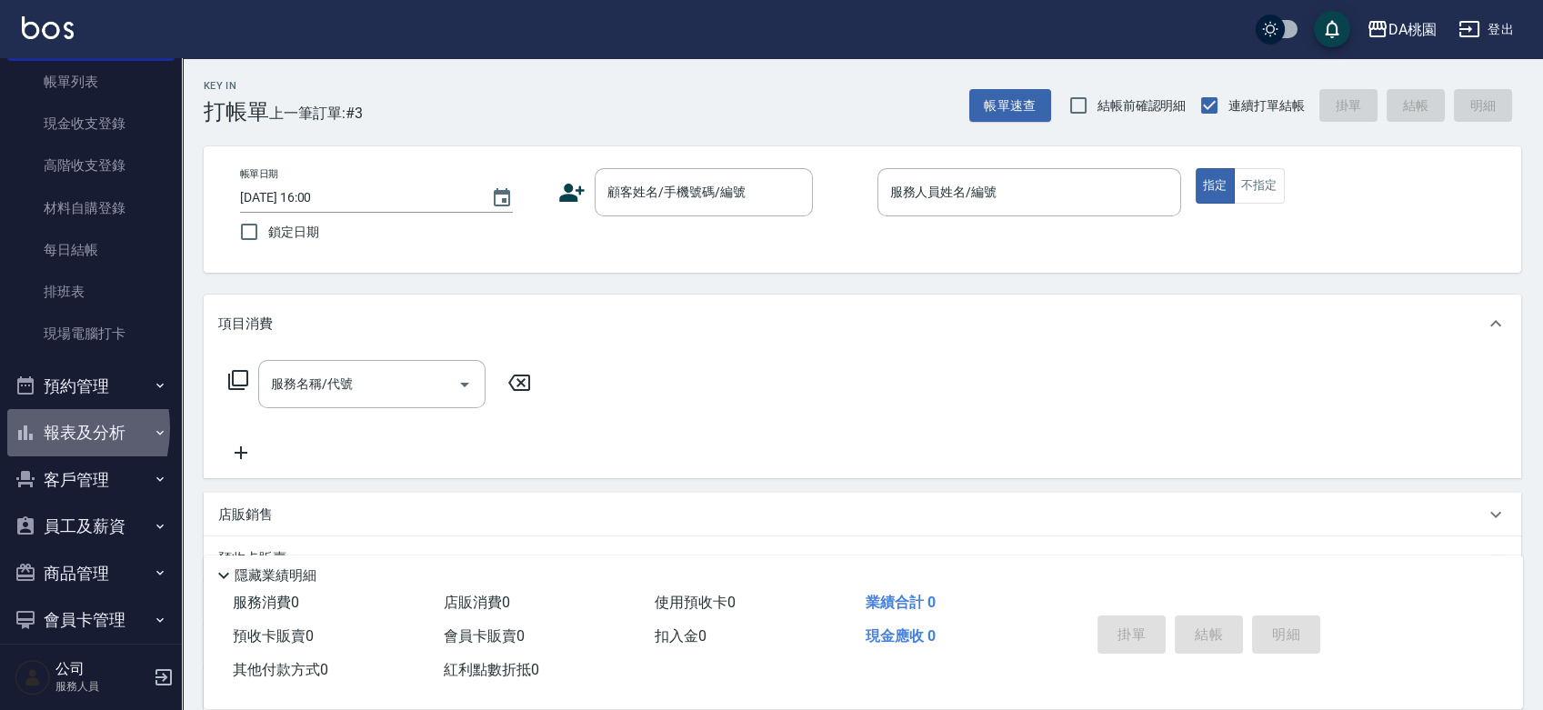
click at [36, 428] on button "報表及分析" at bounding box center [90, 432] width 167 height 47
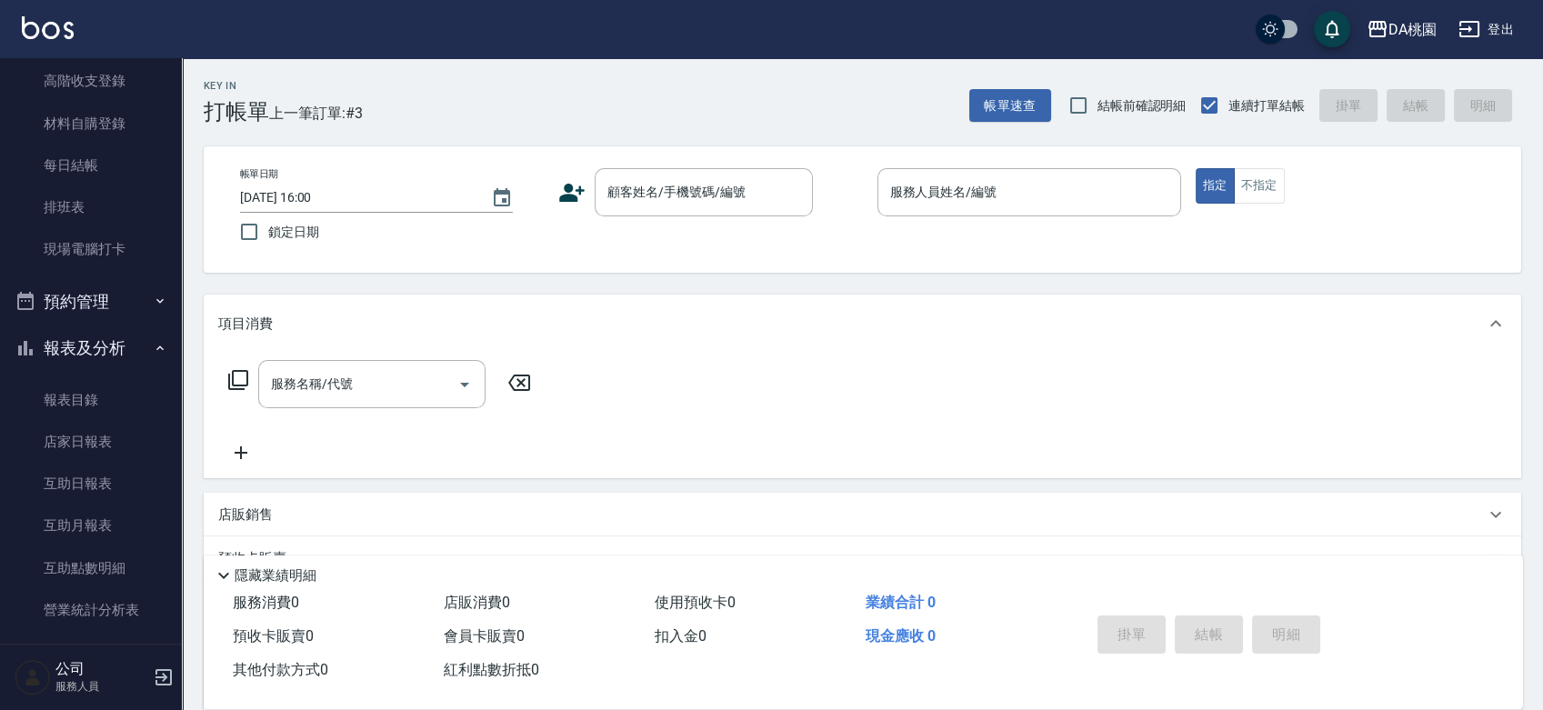
scroll to position [303, 0]
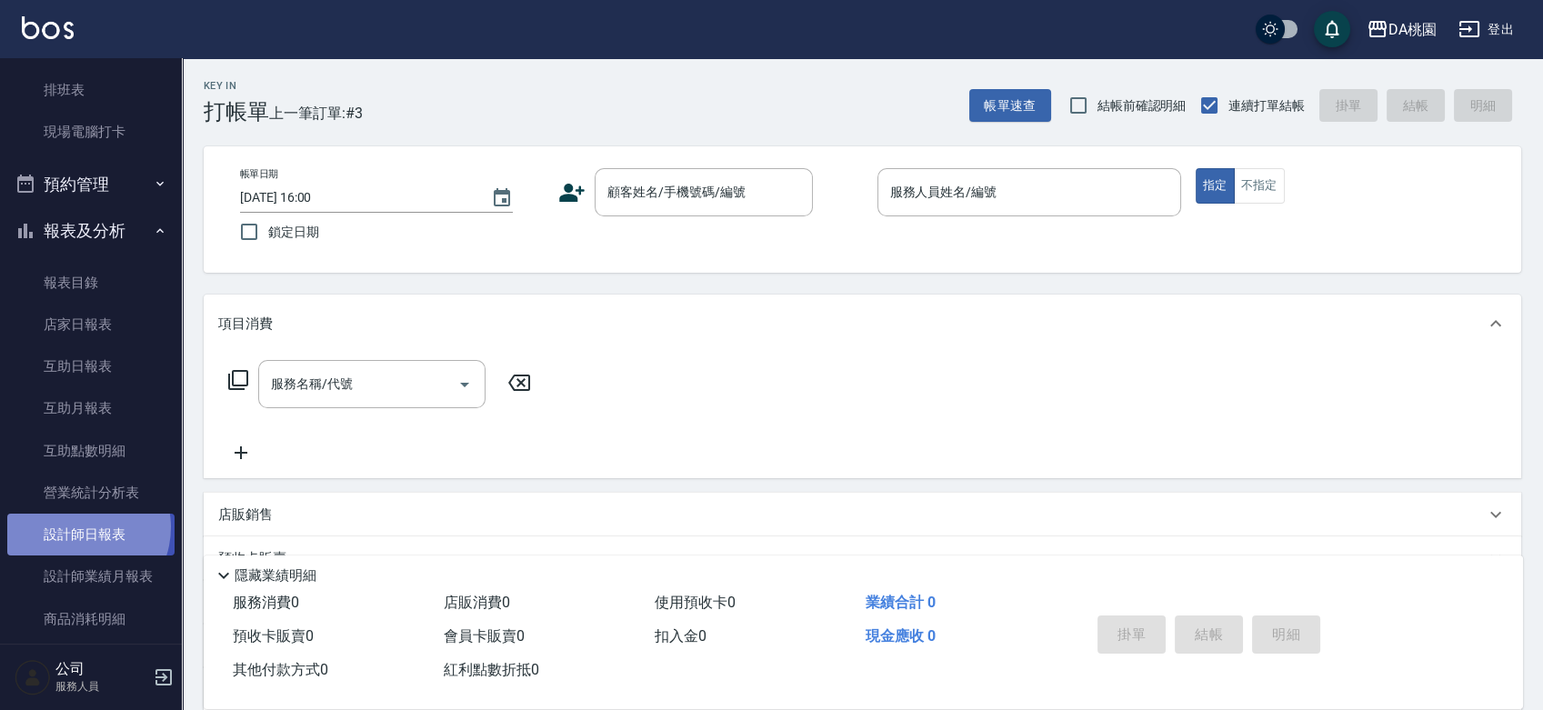
click at [78, 527] on link "設計師日報表" at bounding box center [90, 535] width 167 height 42
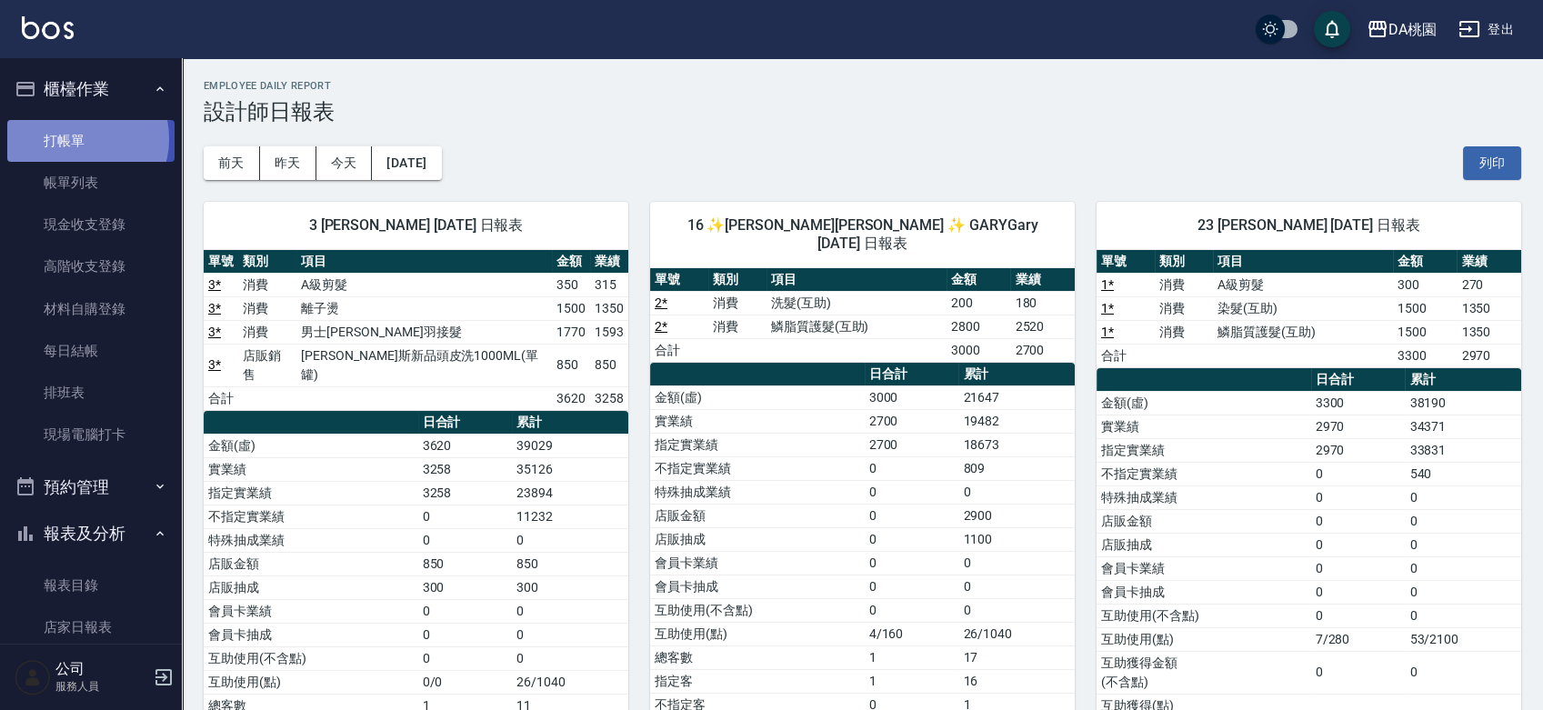
click at [78, 138] on link "打帳單" at bounding box center [90, 141] width 167 height 42
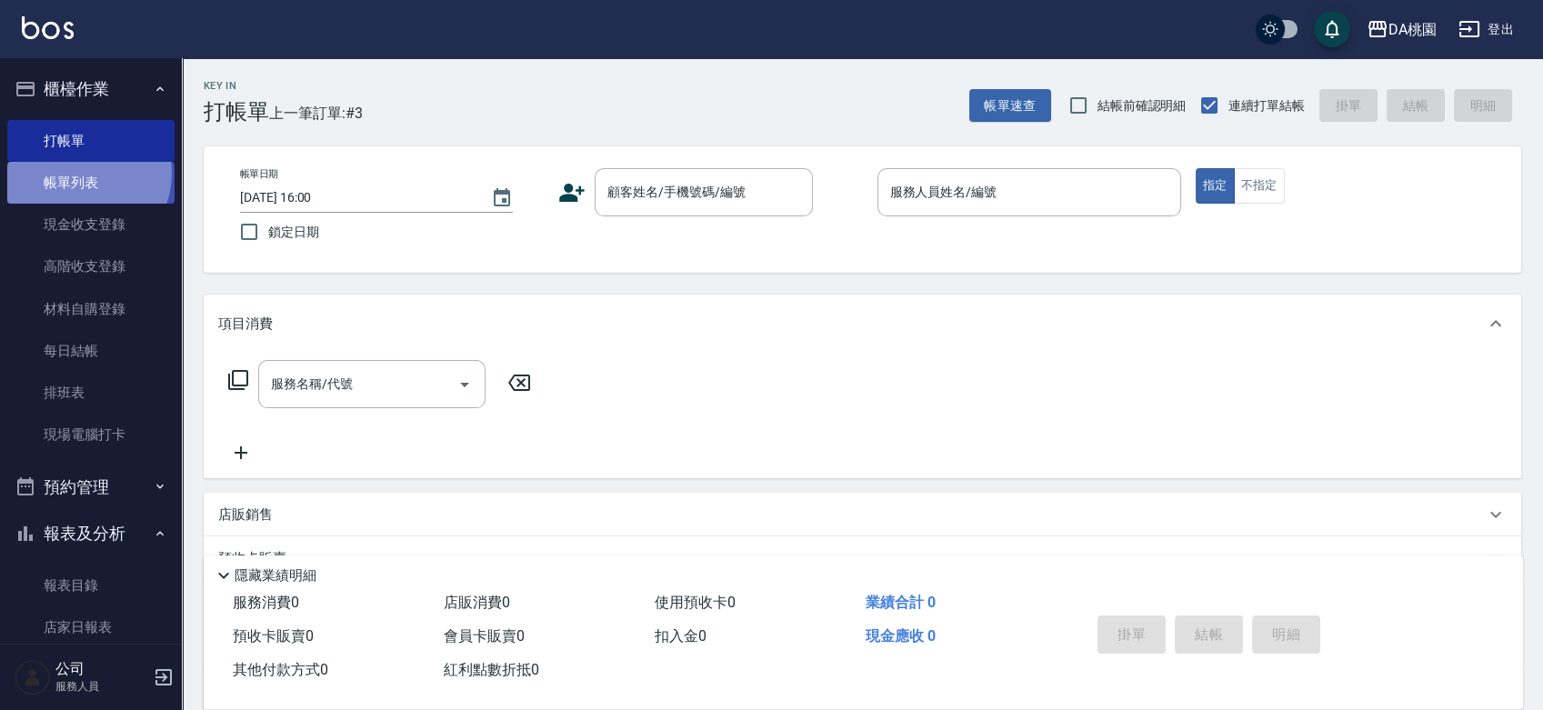
click at [77, 173] on link "帳單列表" at bounding box center [90, 183] width 167 height 42
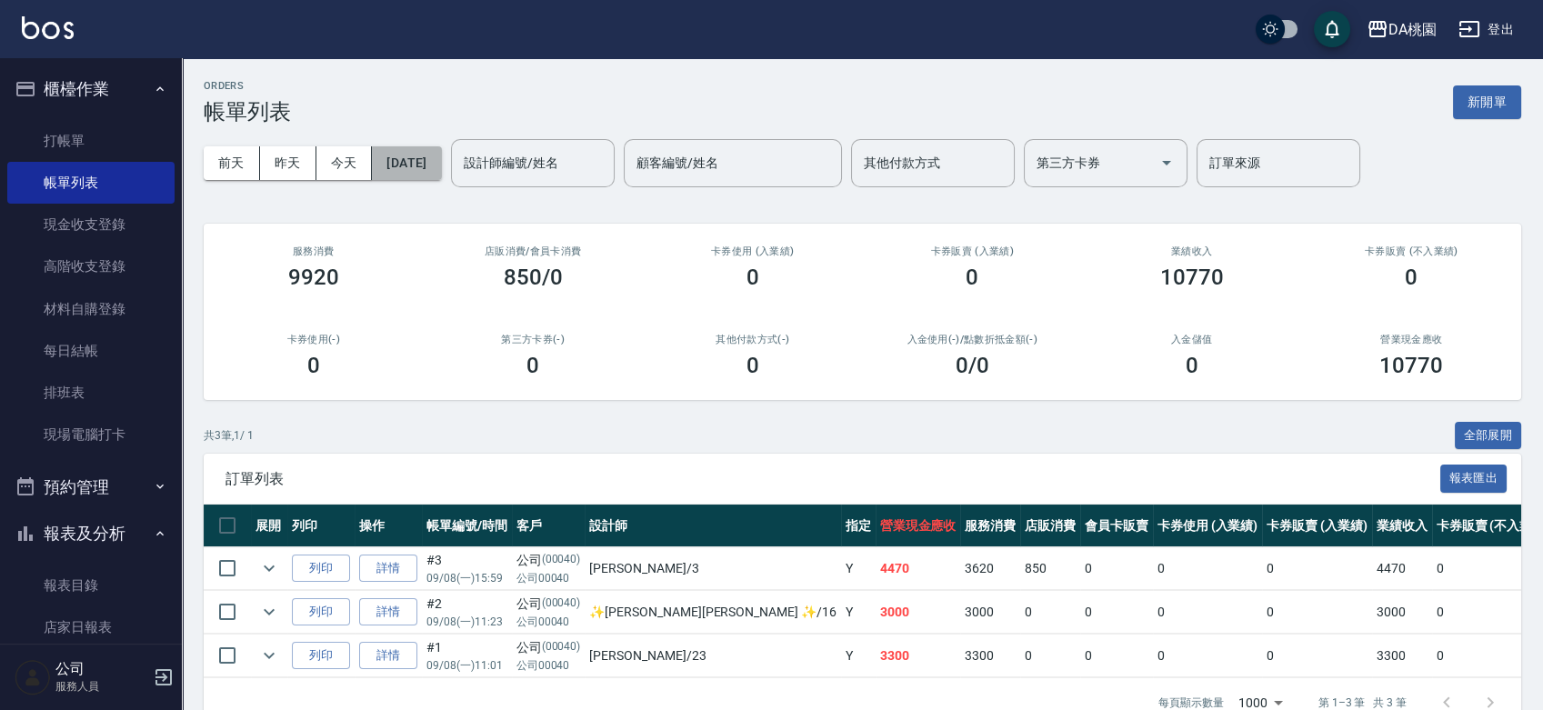
click at [415, 162] on button "2025/09/08" at bounding box center [406, 163] width 69 height 34
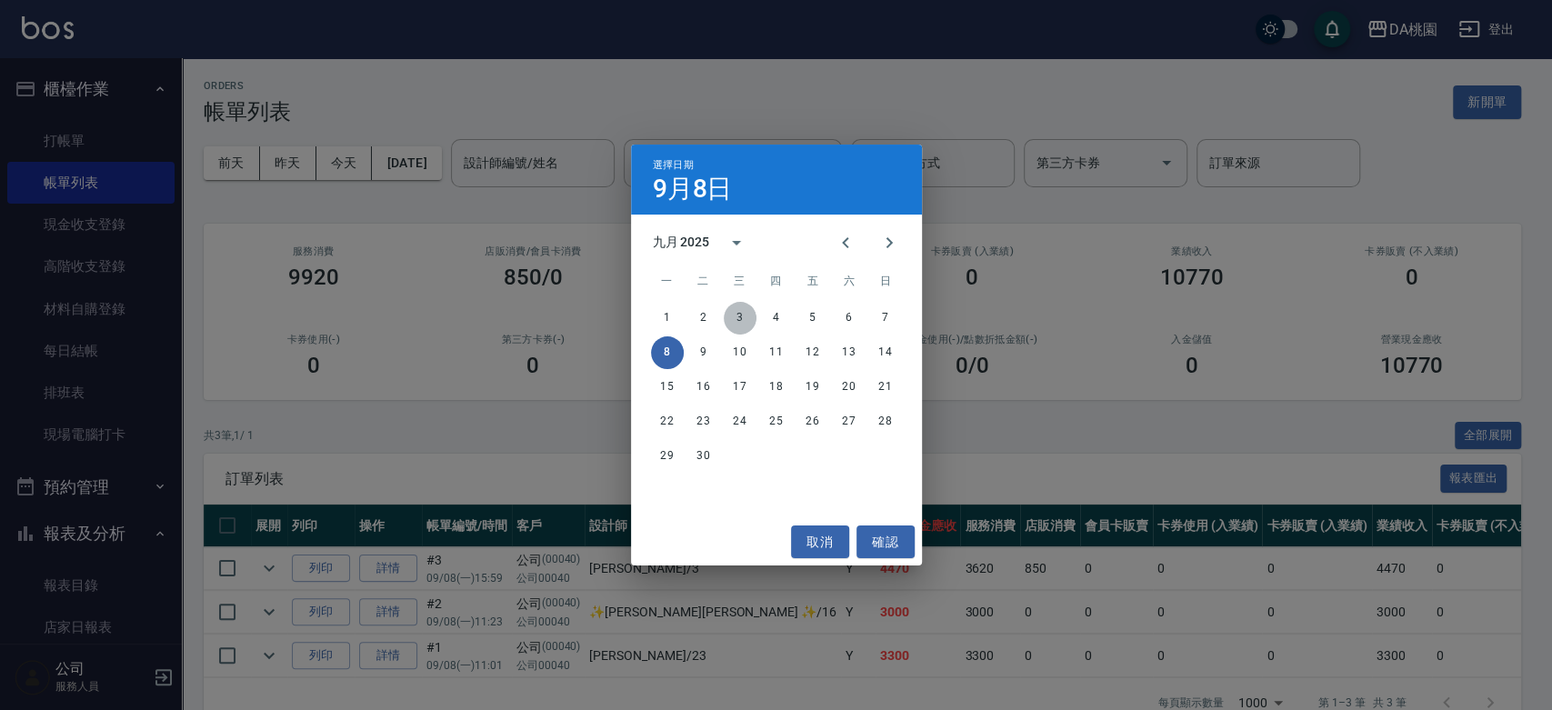
click at [740, 316] on button "3" at bounding box center [740, 318] width 33 height 33
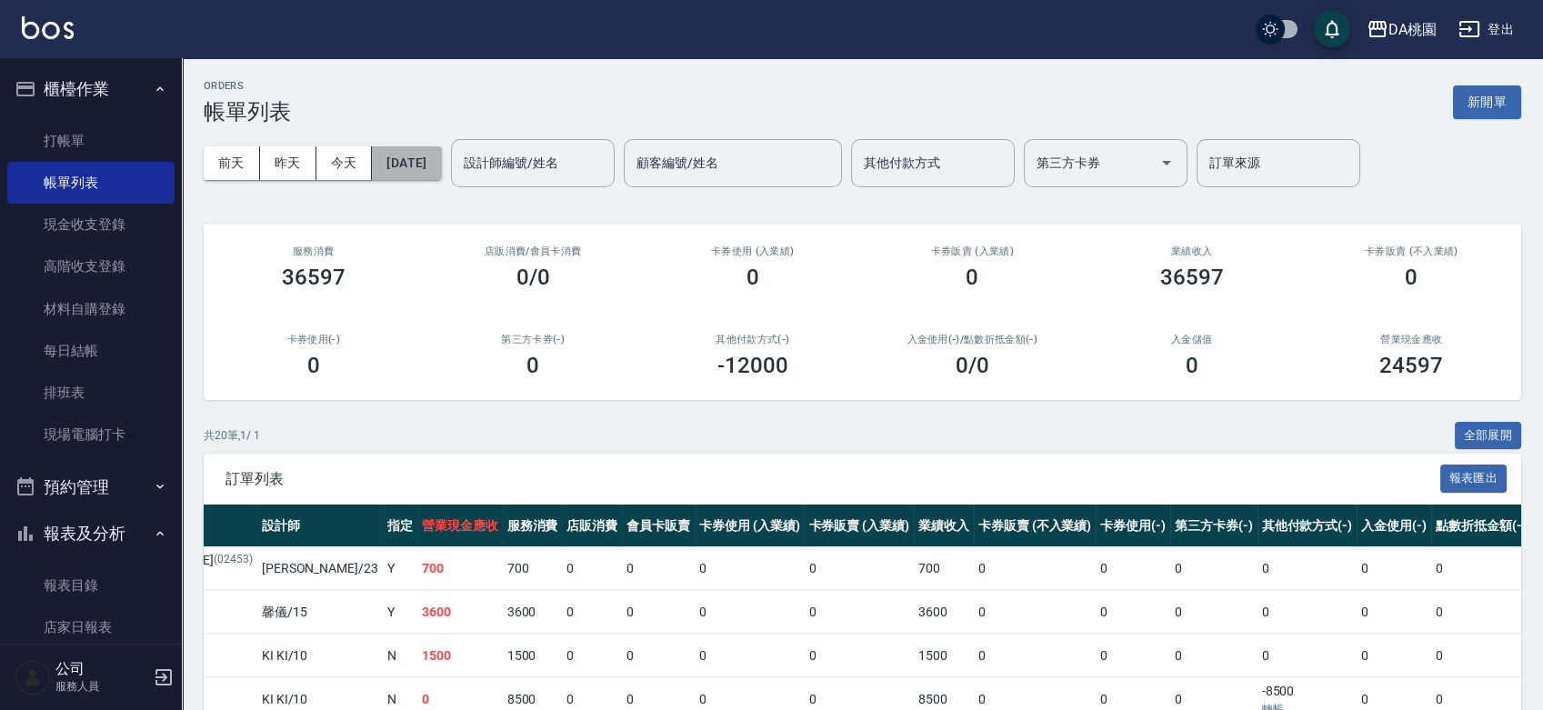
click at [425, 152] on button "2025/09/03" at bounding box center [406, 163] width 69 height 34
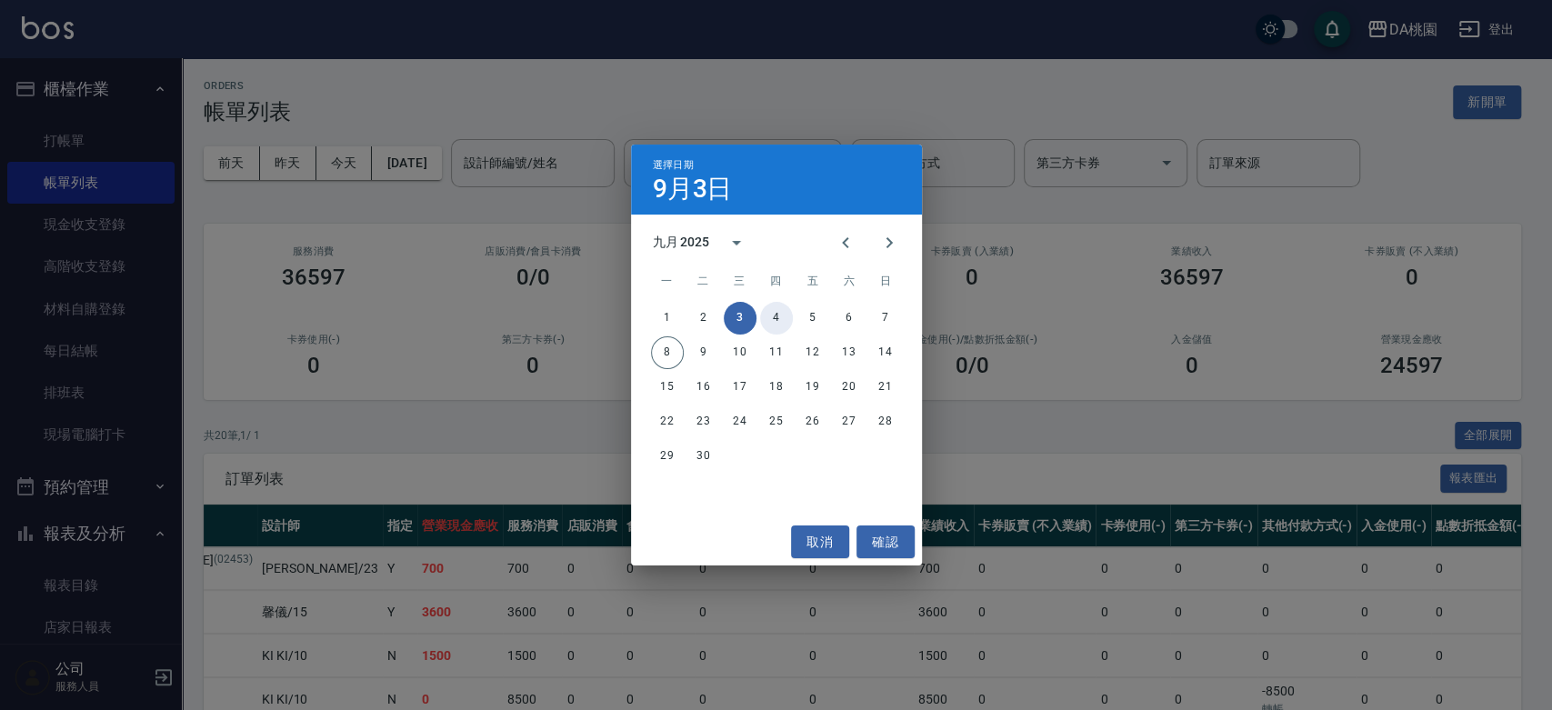
click at [778, 319] on button "4" at bounding box center [776, 318] width 33 height 33
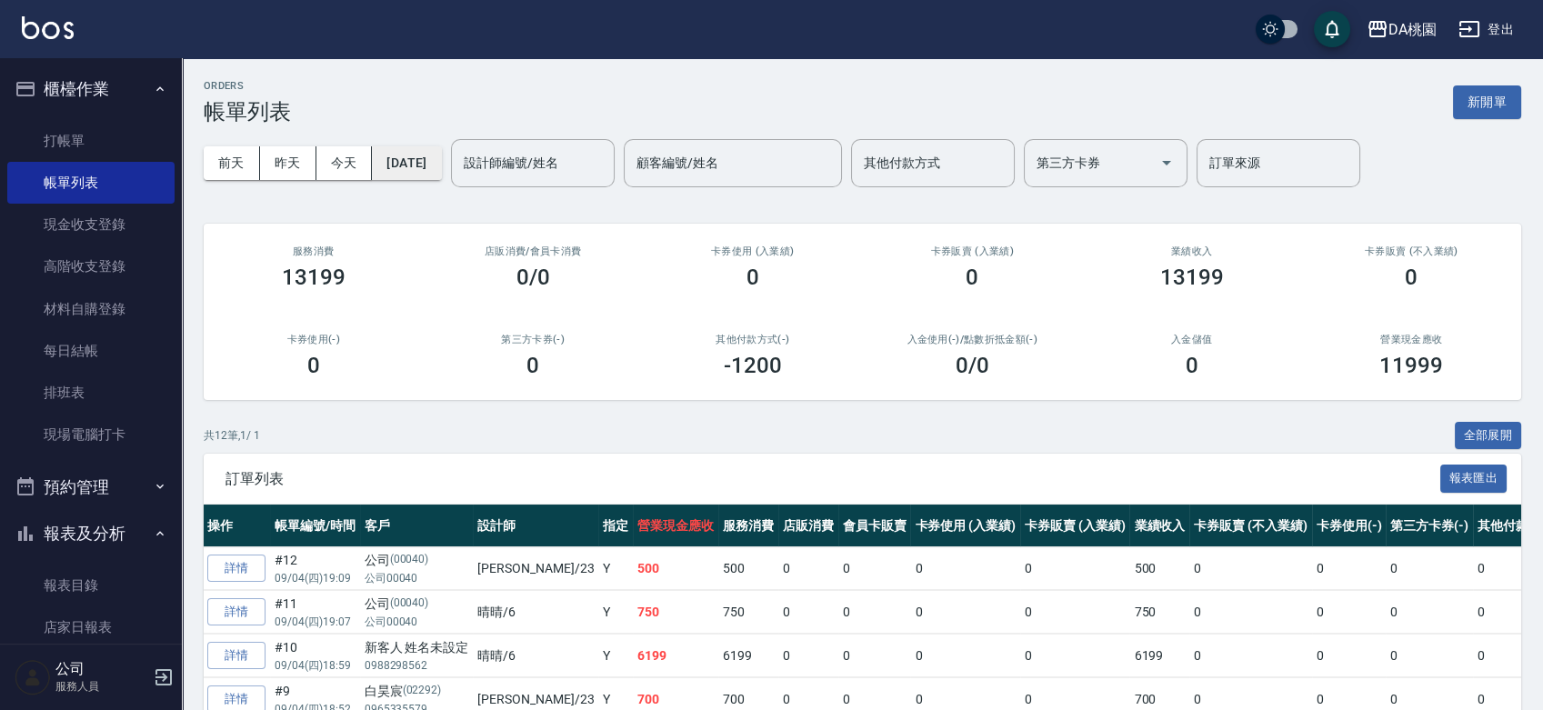
click at [415, 166] on button "2025/09/04" at bounding box center [406, 163] width 69 height 34
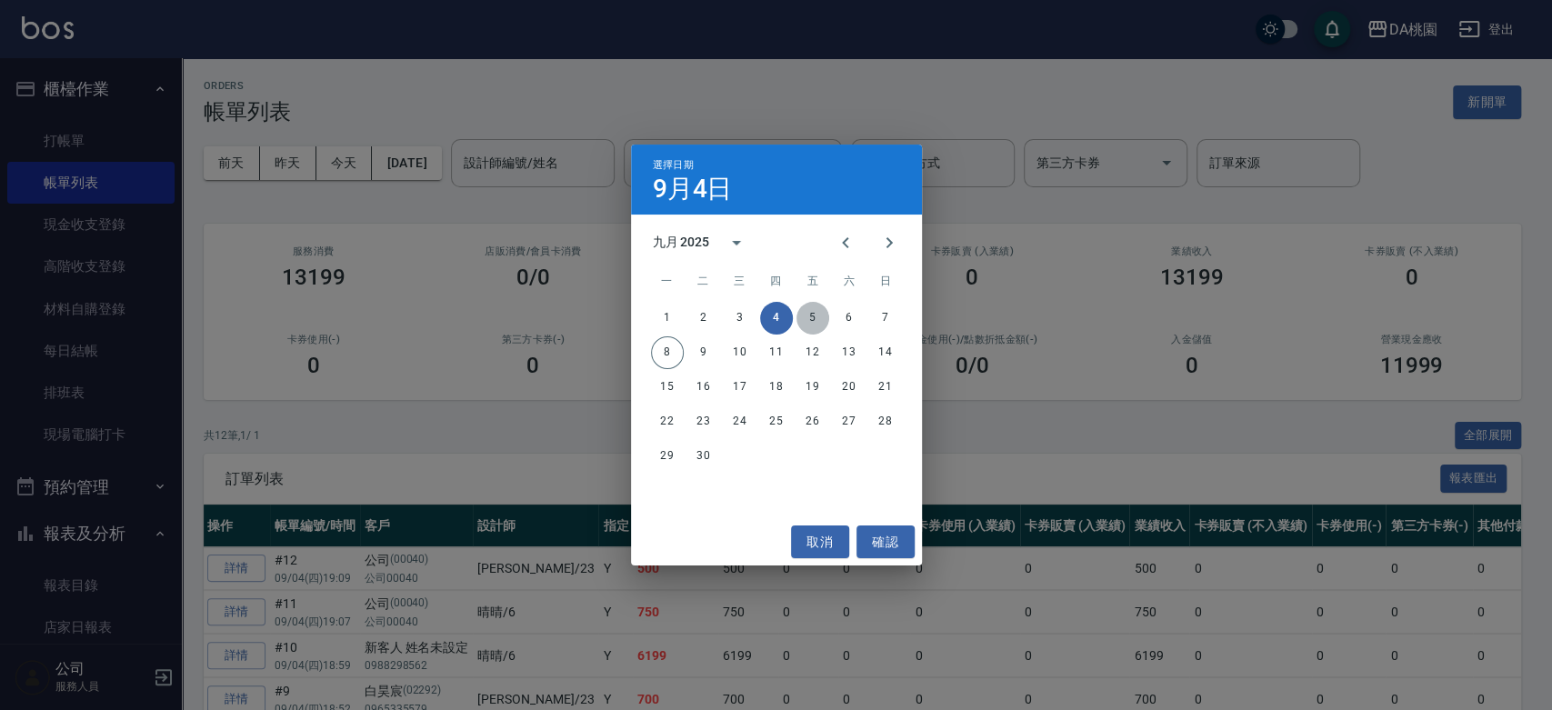
click at [804, 318] on button "5" at bounding box center [813, 318] width 33 height 33
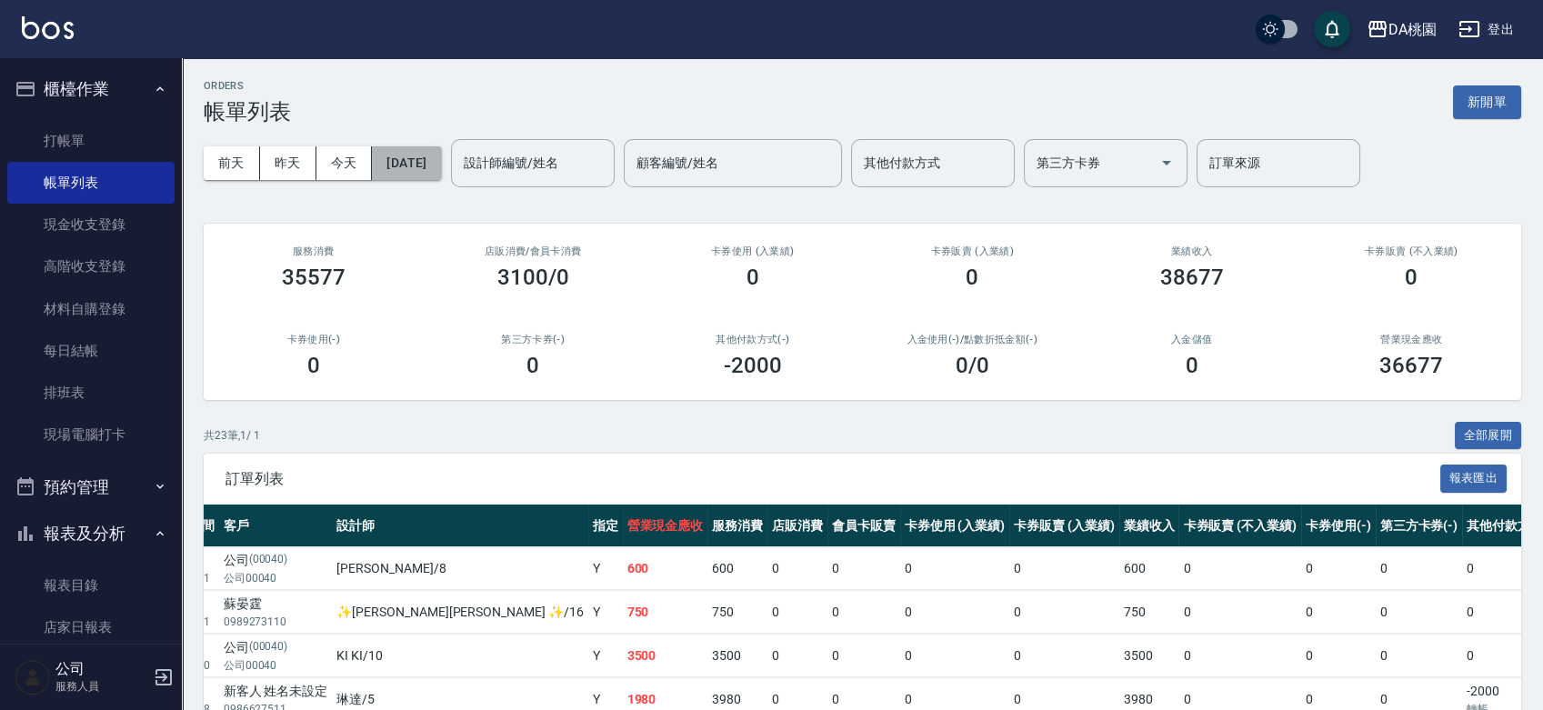
click at [437, 157] on button "2025/09/05" at bounding box center [406, 163] width 69 height 34
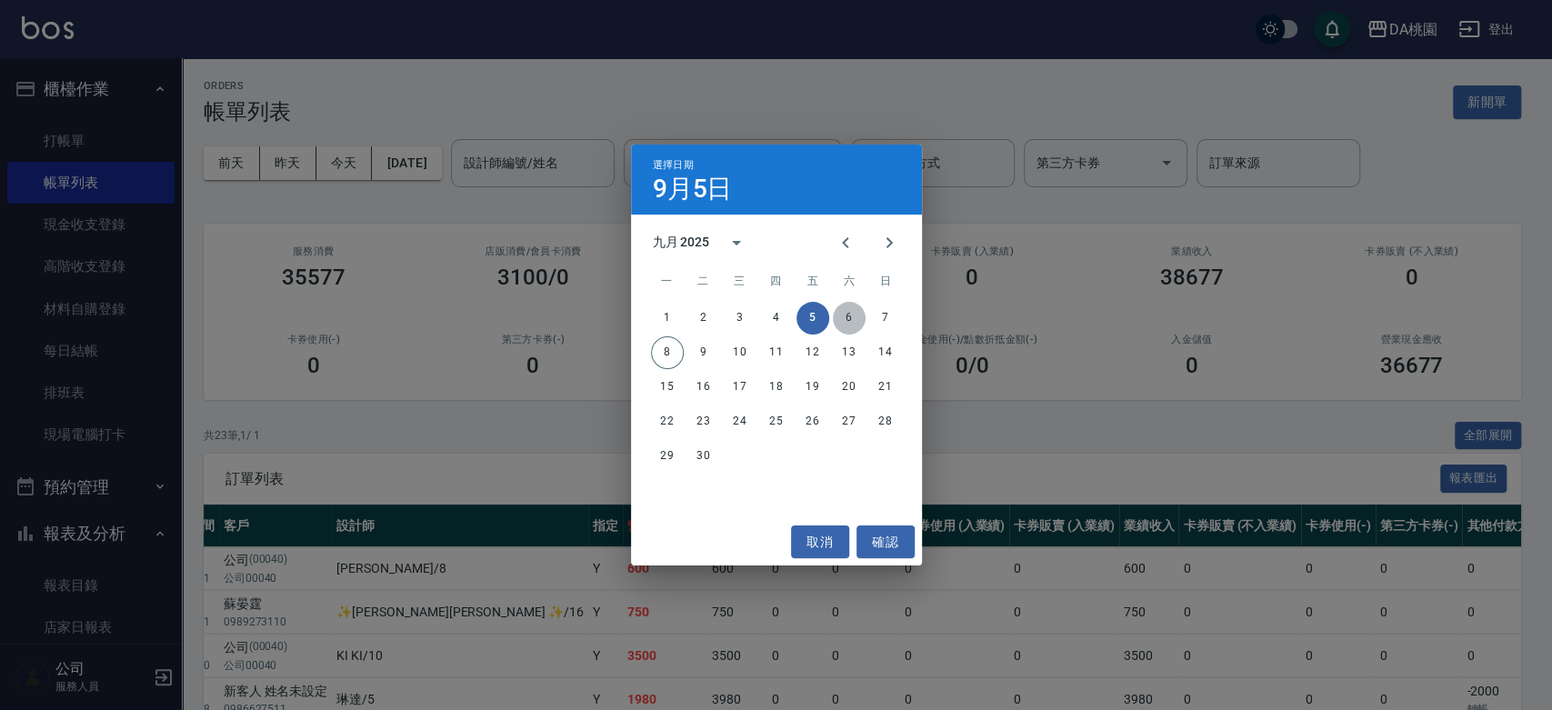
click at [851, 315] on button "6" at bounding box center [849, 318] width 33 height 33
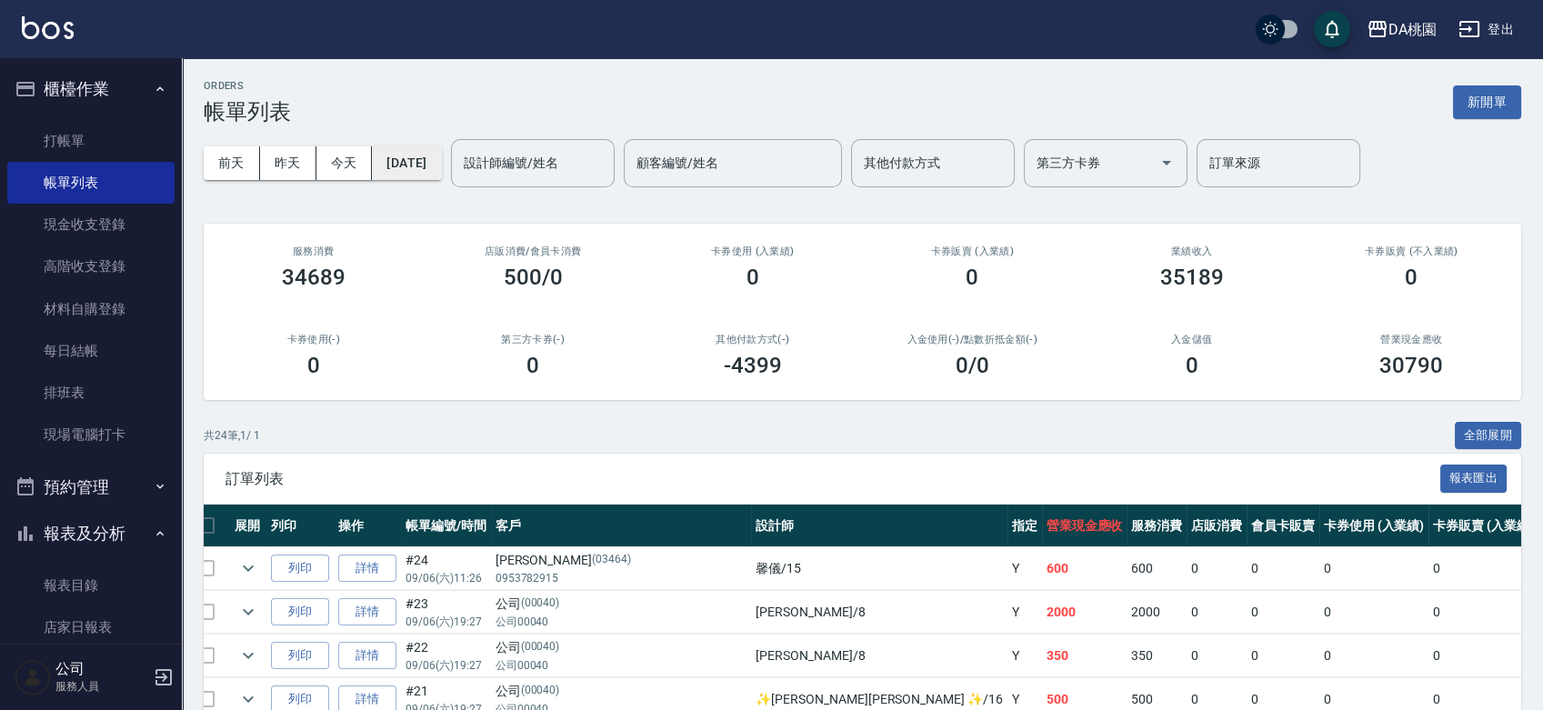
click at [420, 157] on button "2025/09/06" at bounding box center [406, 163] width 69 height 34
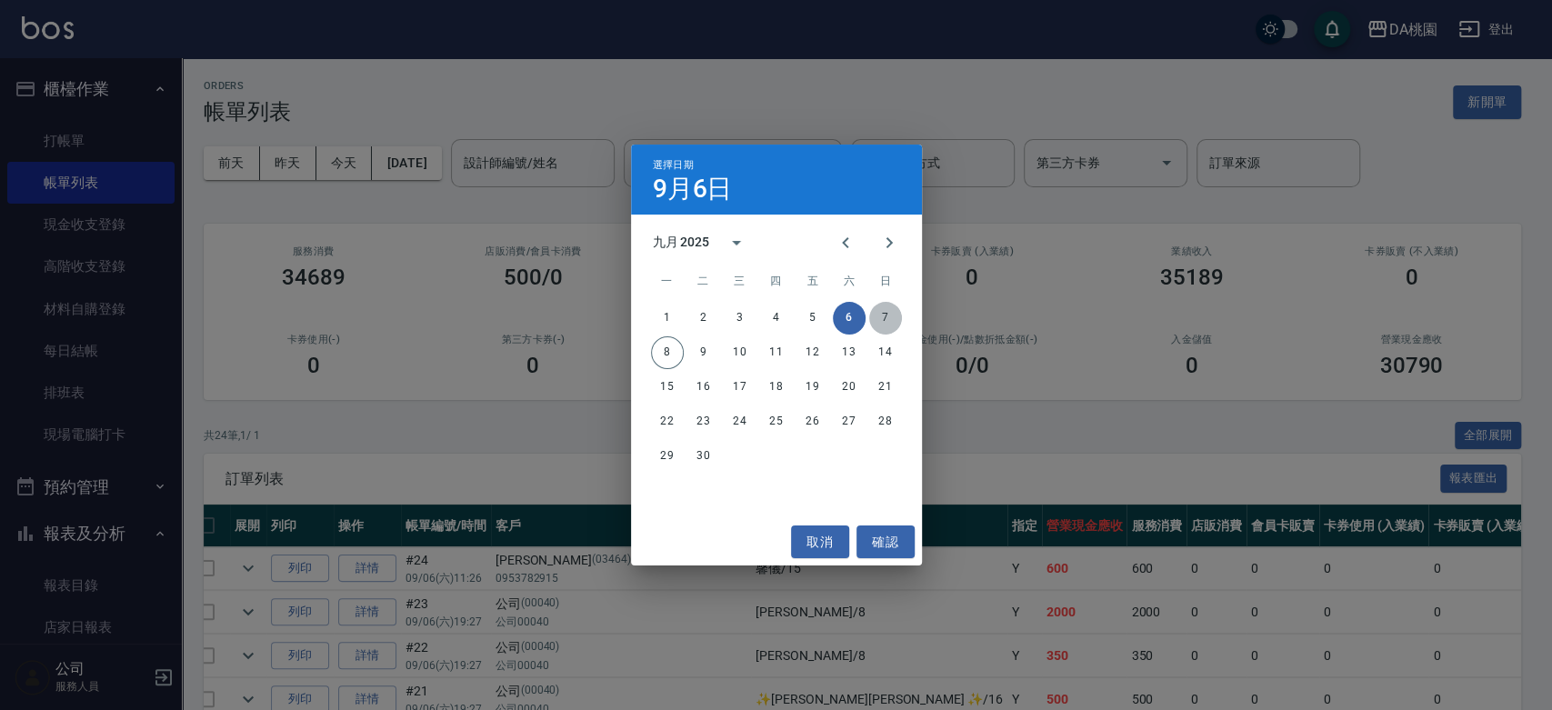
click at [885, 318] on button "7" at bounding box center [885, 318] width 33 height 33
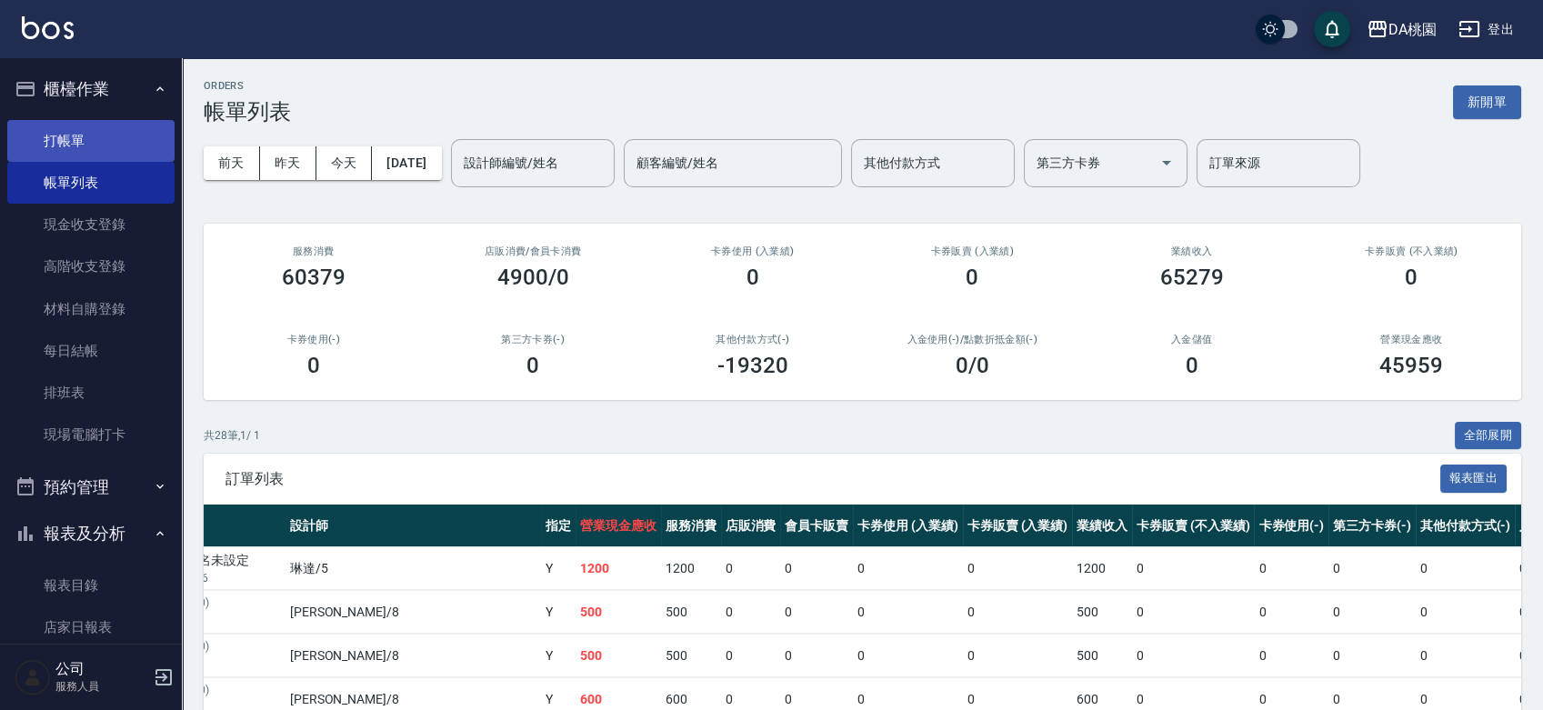
click at [120, 143] on link "打帳單" at bounding box center [90, 141] width 167 height 42
